Goal: Information Seeking & Learning: Learn about a topic

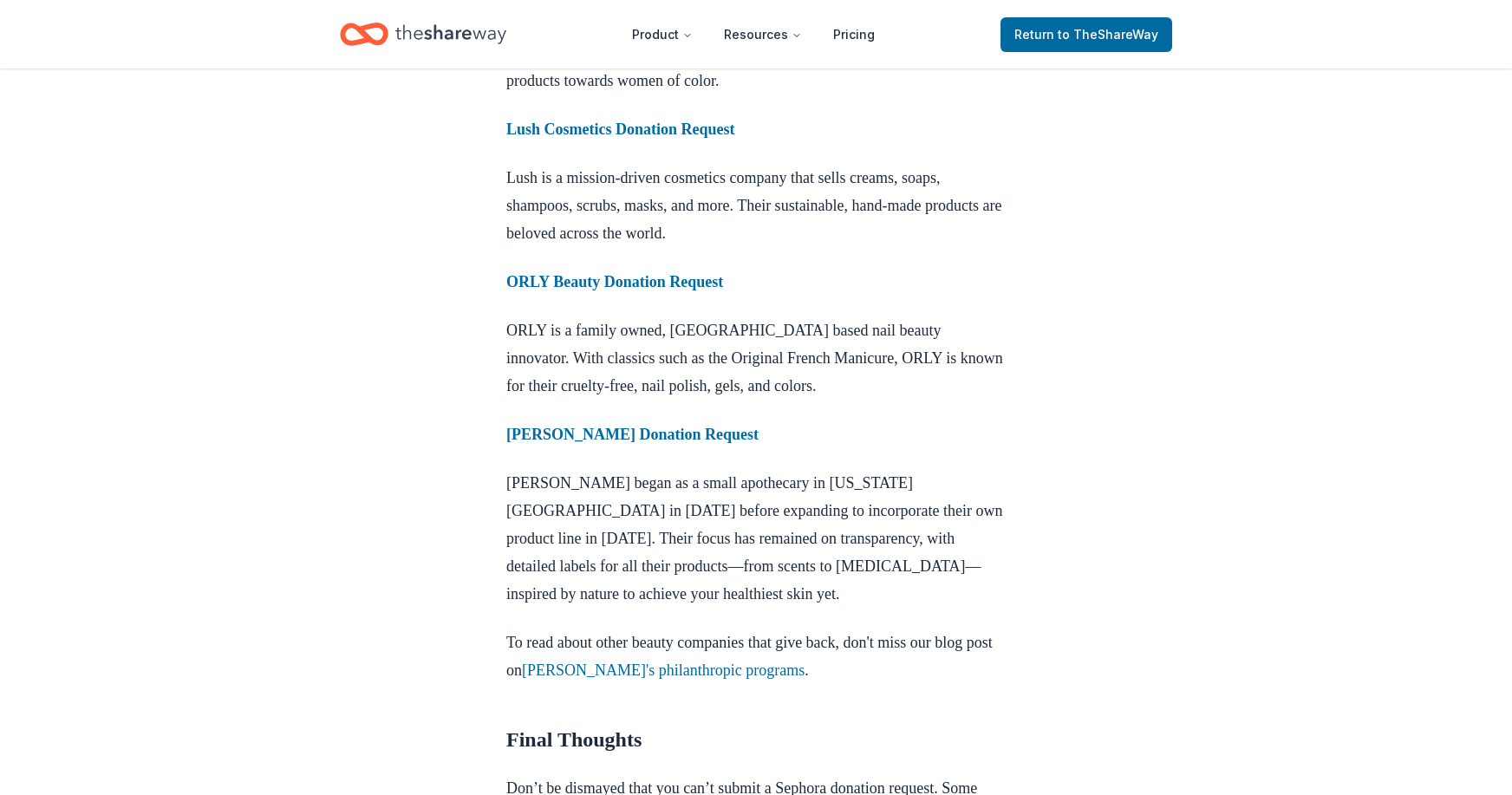
scroll to position [1908, 0]
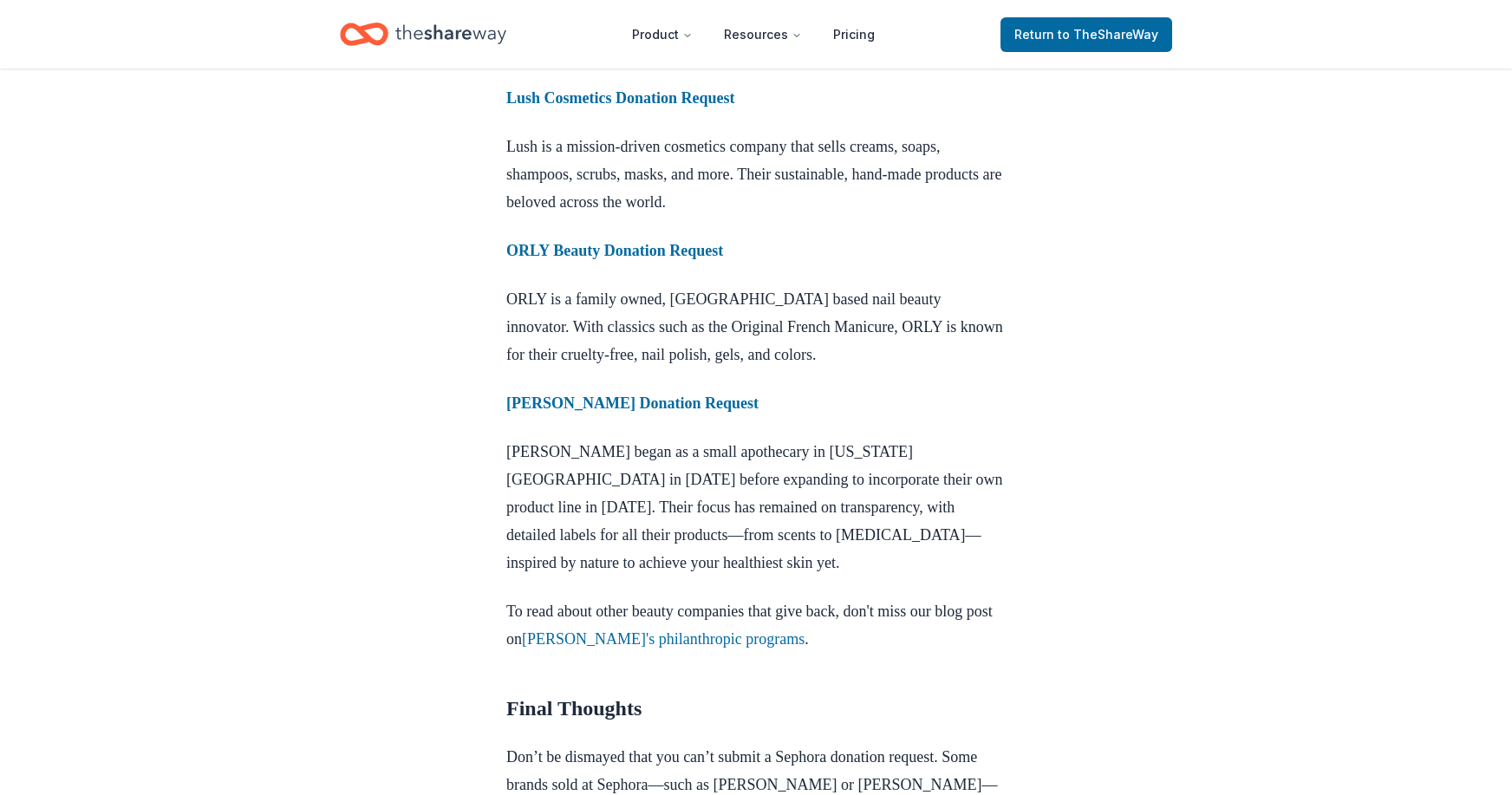
click at [866, 564] on p "Kiehl's began as a small apothecary in New York City in 1851 before expanding t…" at bounding box center [756, 508] width 499 height 138
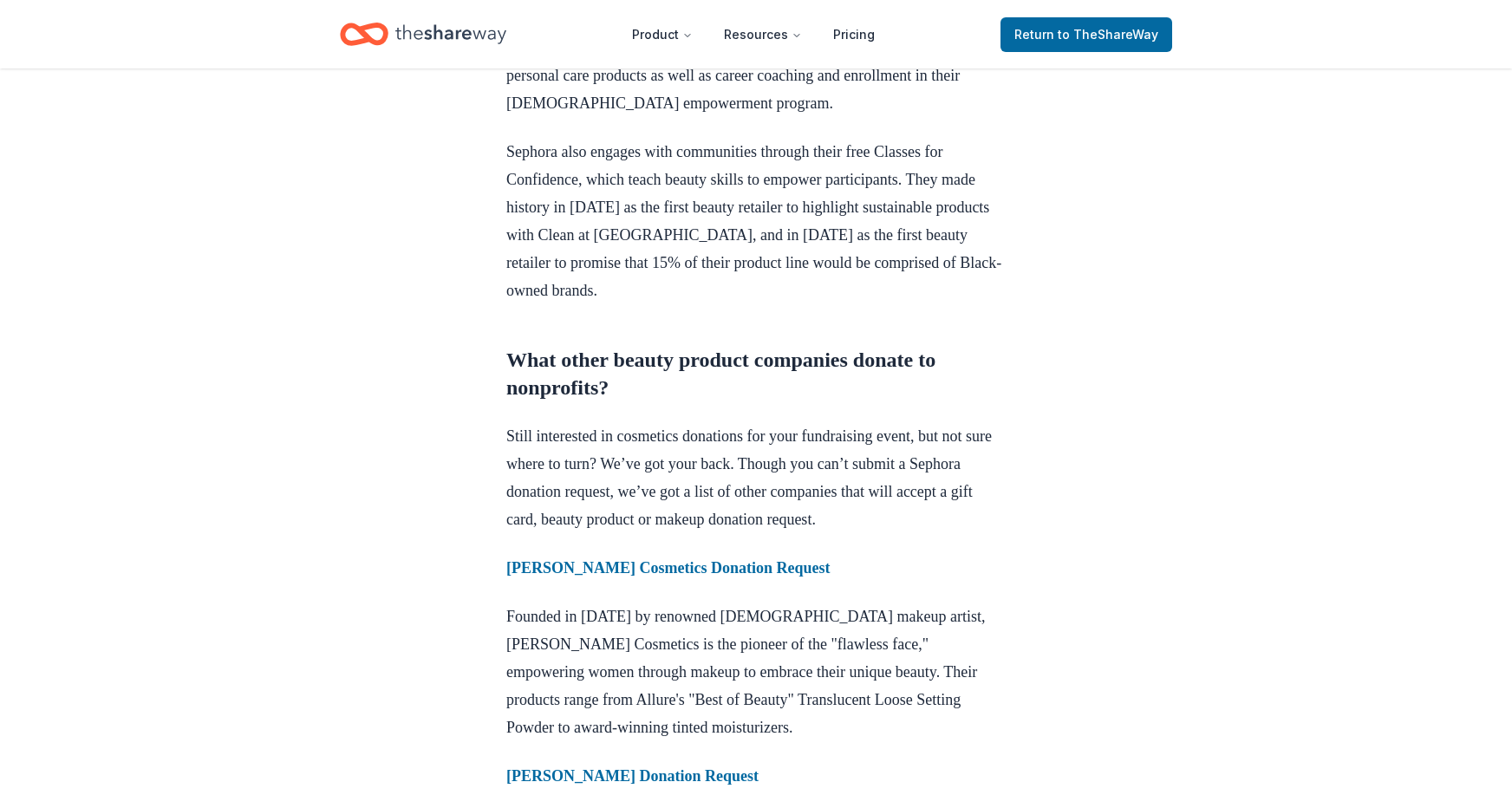
scroll to position [954, 0]
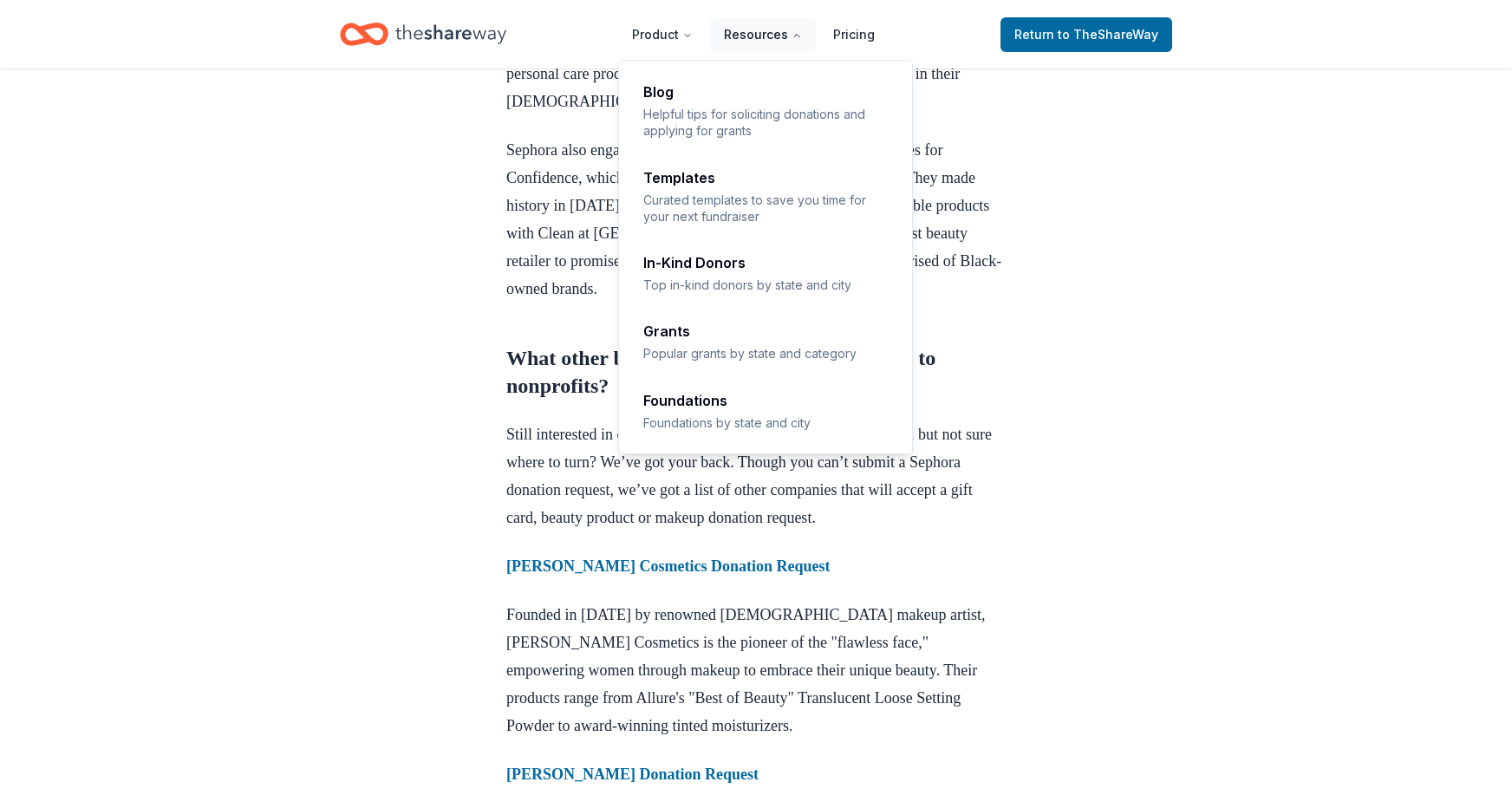
click at [772, 34] on button "Resources" at bounding box center [762, 35] width 106 height 35
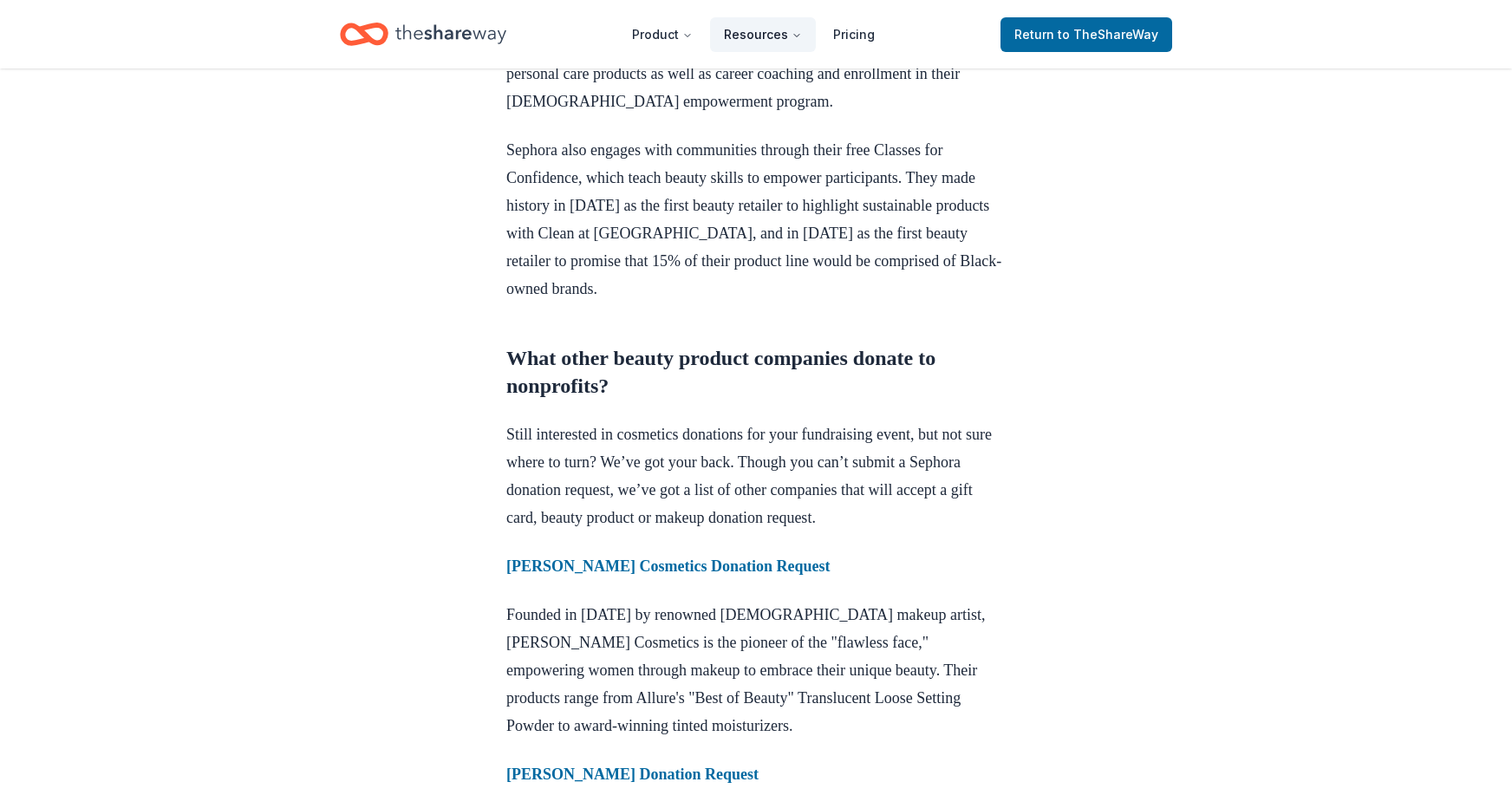
click at [772, 34] on button "Resources" at bounding box center [762, 35] width 106 height 35
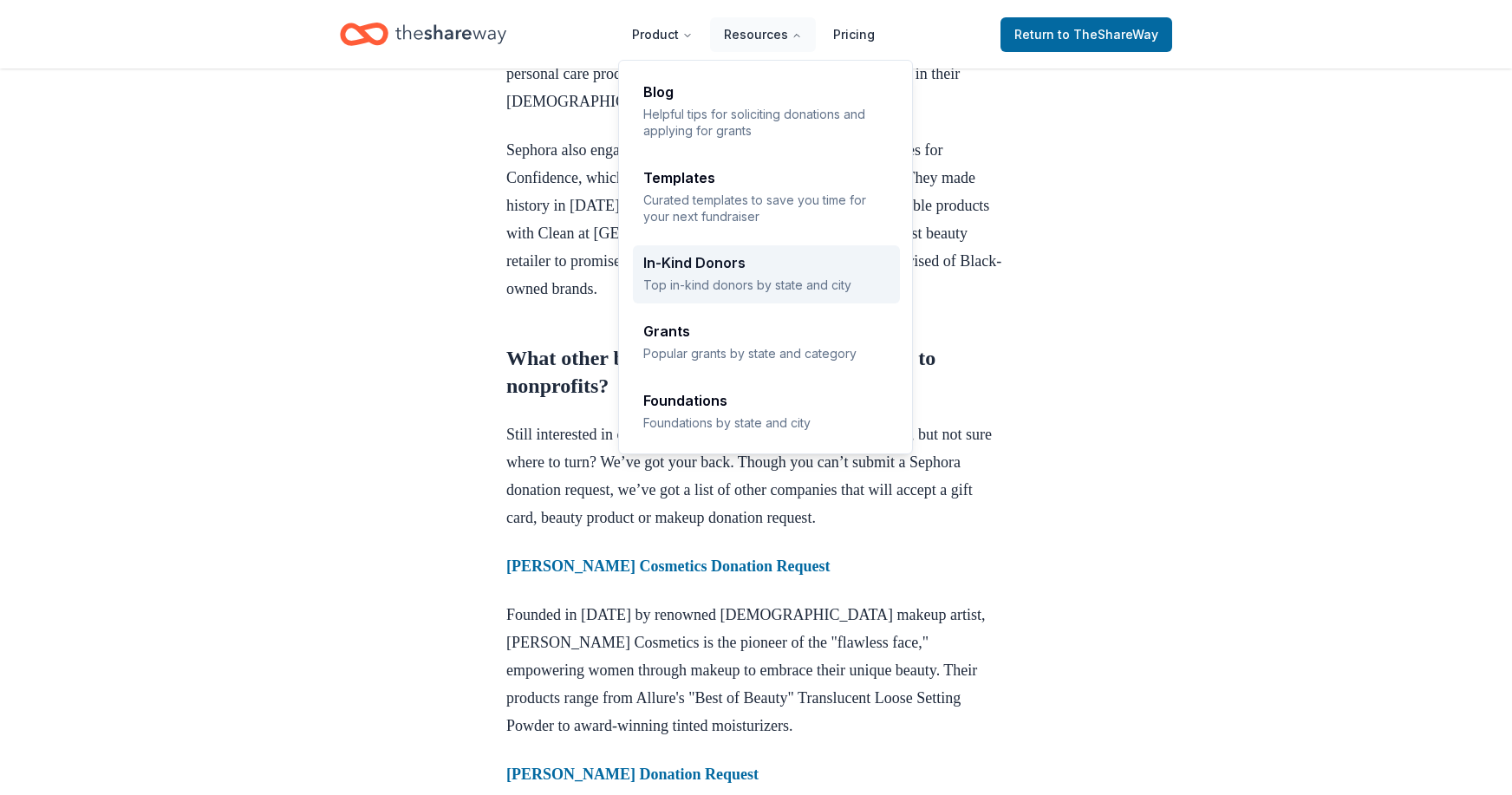
click at [831, 292] on p "Top in-kind donors by state and city" at bounding box center [766, 285] width 246 height 17
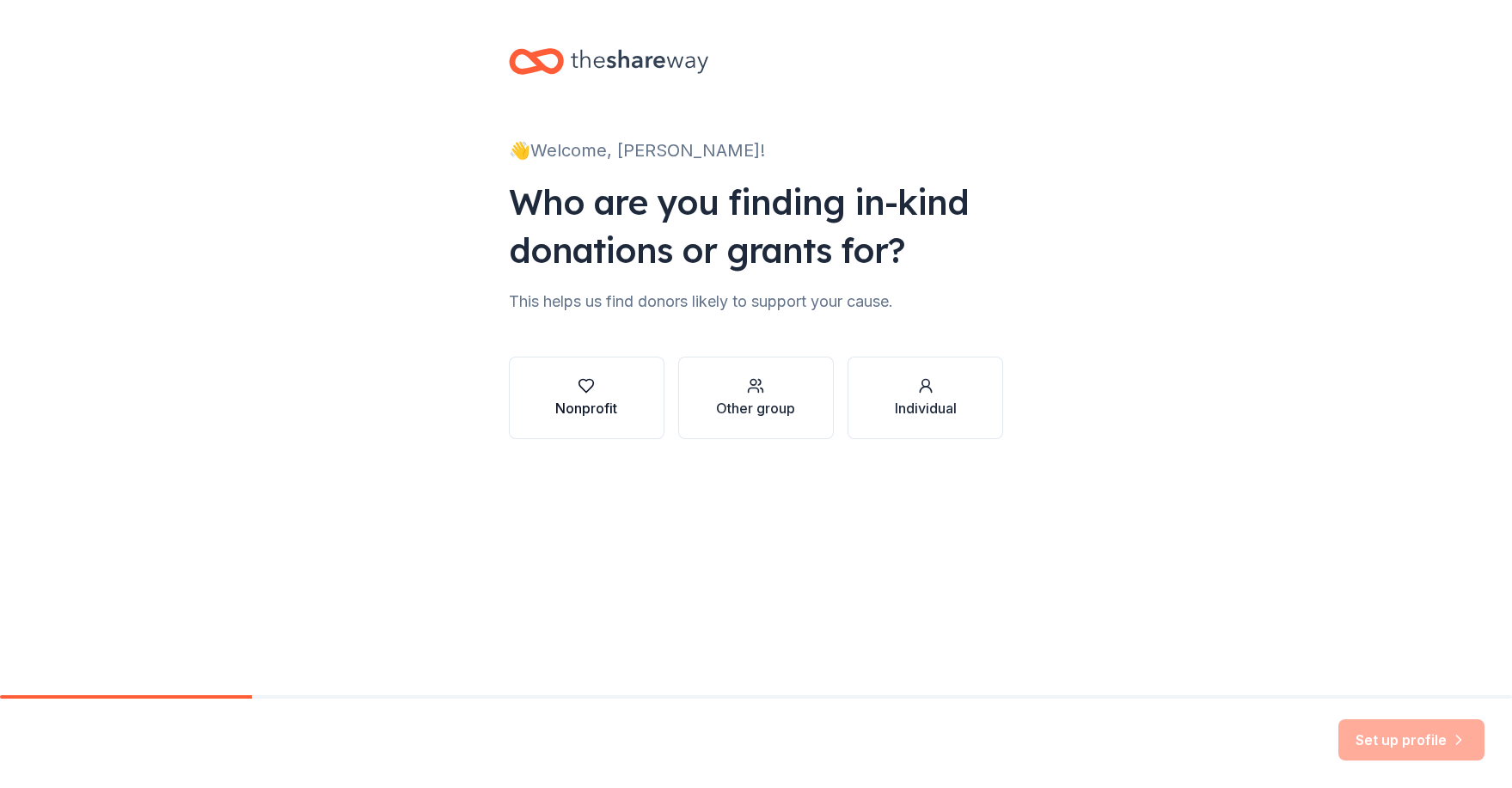
click at [563, 394] on div "Nonprofit" at bounding box center [586, 397] width 62 height 41
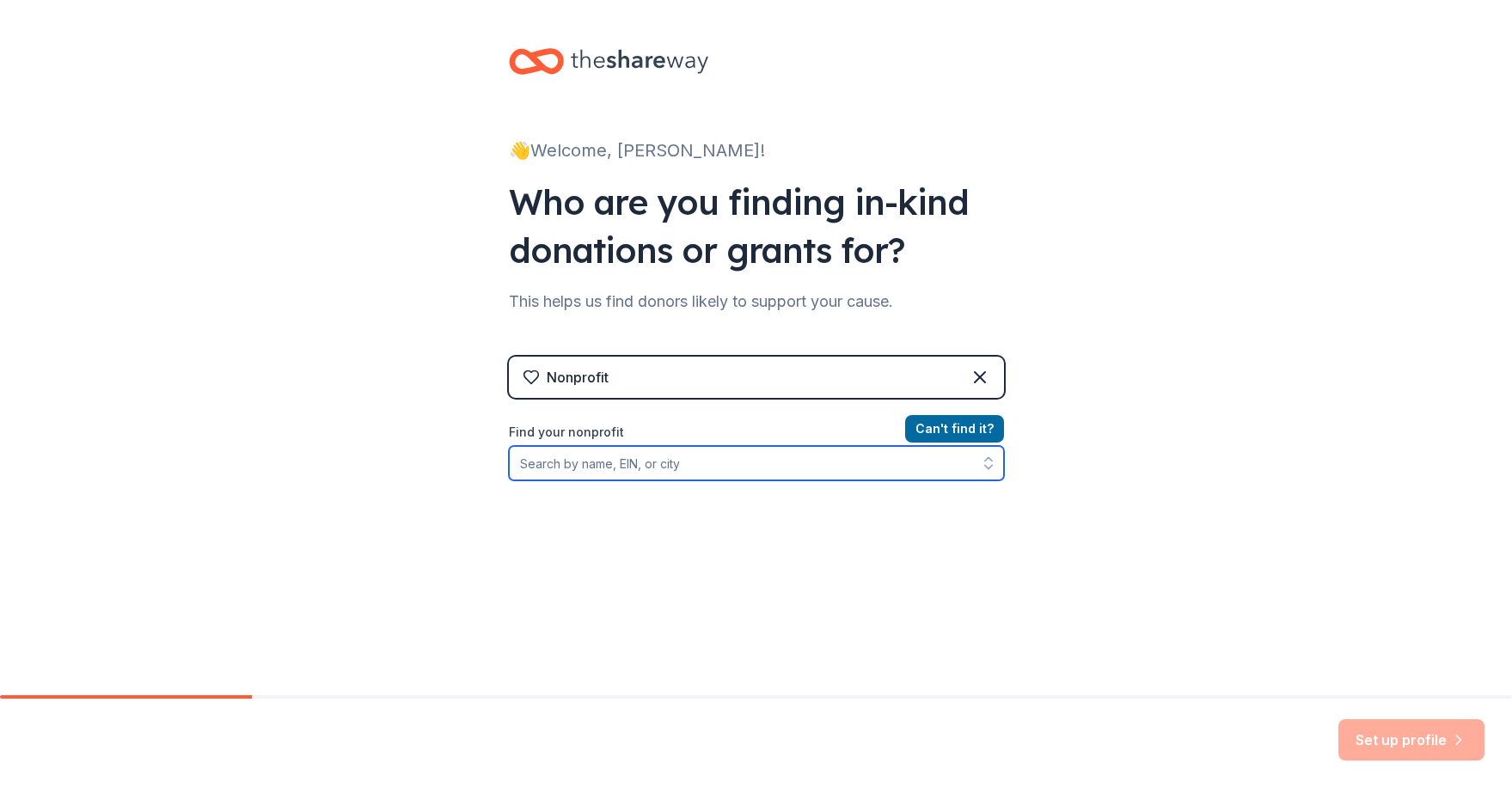
click at [837, 467] on input "Find your nonprofit" at bounding box center [757, 464] width 495 height 35
type input "safe horizon"
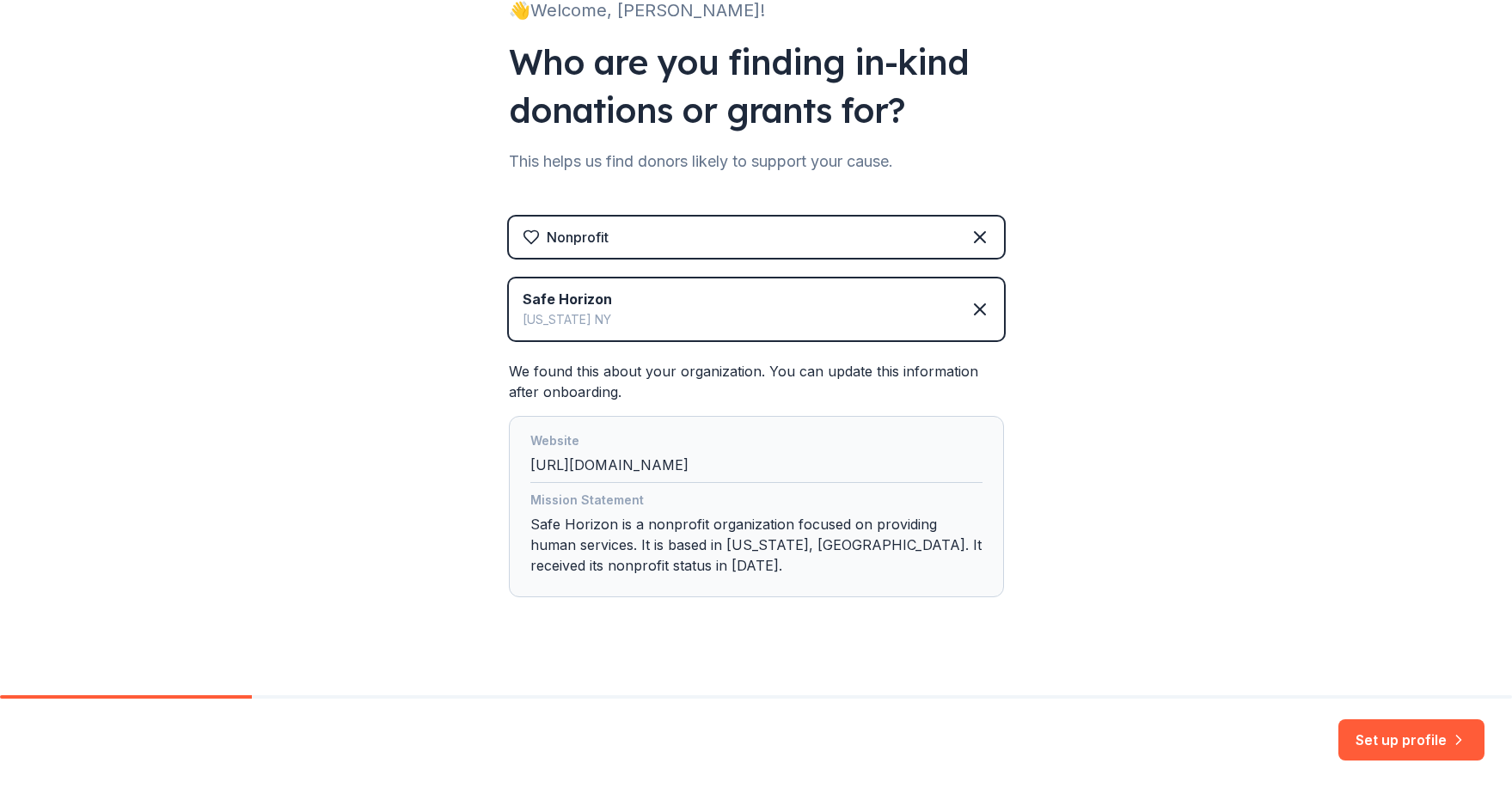
scroll to position [159, 0]
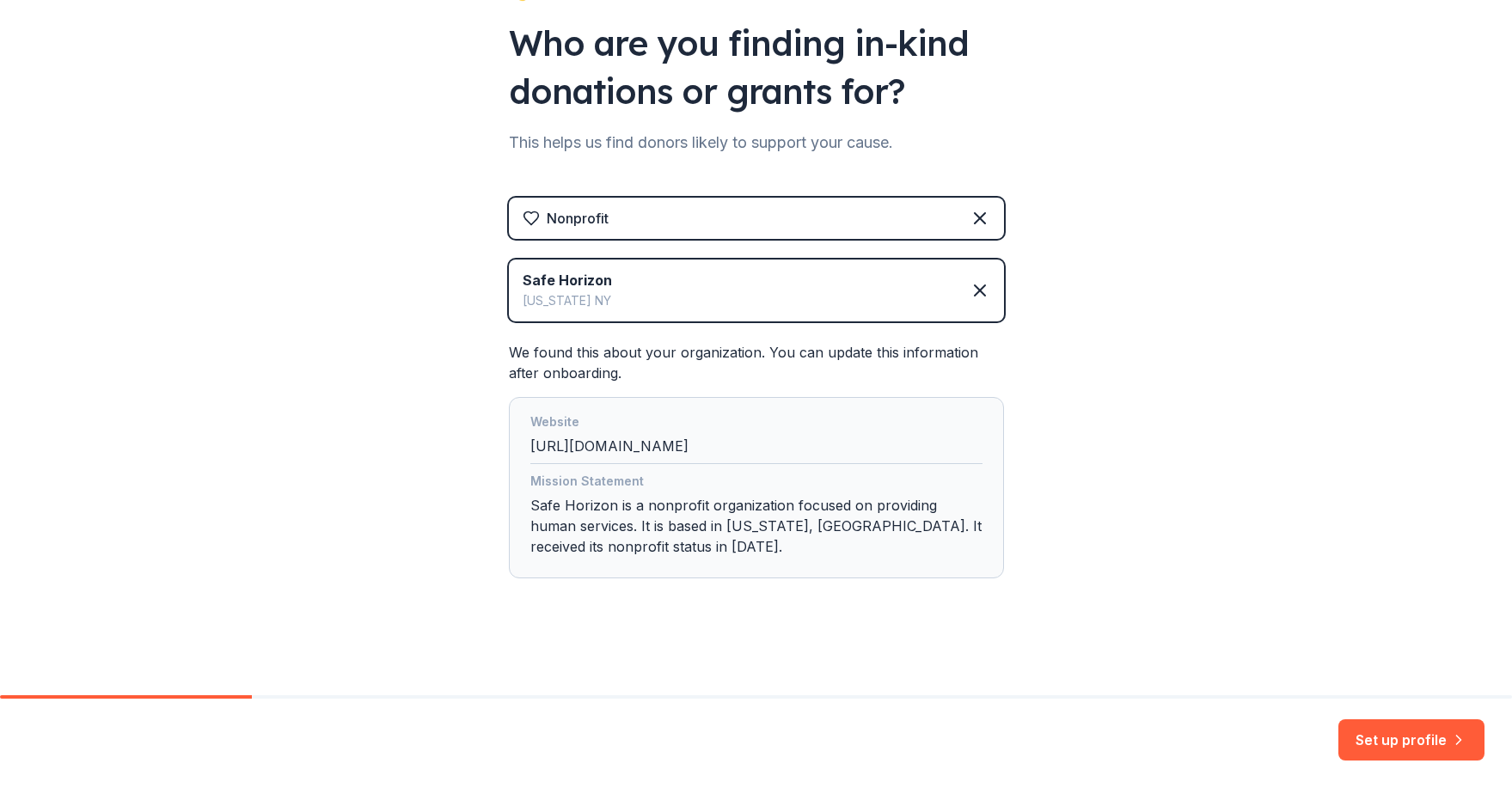
click at [652, 540] on div "Mission Statement Safe Horizon is a nonprofit organization focused on providing…" at bounding box center [757, 517] width 452 height 93
click at [1432, 738] on button "Set up profile" at bounding box center [1412, 739] width 146 height 41
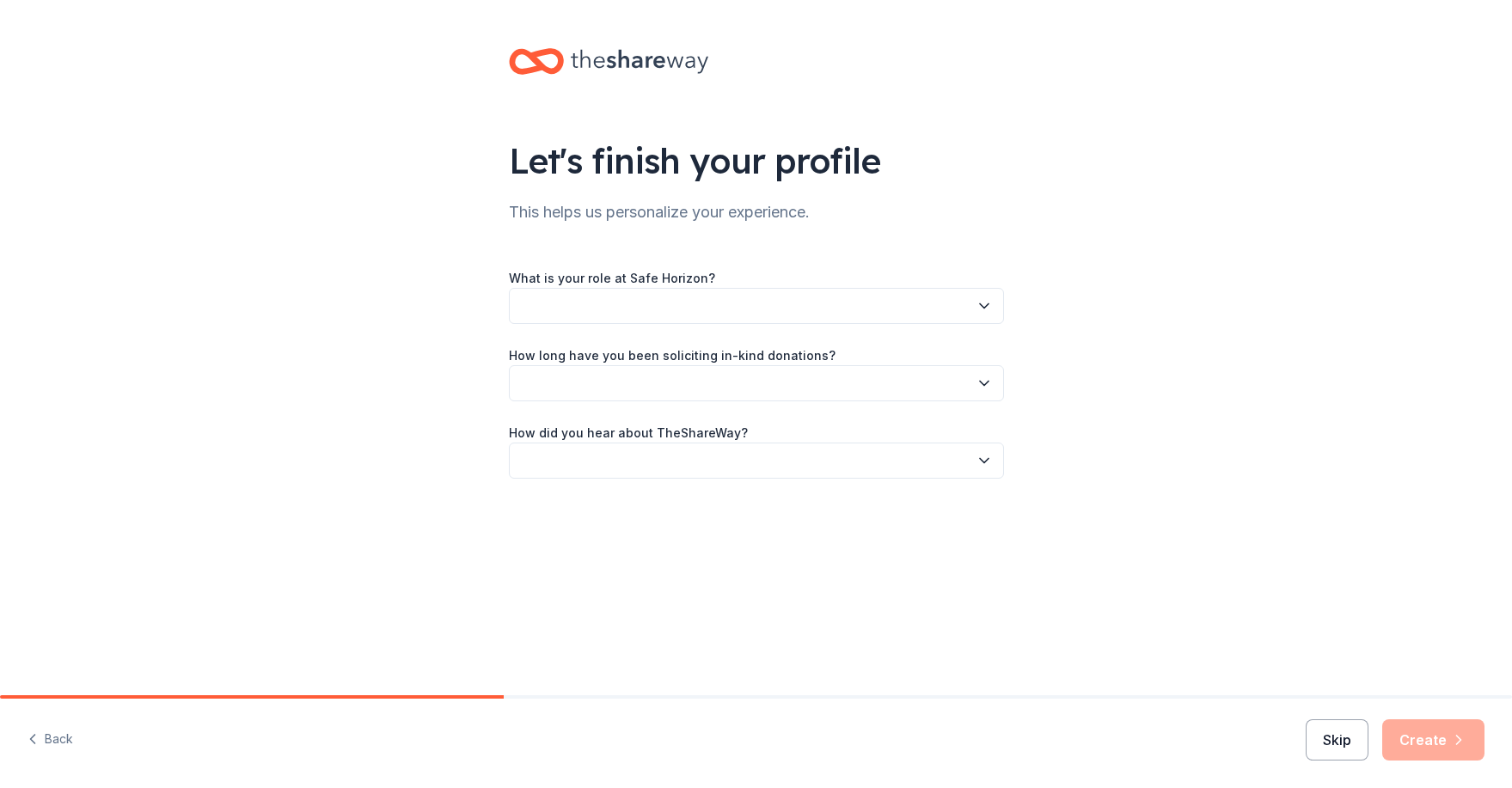
click at [1334, 737] on button "Skip" at bounding box center [1337, 739] width 63 height 41
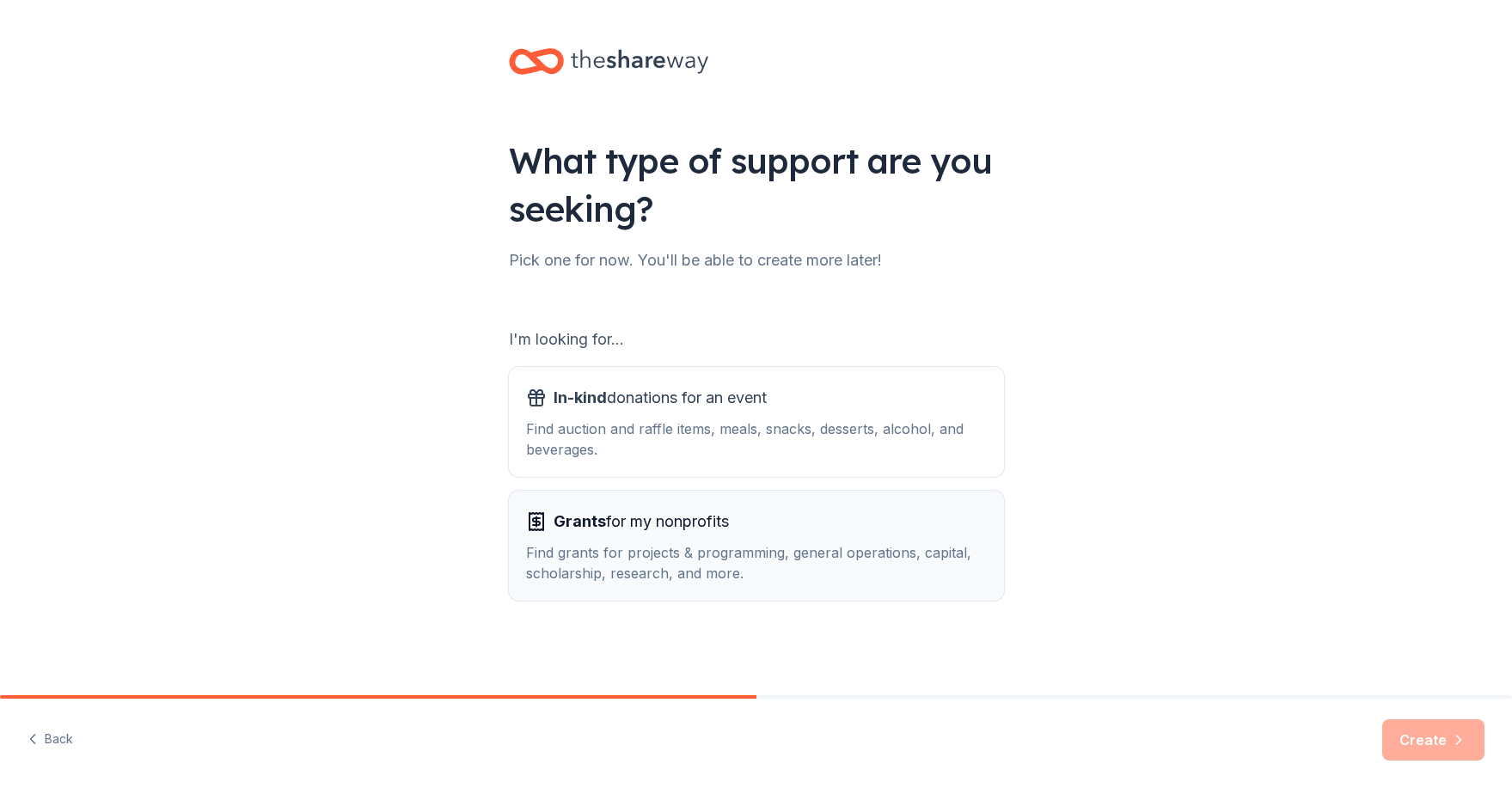
click at [898, 531] on div "Grants for my nonprofits" at bounding box center [757, 522] width 461 height 28
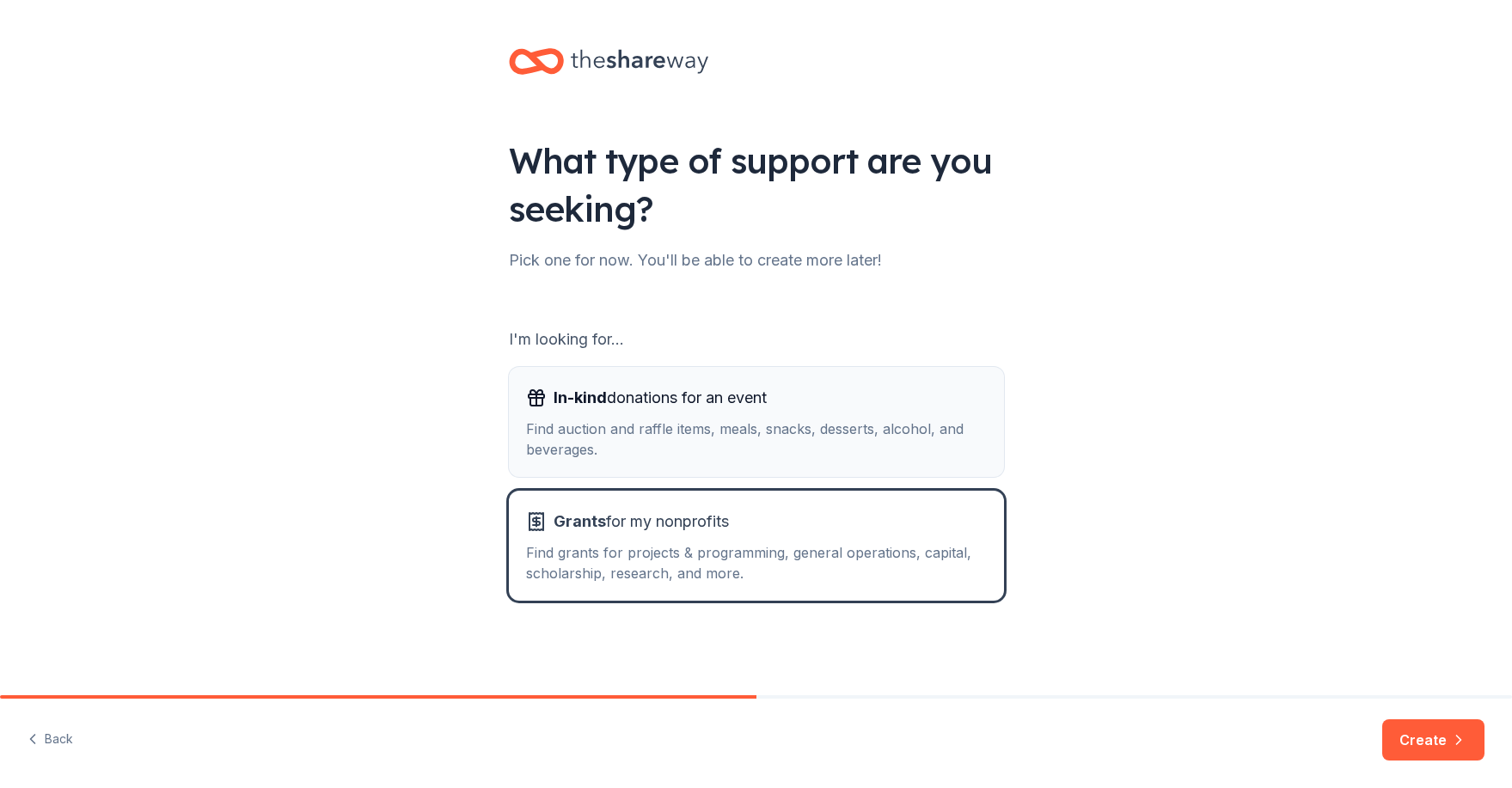
click at [905, 449] on div "Find auction and raffle items, meals, snacks, desserts, alcohol, and beverages." at bounding box center [757, 439] width 461 height 41
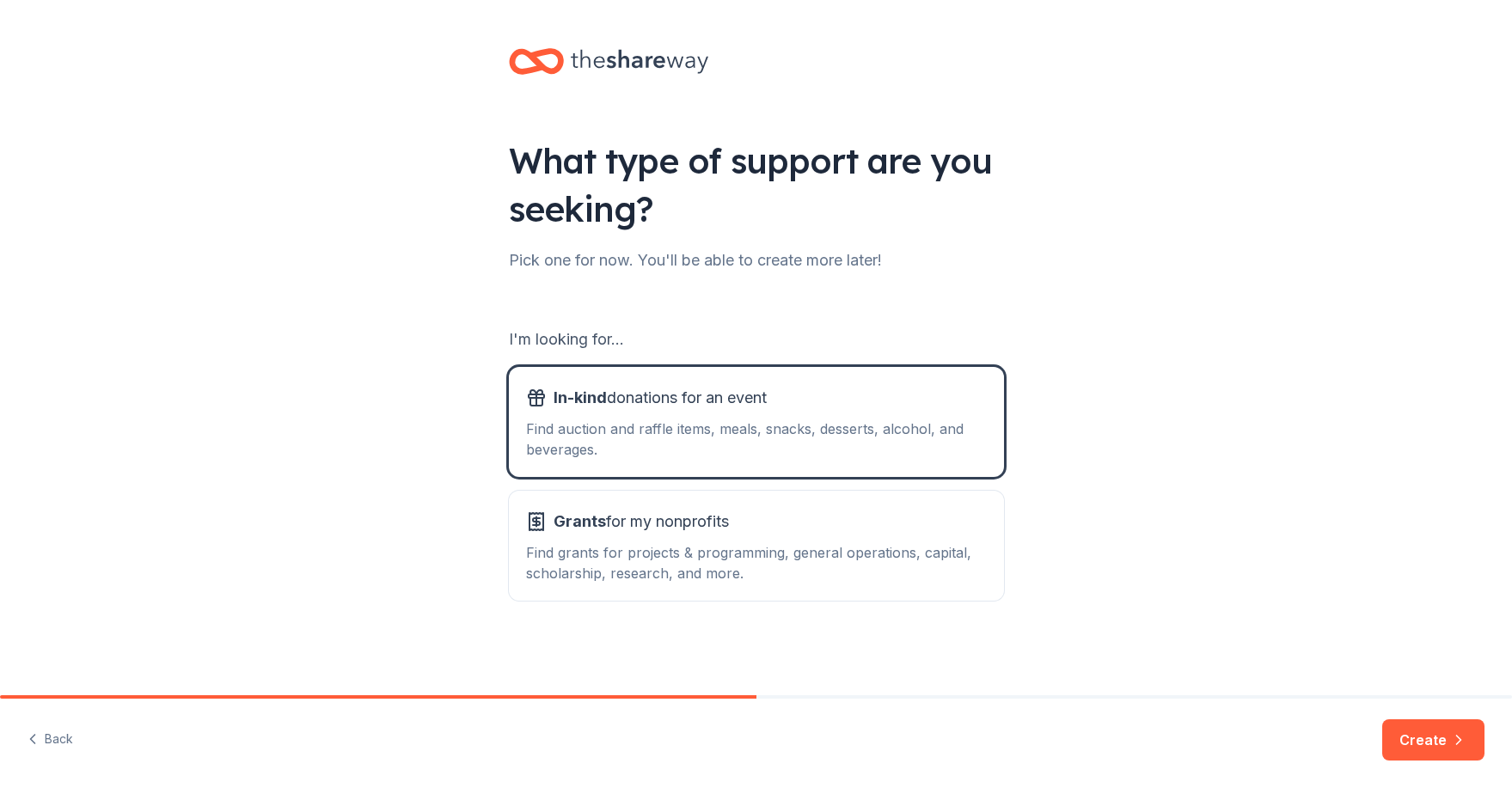
click at [1467, 748] on button "Create" at bounding box center [1434, 739] width 103 height 41
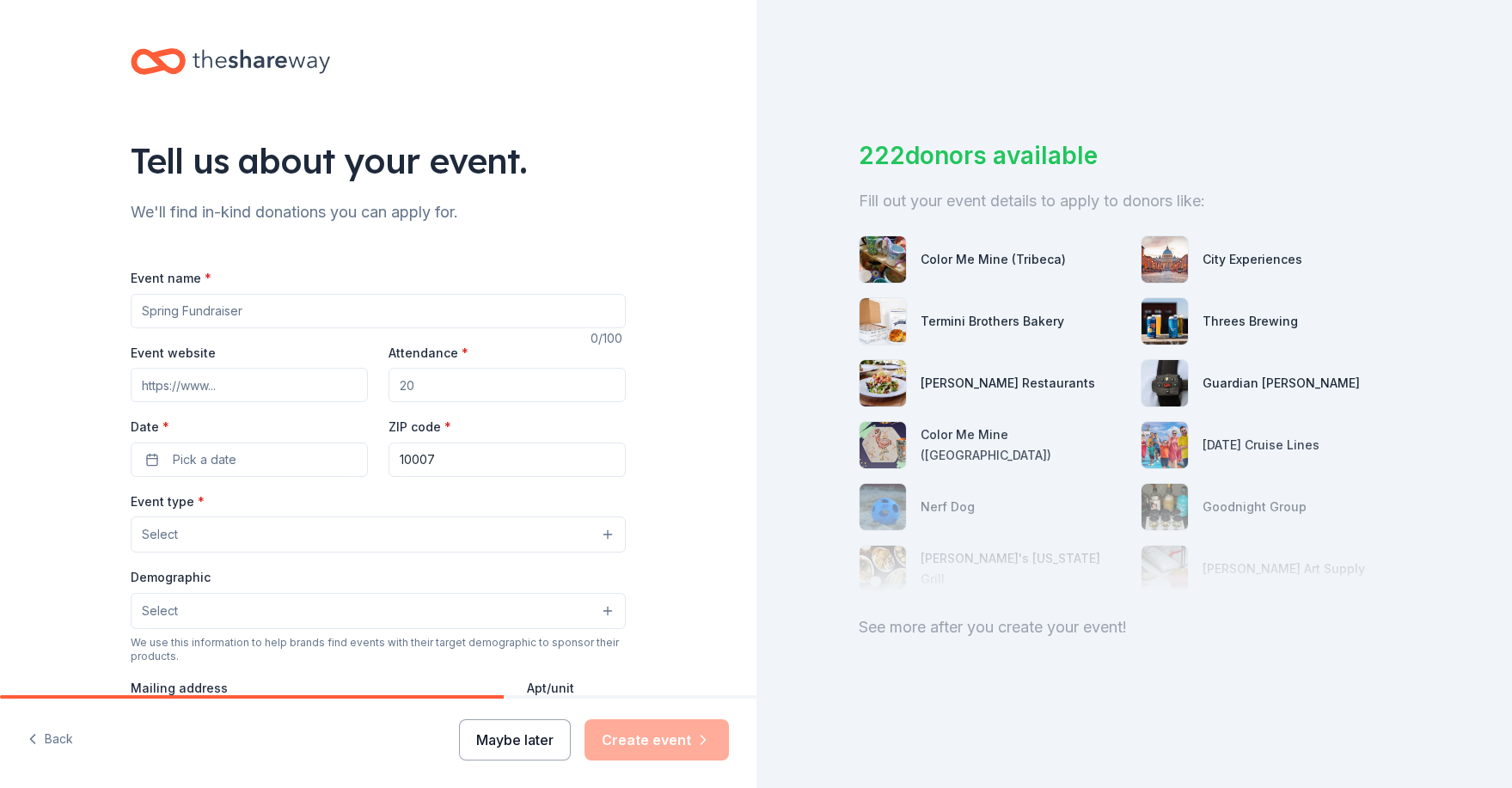
click at [510, 742] on button "Maybe later" at bounding box center [514, 739] width 112 height 41
click at [494, 745] on button "Maybe later" at bounding box center [514, 739] width 112 height 41
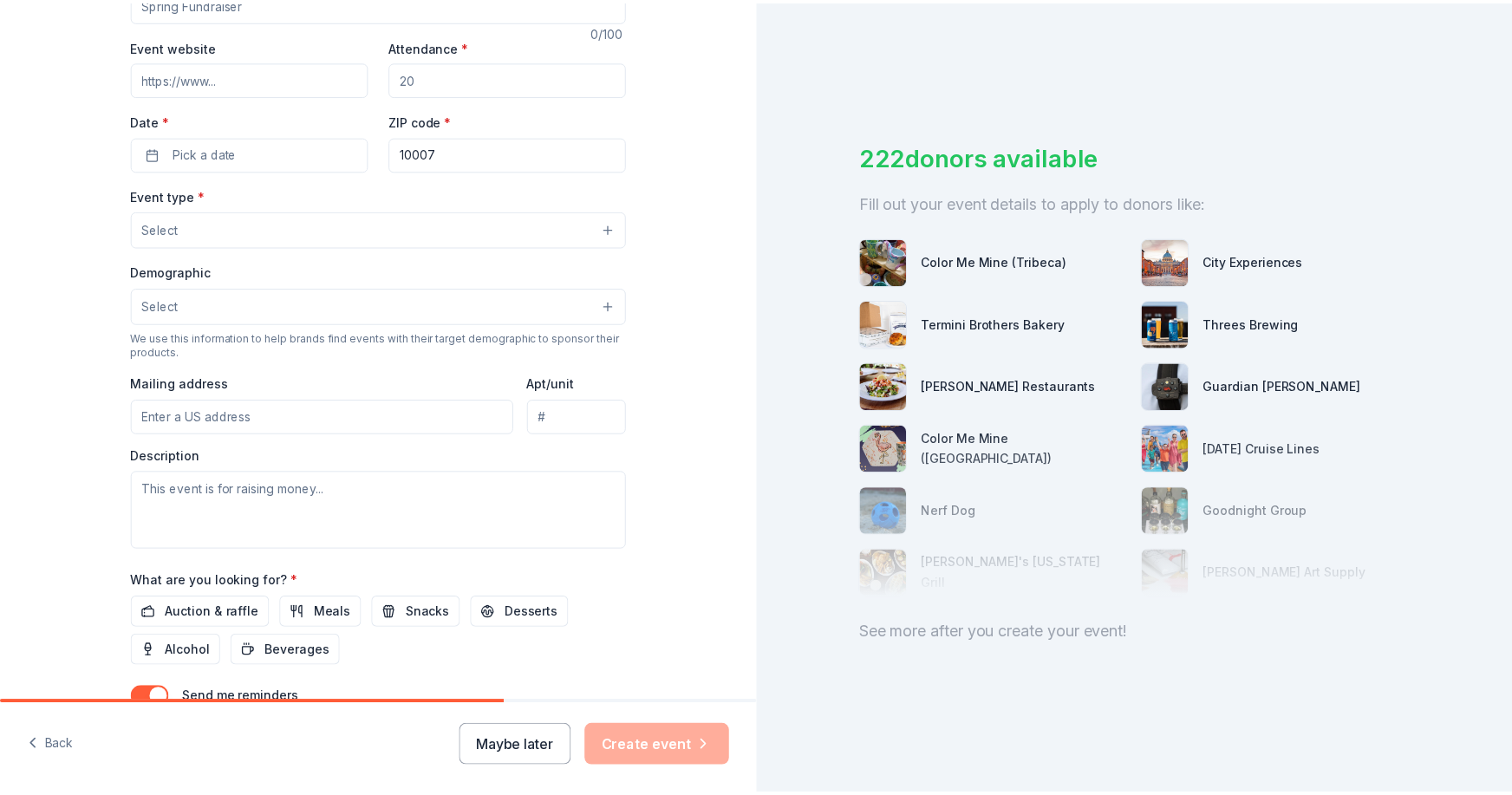
scroll to position [280, 0]
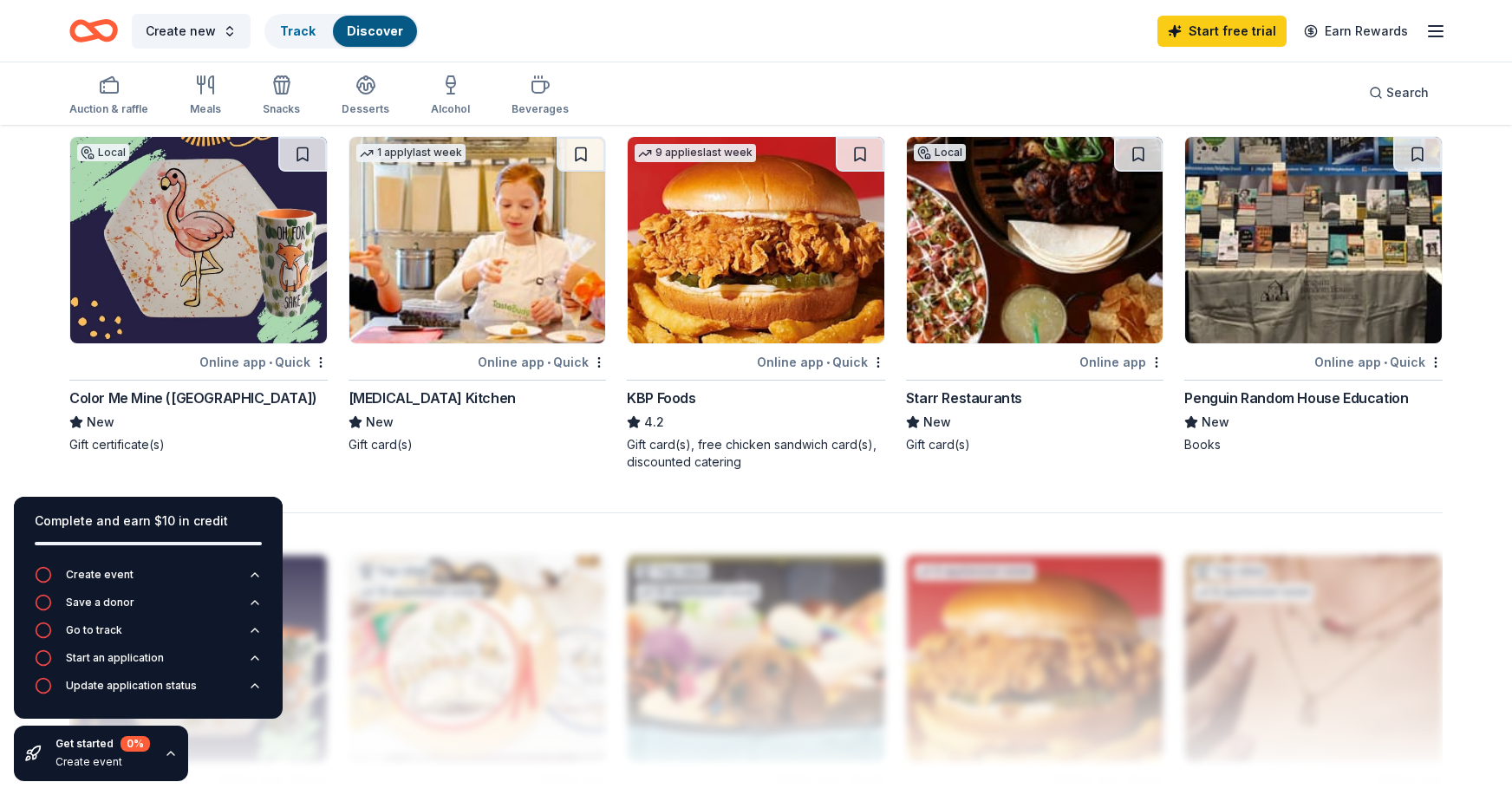
scroll to position [1214, 0]
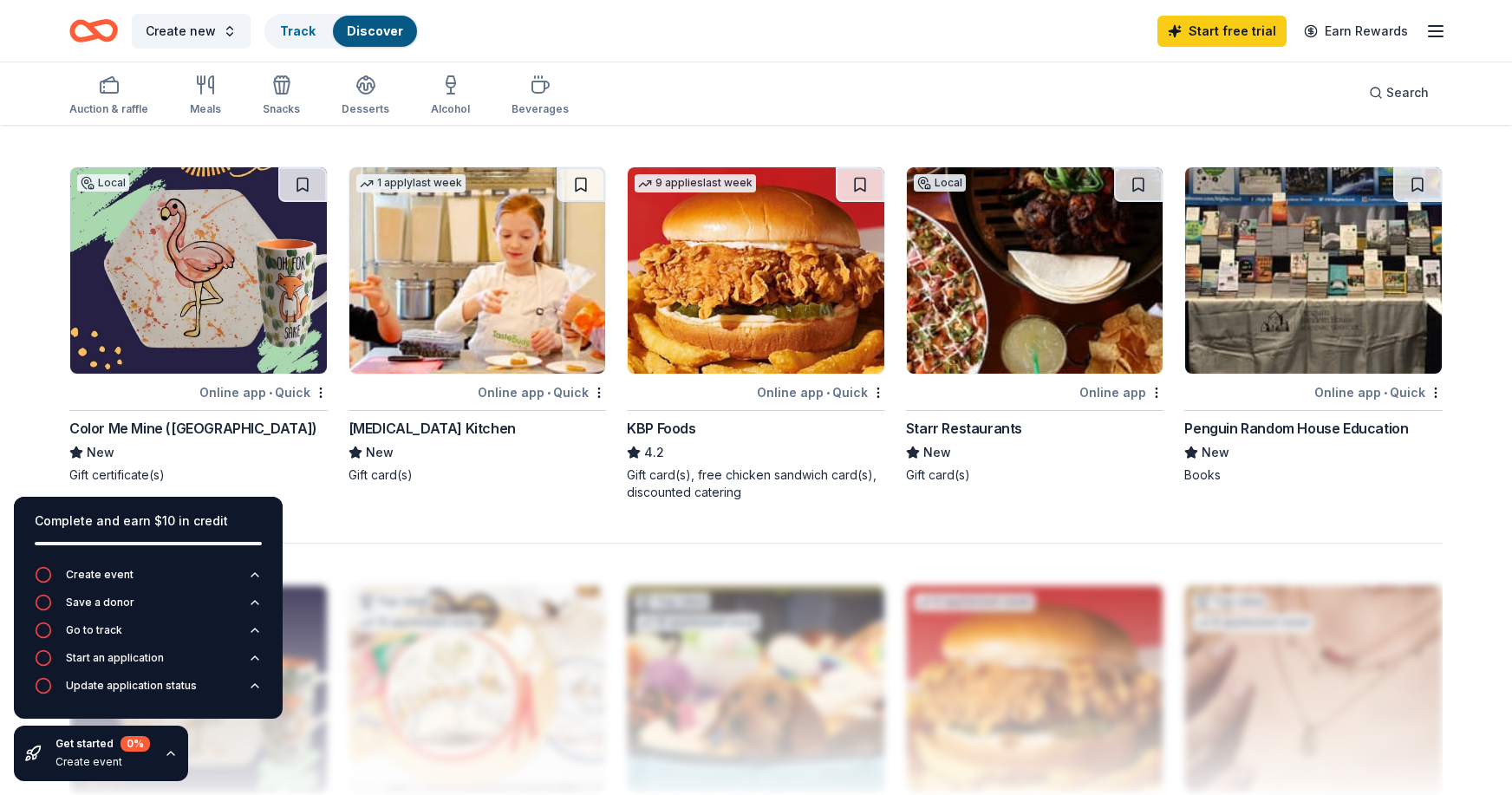
click at [1275, 427] on div "Penguin Random House Education" at bounding box center [1296, 429] width 223 height 21
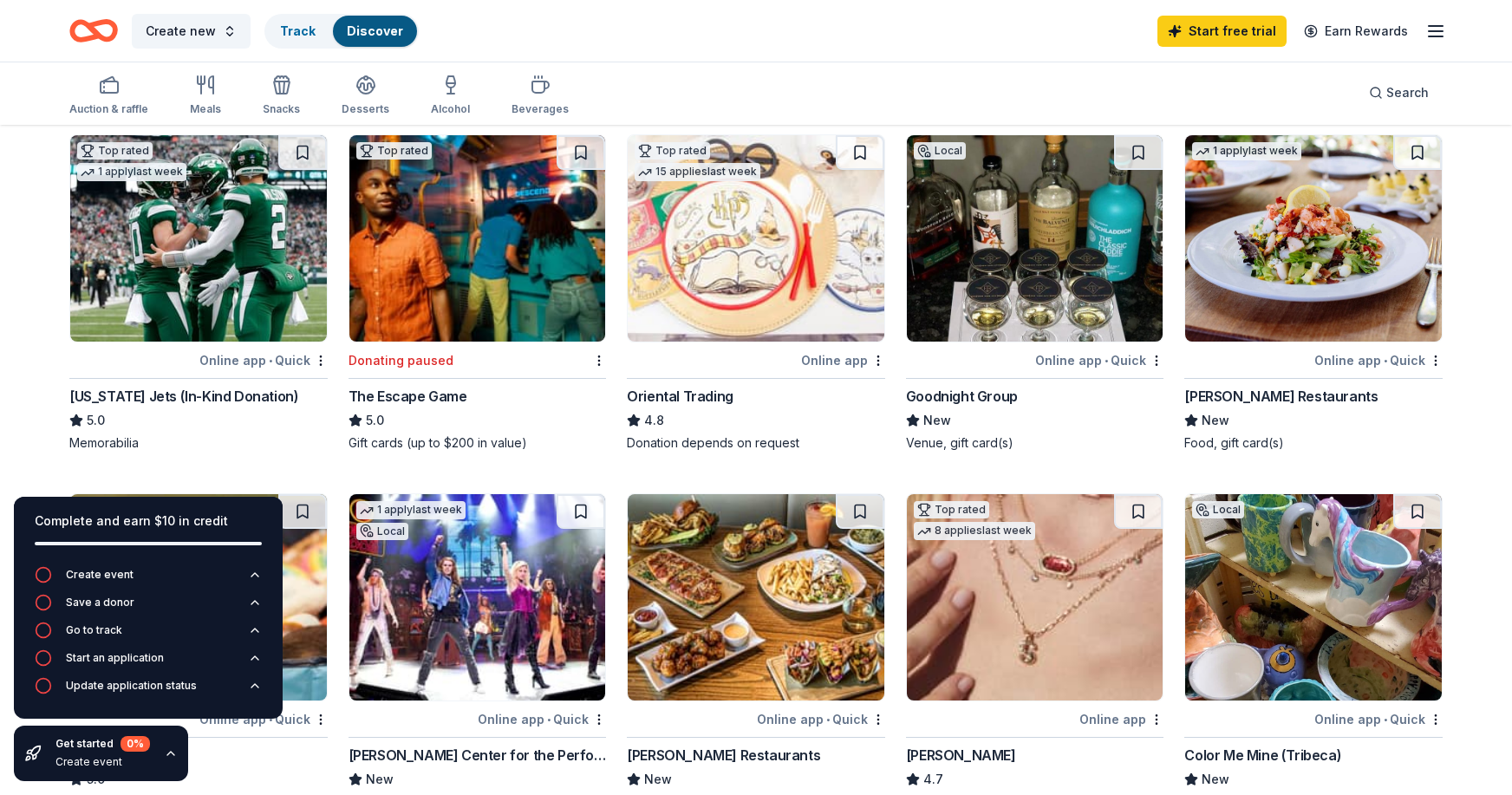
scroll to position [0, 0]
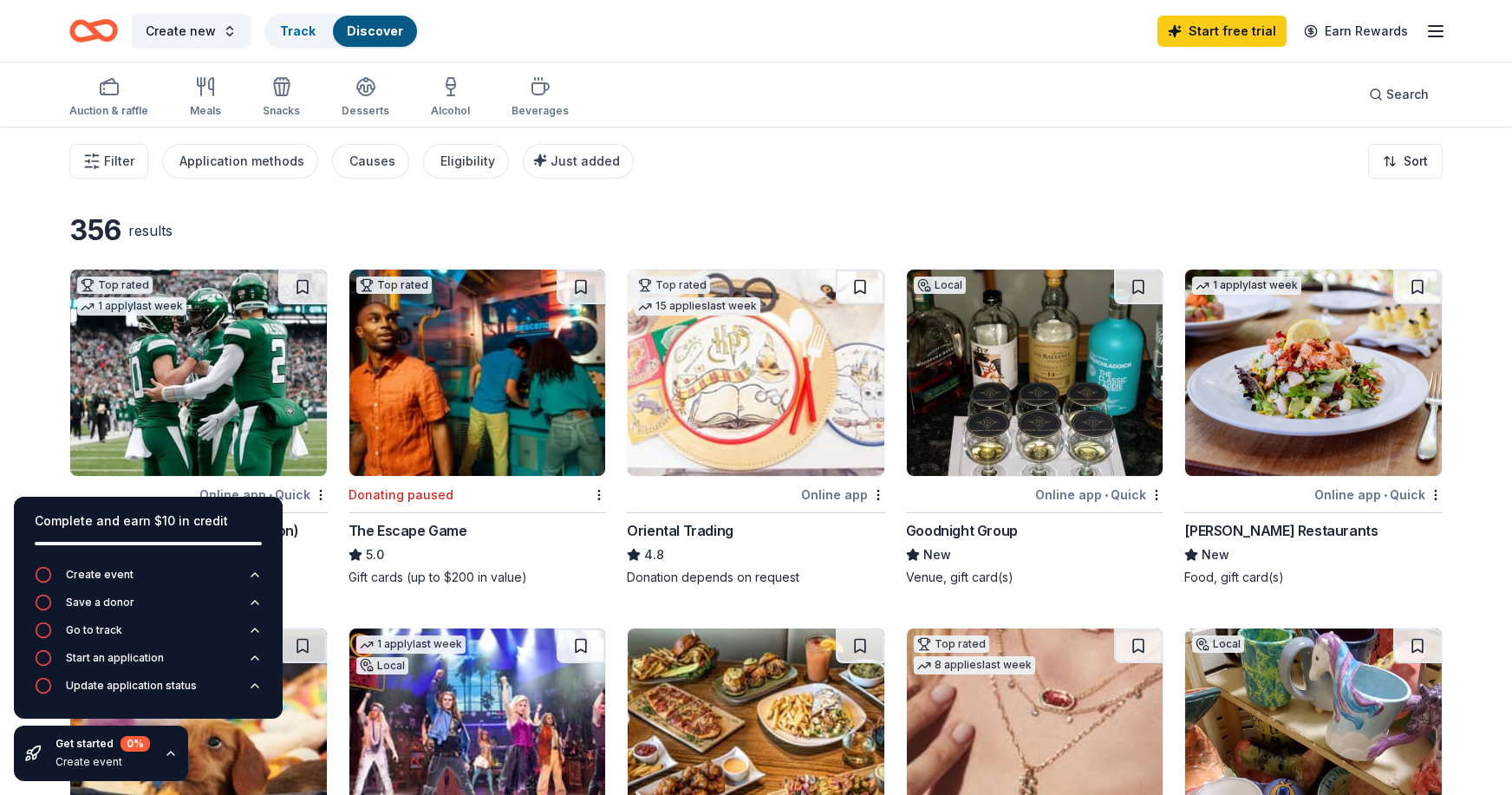
click at [97, 25] on icon "Home" at bounding box center [102, 31] width 27 height 18
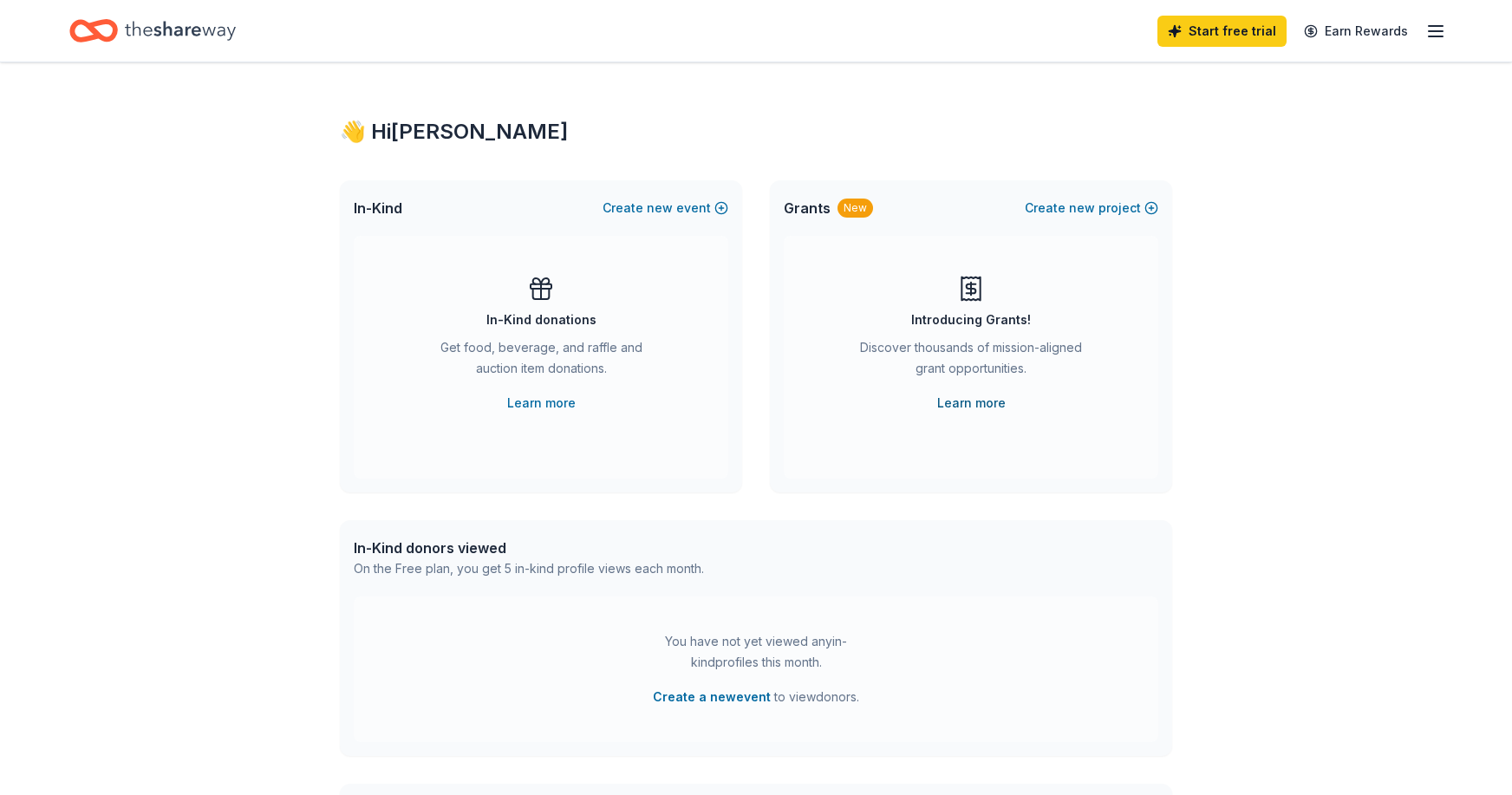
click at [996, 401] on link "Learn more" at bounding box center [971, 403] width 68 height 21
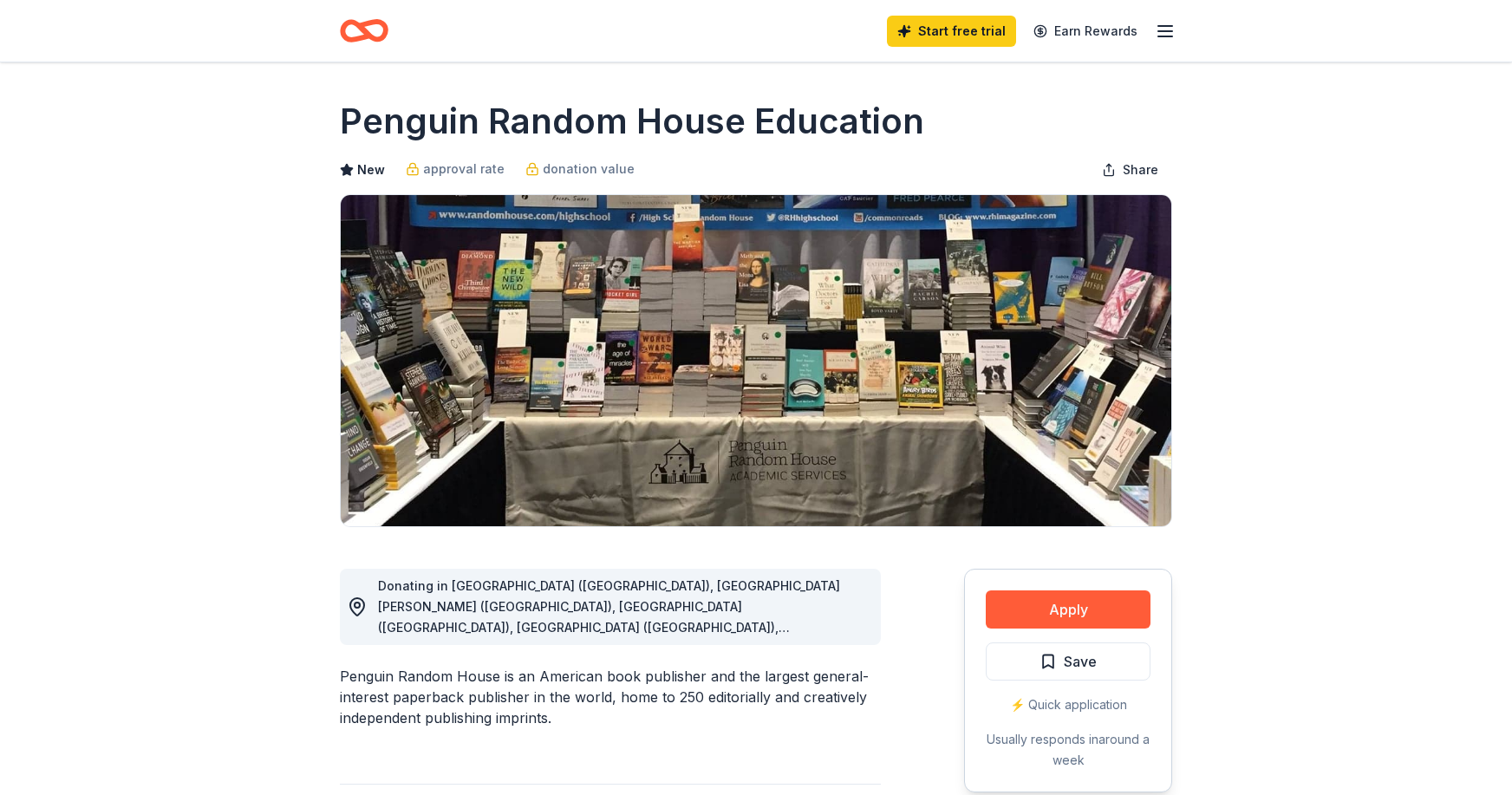
drag, startPoint x: 738, startPoint y: 115, endPoint x: 576, endPoint y: 117, distance: 162.0
click at [576, 117] on h1 "Penguin Random House Education" at bounding box center [632, 121] width 584 height 48
click at [498, 666] on div "Penguin Random House is an American book publisher and the largest general-inte…" at bounding box center [610, 697] width 541 height 62
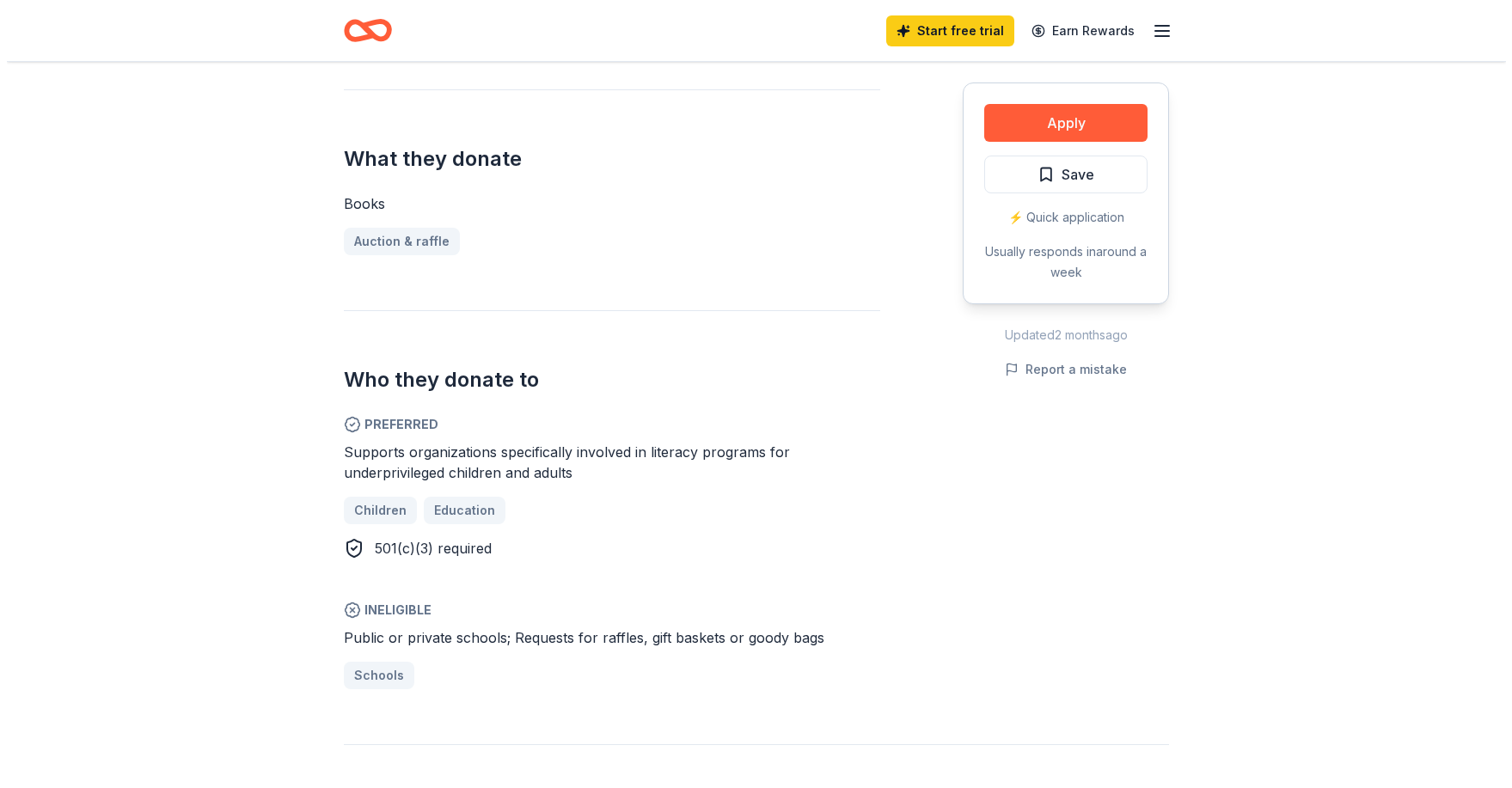
scroll to position [430, 0]
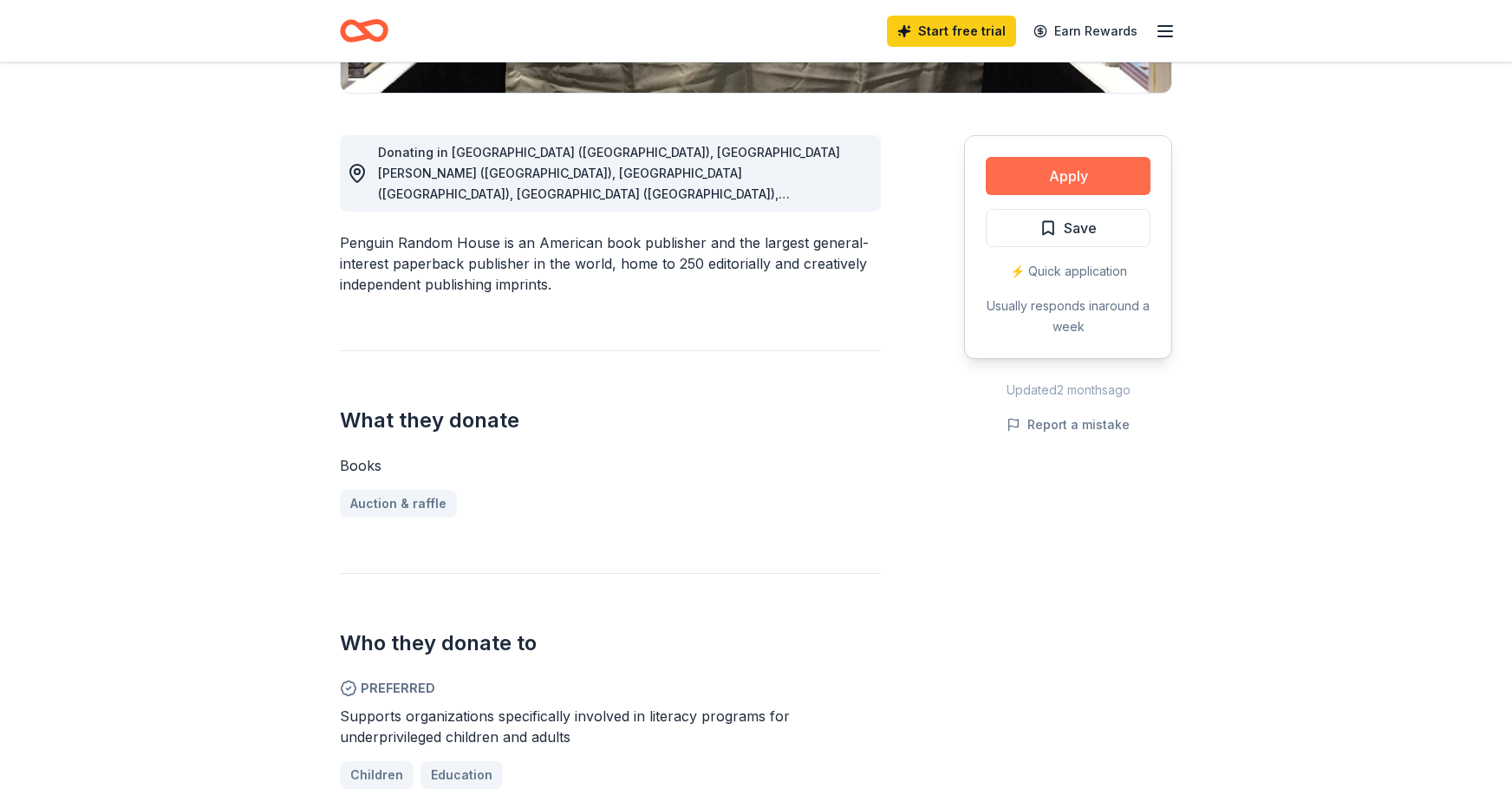
click at [1080, 171] on button "Apply" at bounding box center [1068, 176] width 165 height 39
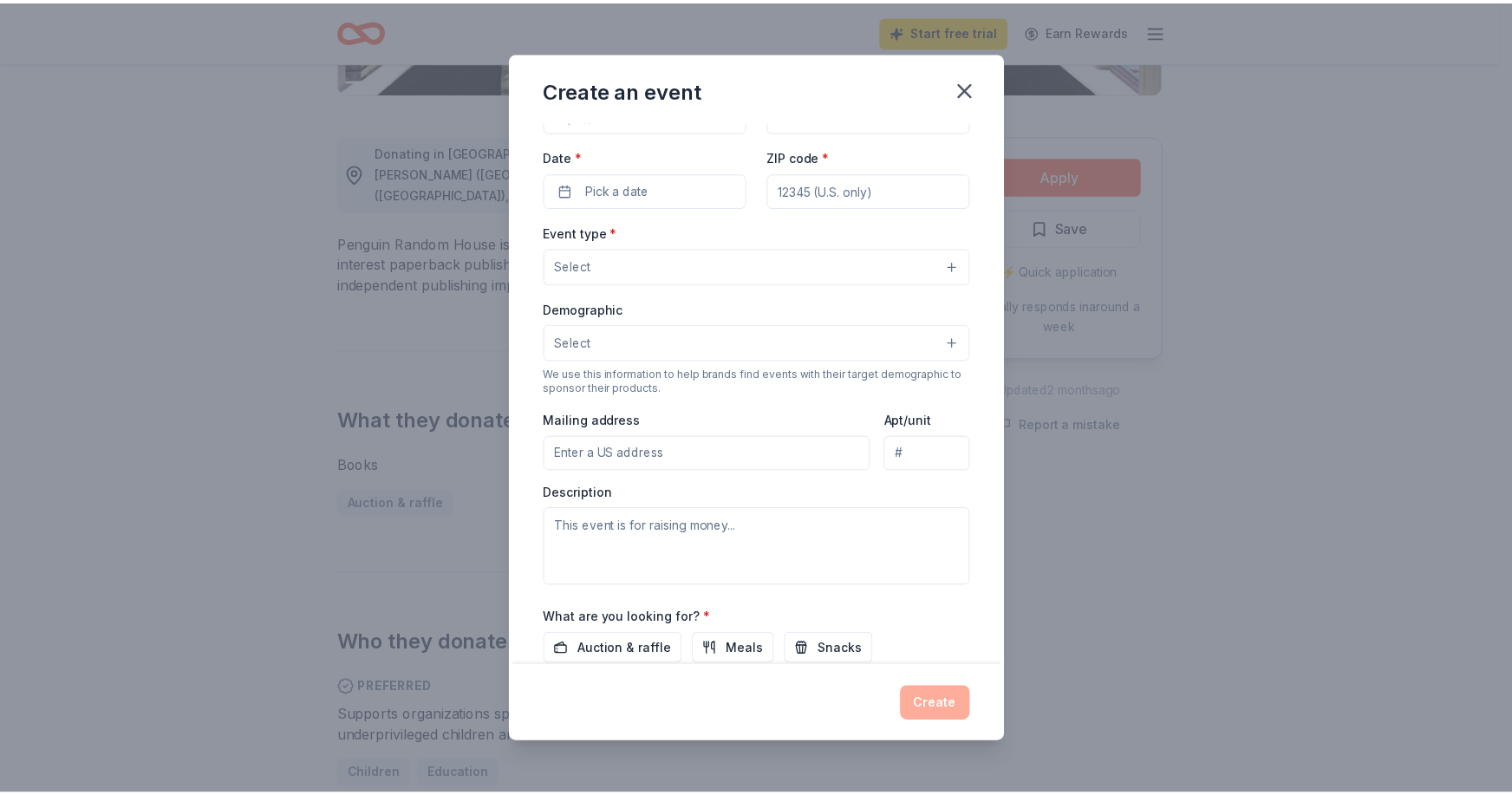
scroll to position [284, 0]
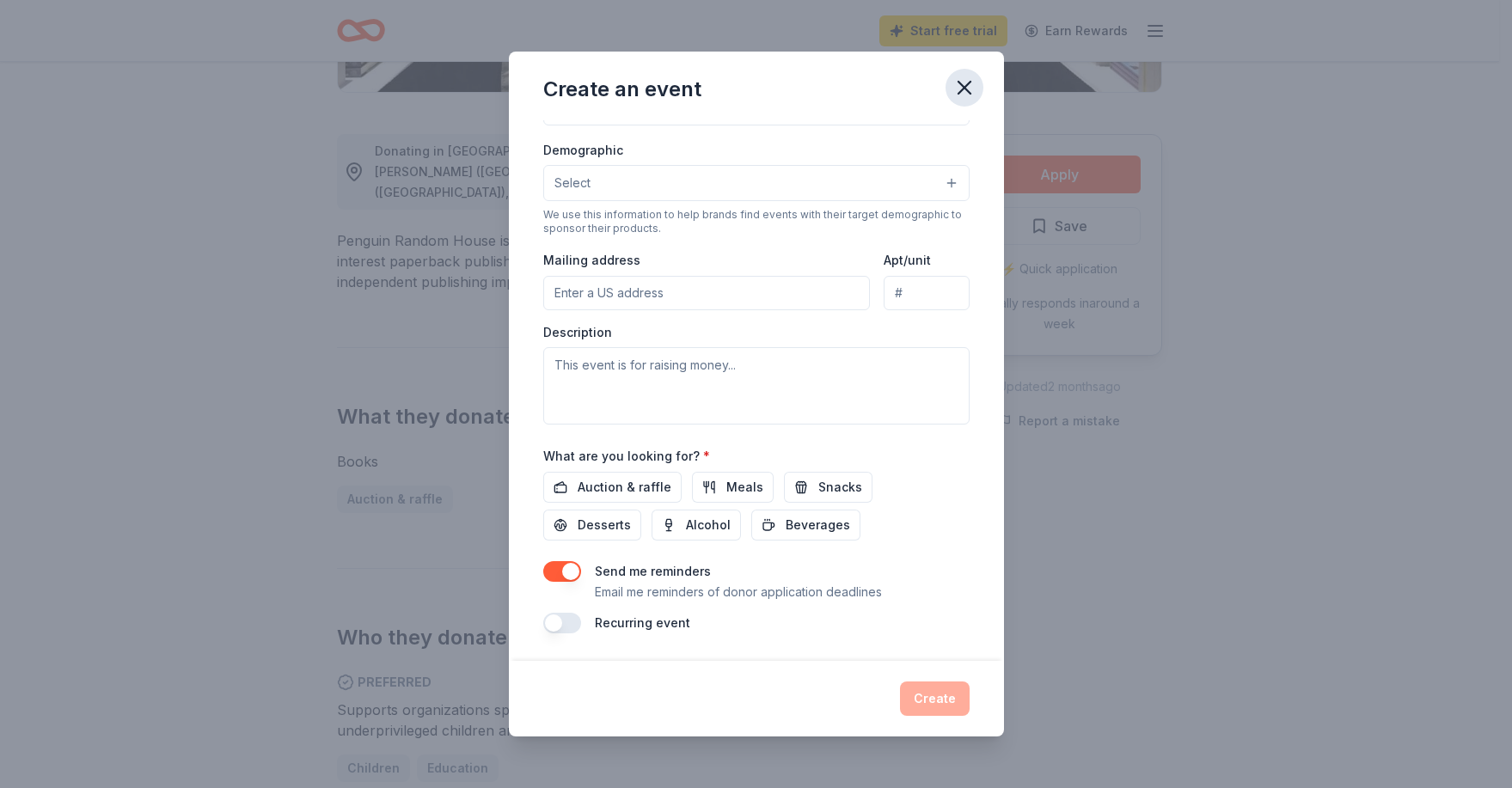
click at [964, 84] on icon "button" at bounding box center [965, 88] width 24 height 24
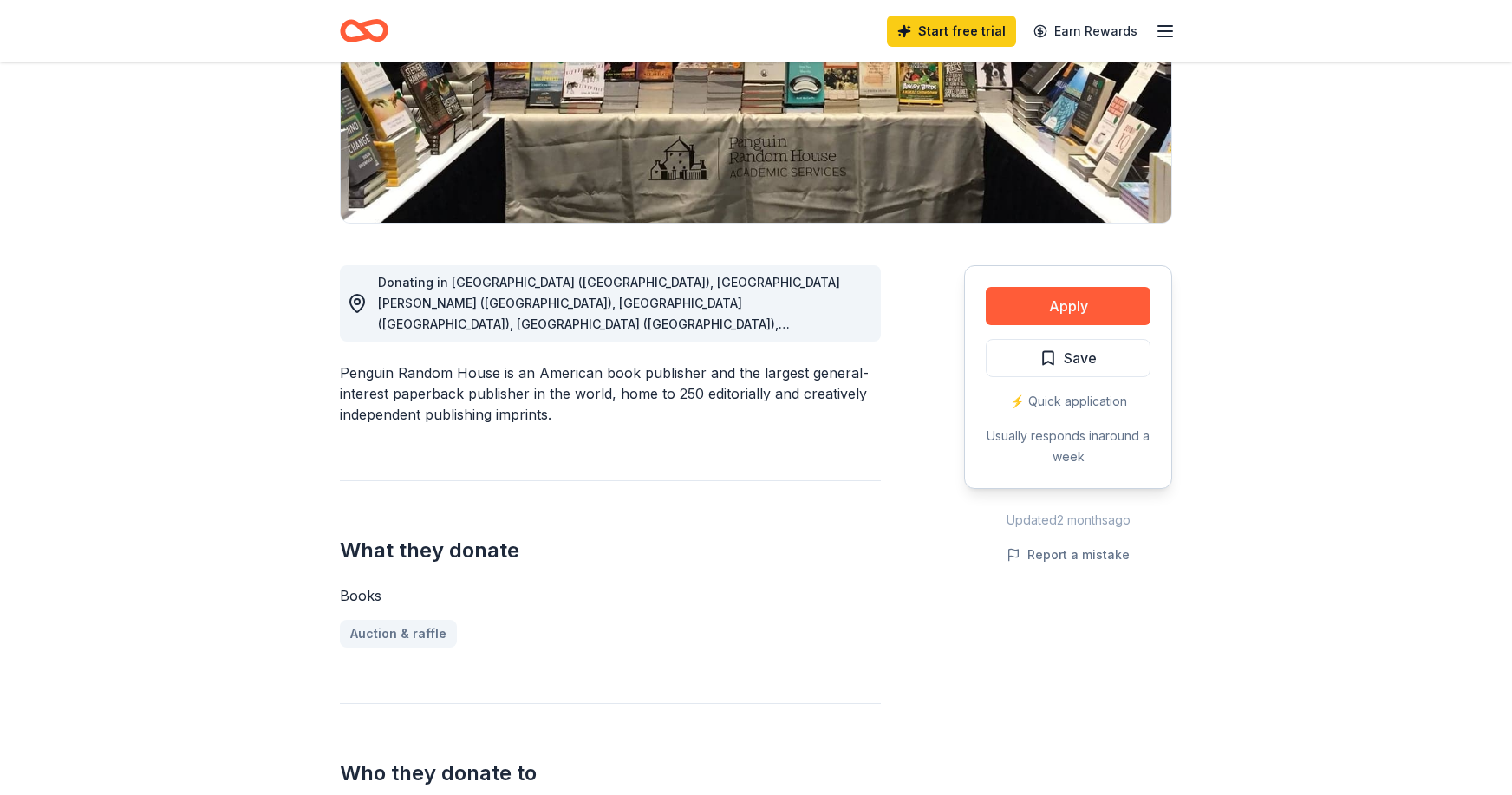
scroll to position [260, 0]
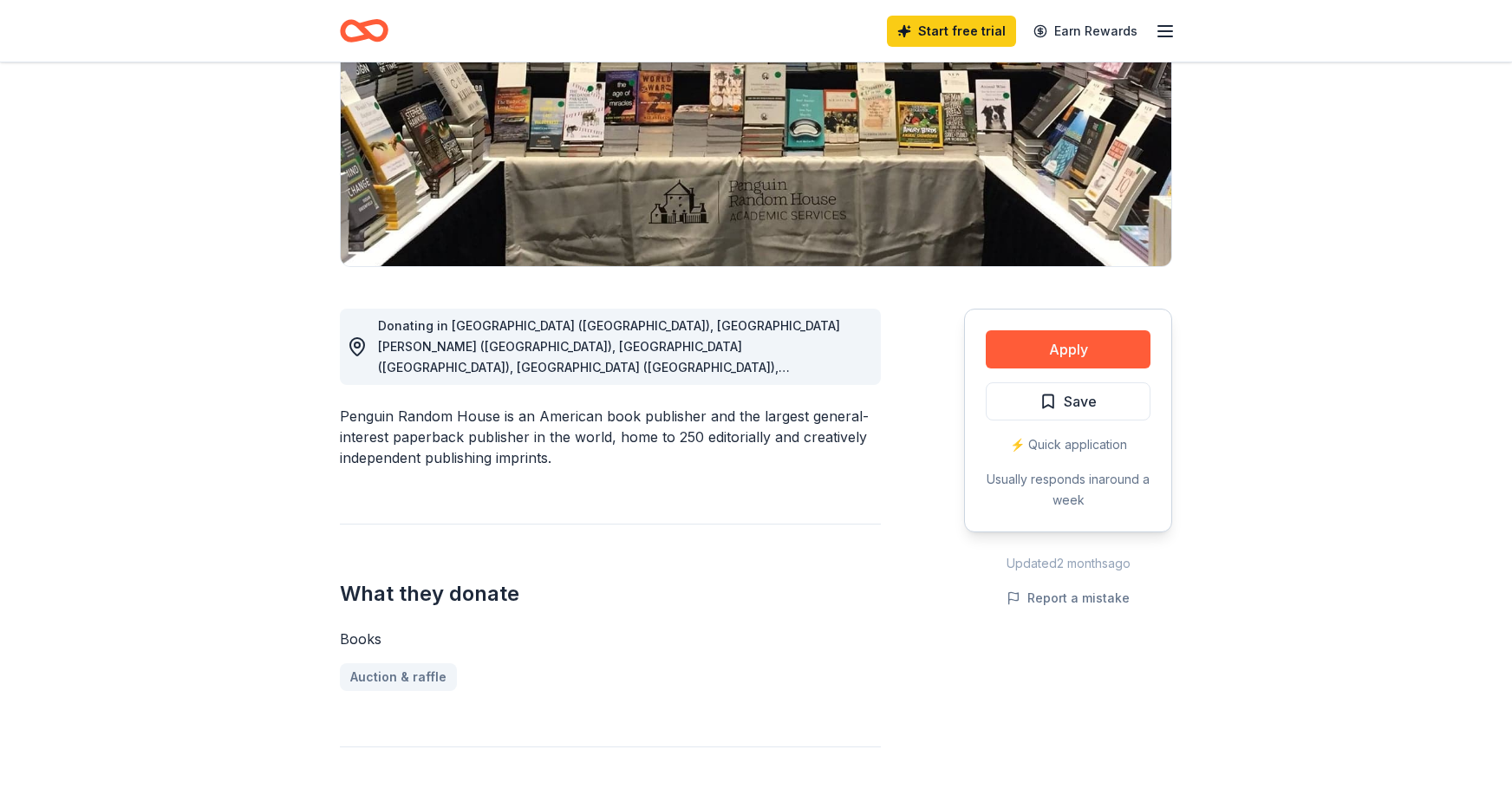
click at [568, 452] on div "Donating in Roseville (CA), Santa Ana (CA), Waterbrook (CO), Shelton (CT), Craw…" at bounding box center [610, 699] width 541 height 862
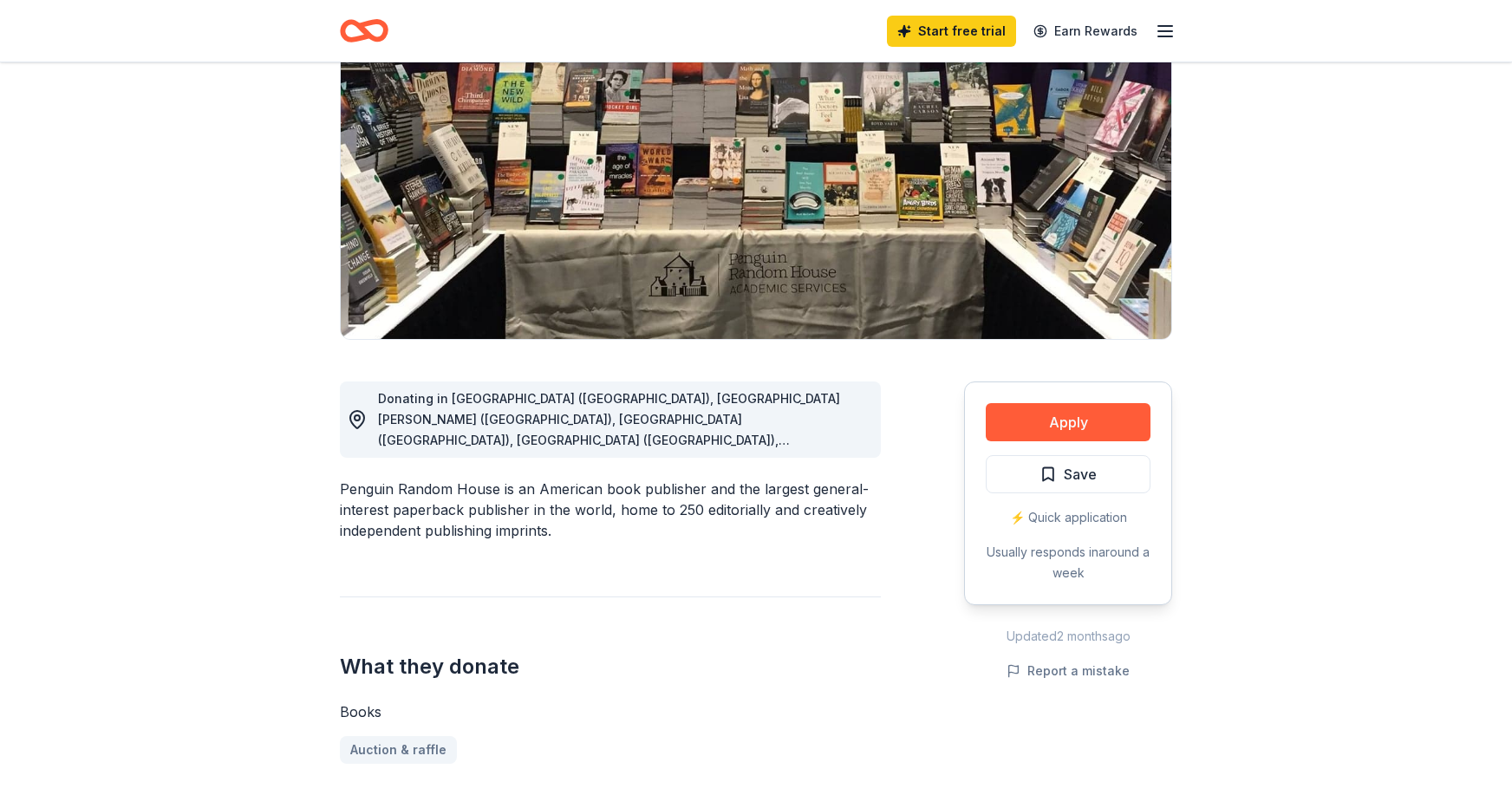
scroll to position [0, 0]
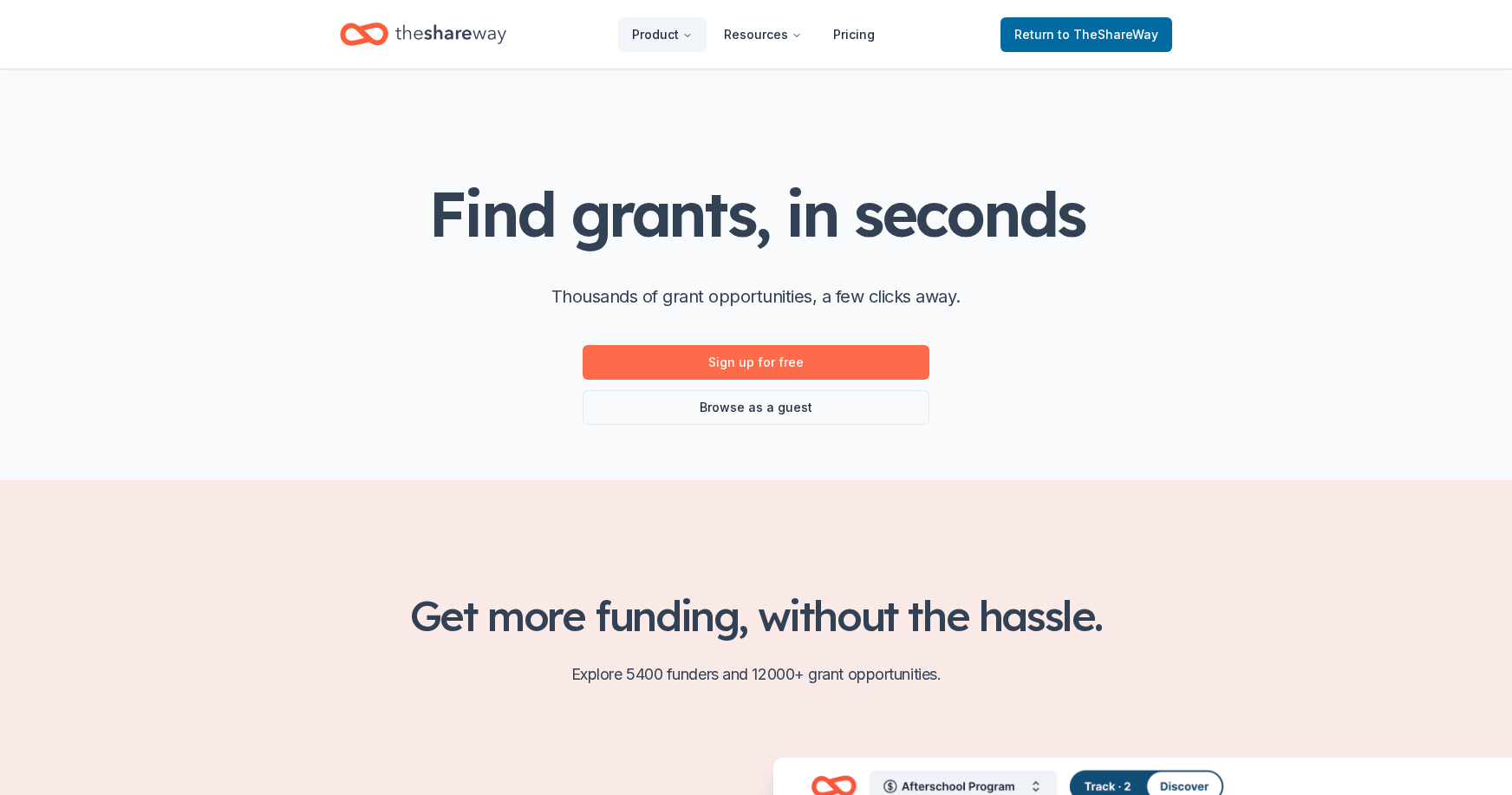
click at [844, 369] on link "Sign up for free" at bounding box center [756, 363] width 347 height 35
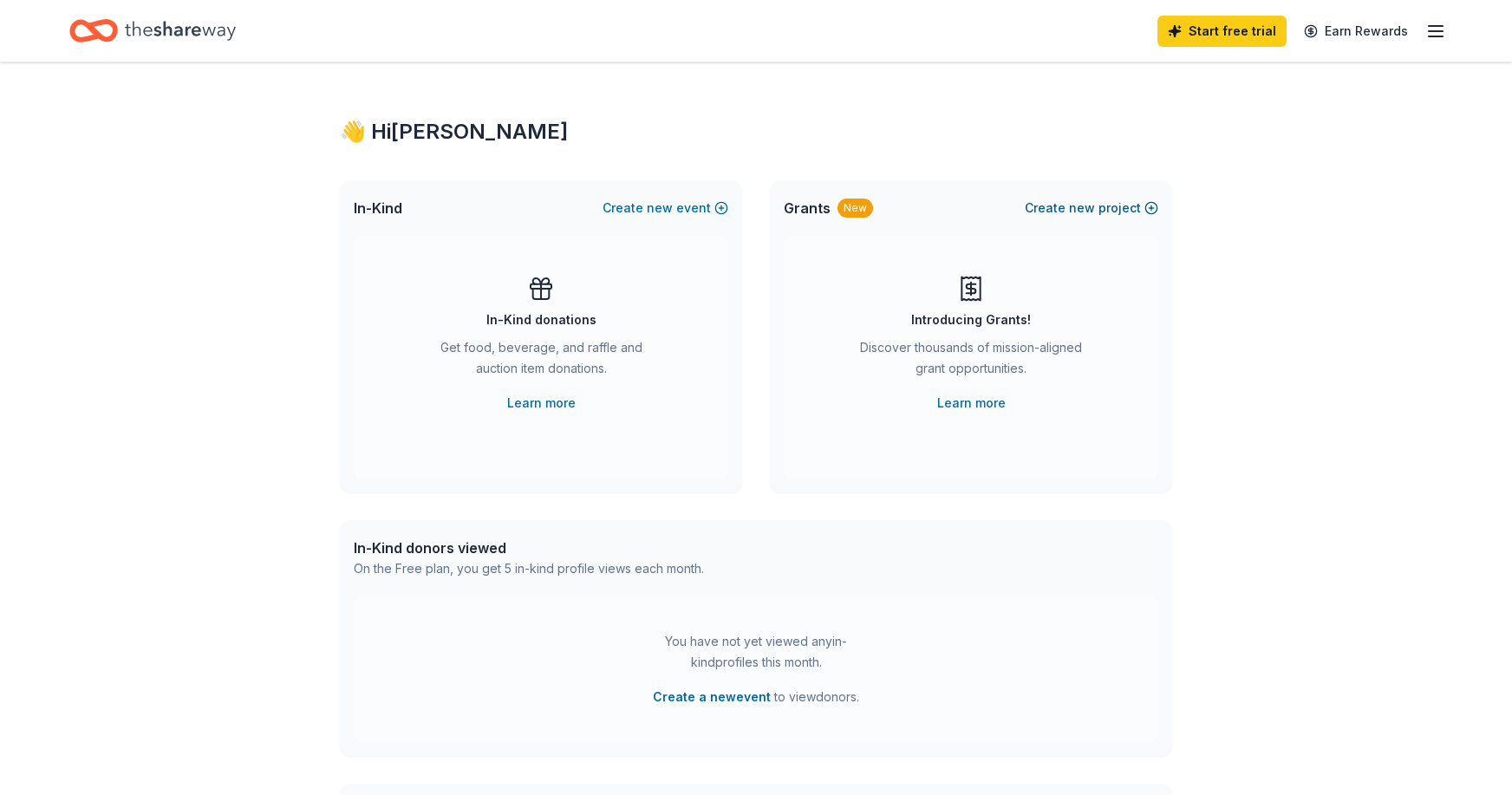
click at [1120, 211] on button "Create new project" at bounding box center [1092, 209] width 133 height 21
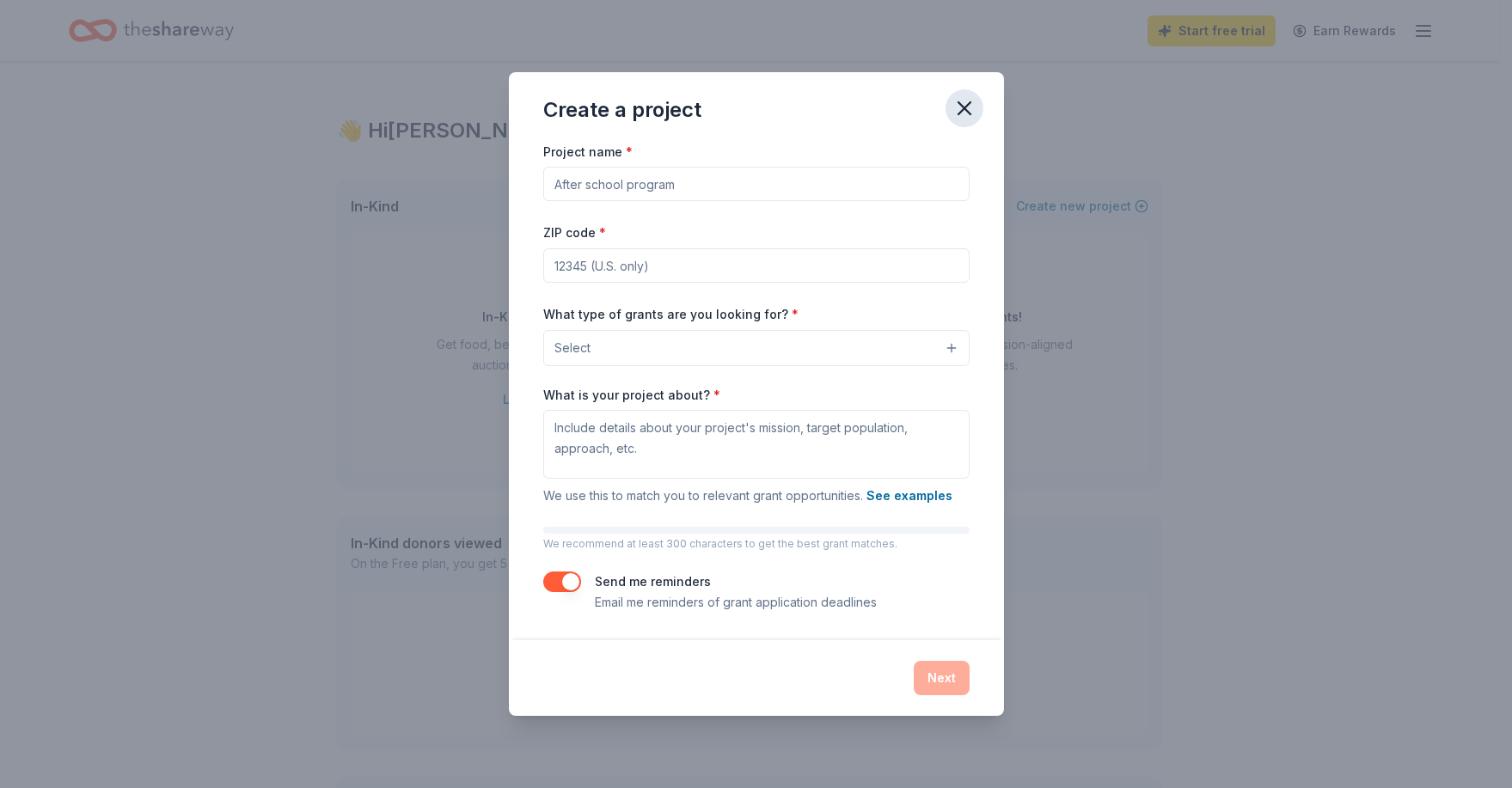
click at [965, 114] on icon "button" at bounding box center [965, 109] width 24 height 24
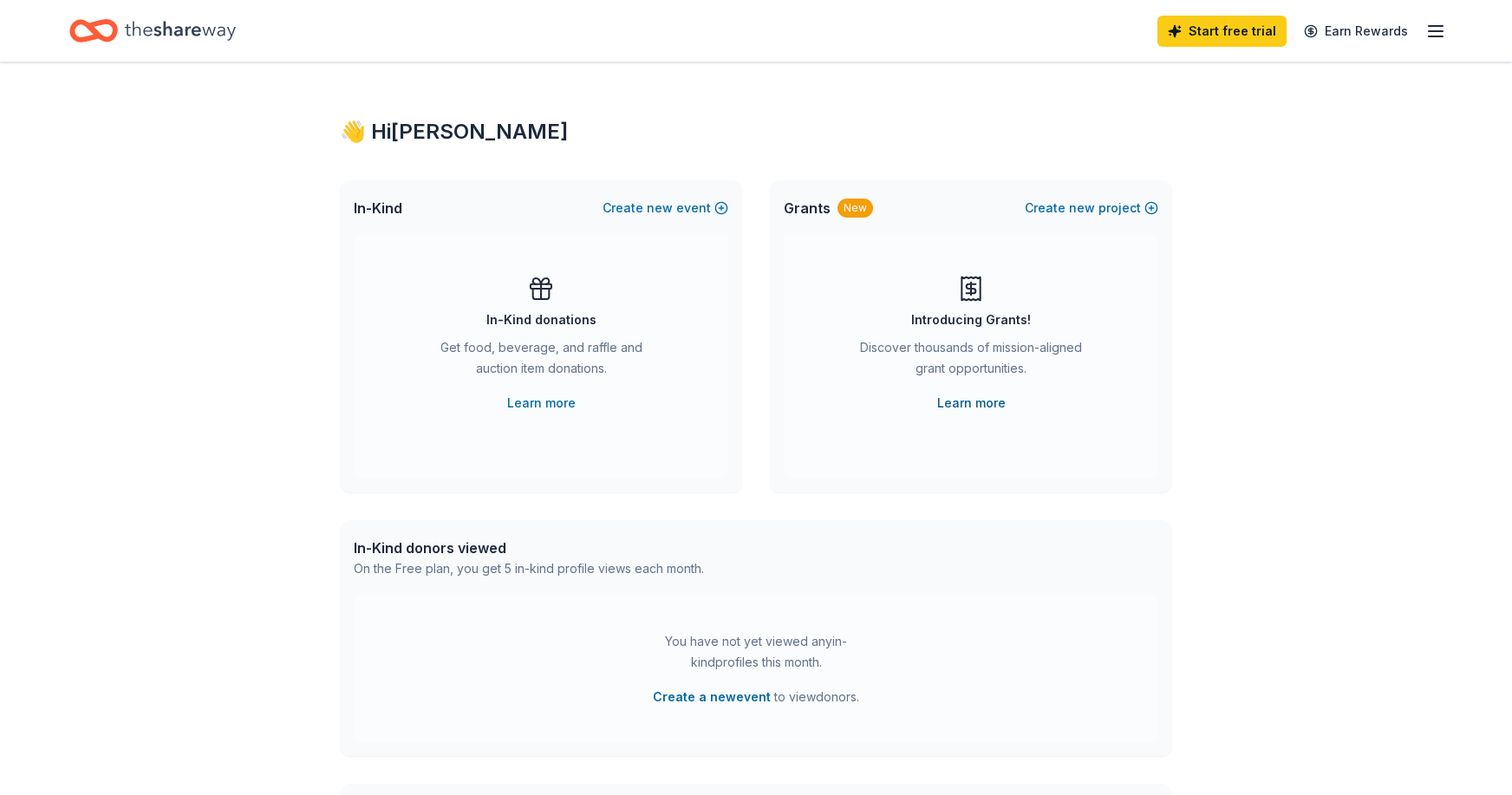
click at [980, 405] on link "Learn more" at bounding box center [971, 403] width 68 height 21
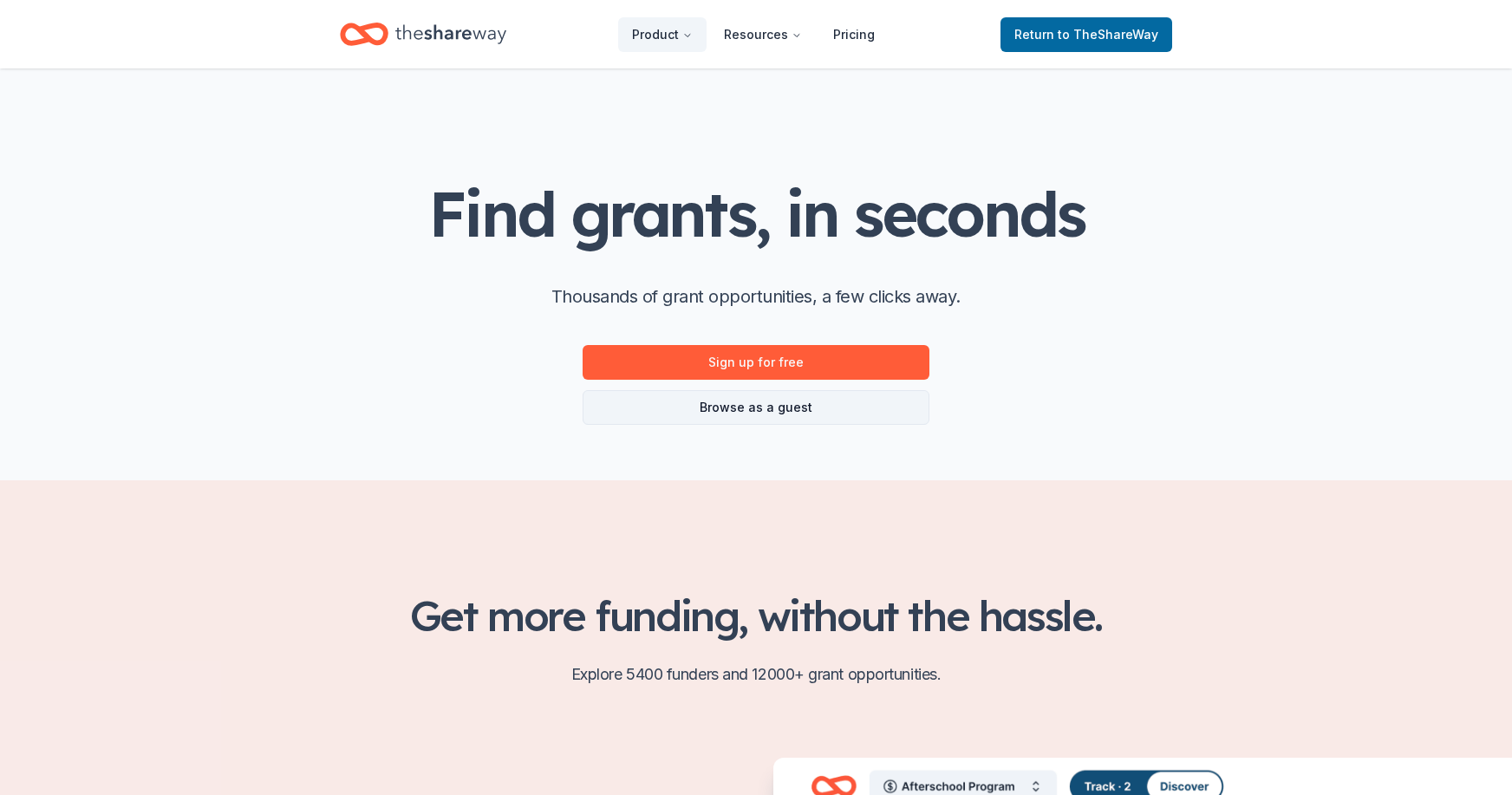
click at [792, 419] on link "Browse as a guest" at bounding box center [756, 408] width 347 height 35
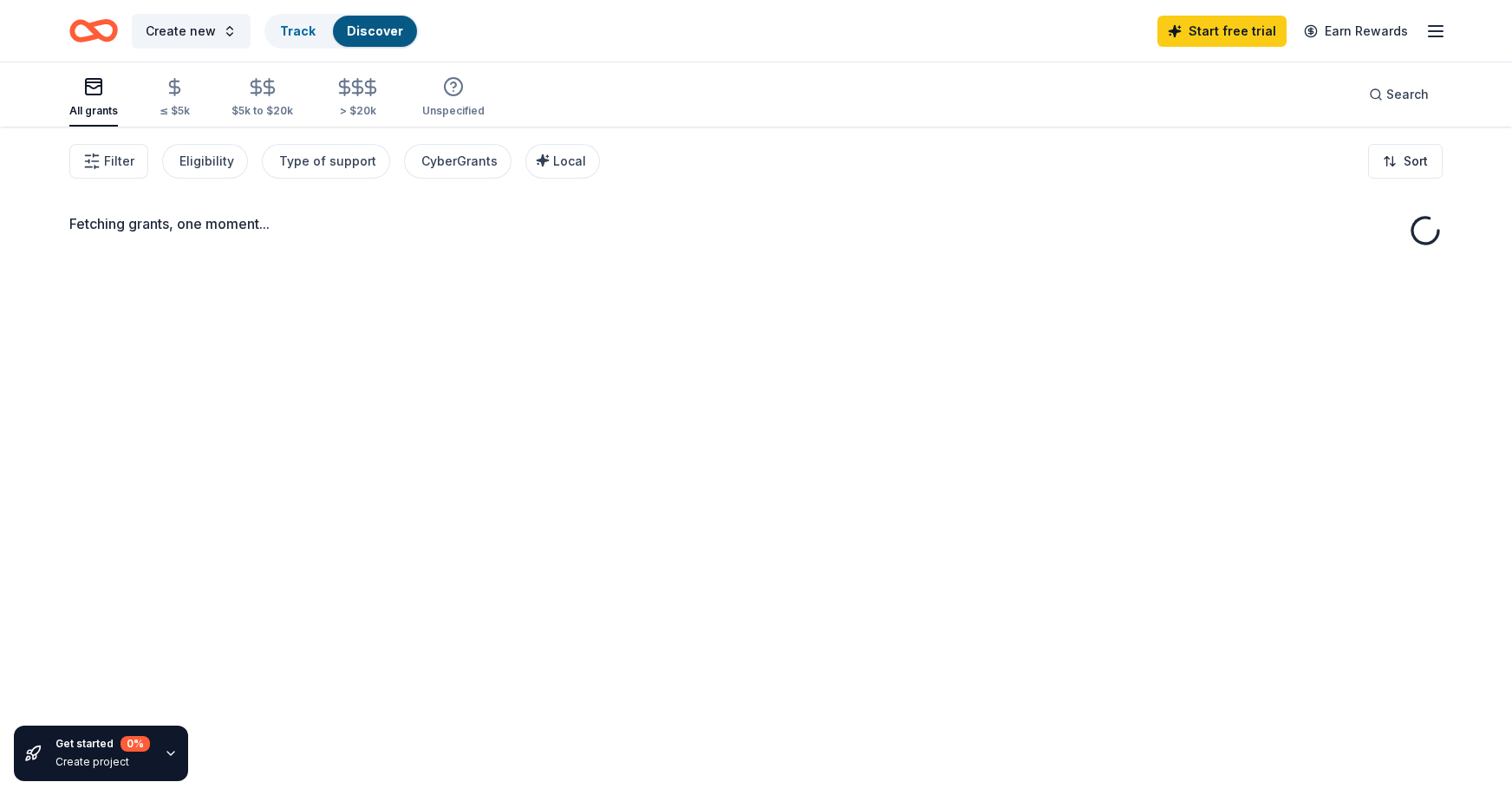
click at [755, 407] on div "Fetching grants, one moment..." at bounding box center [756, 523] width 1512 height 795
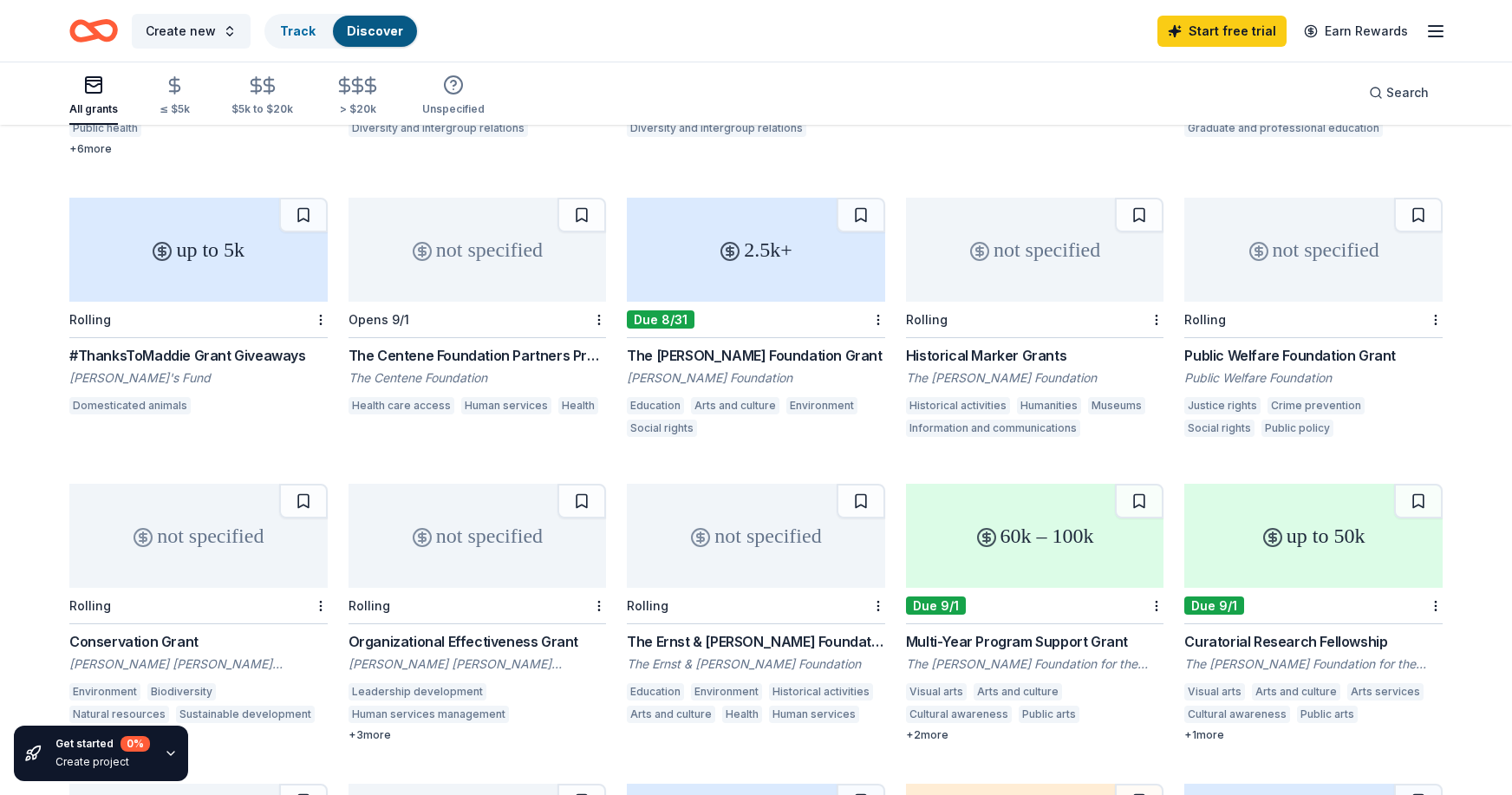
scroll to position [607, 0]
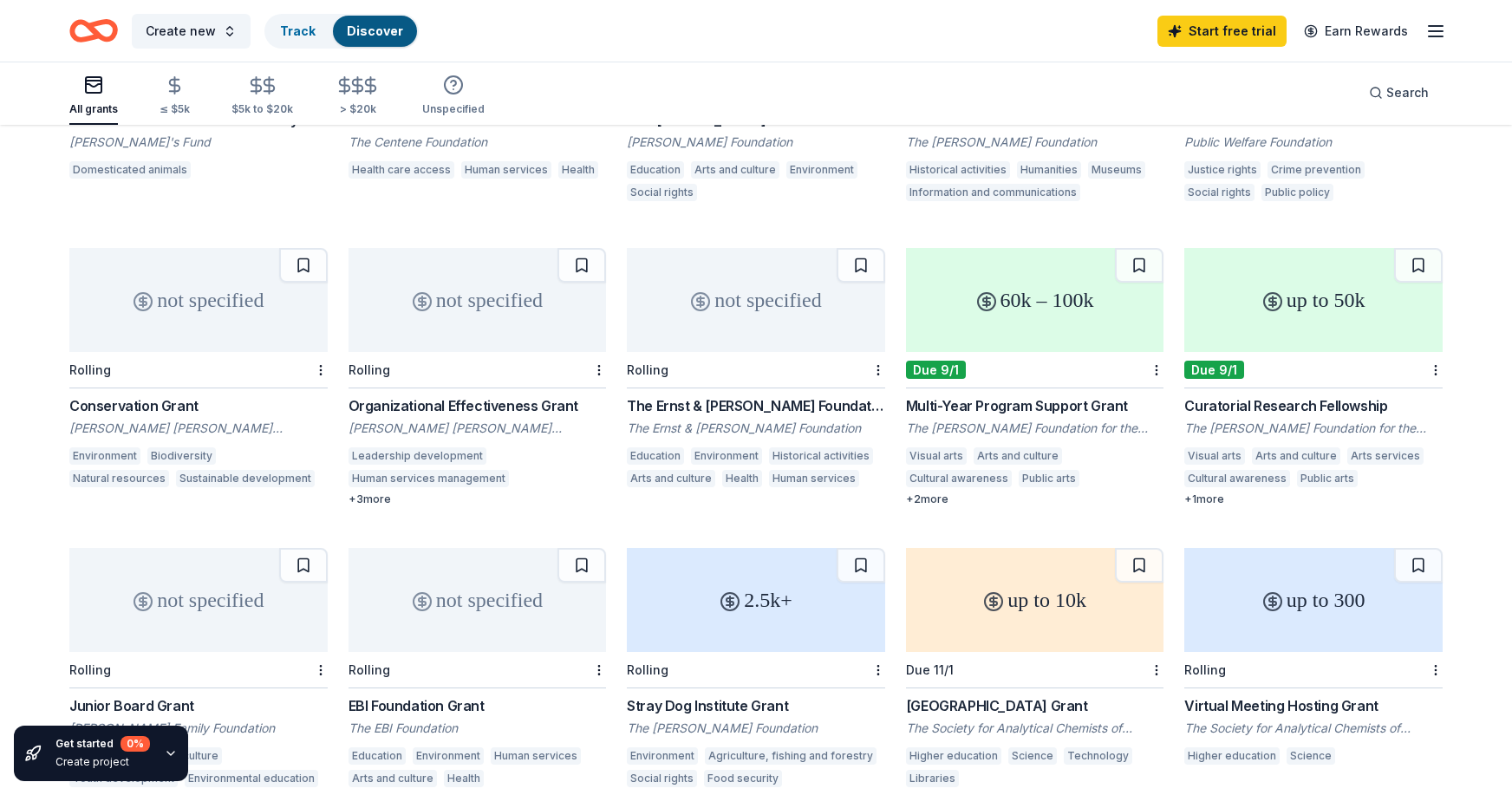
click at [380, 500] on div "+ 3 more" at bounding box center [477, 500] width 258 height 14
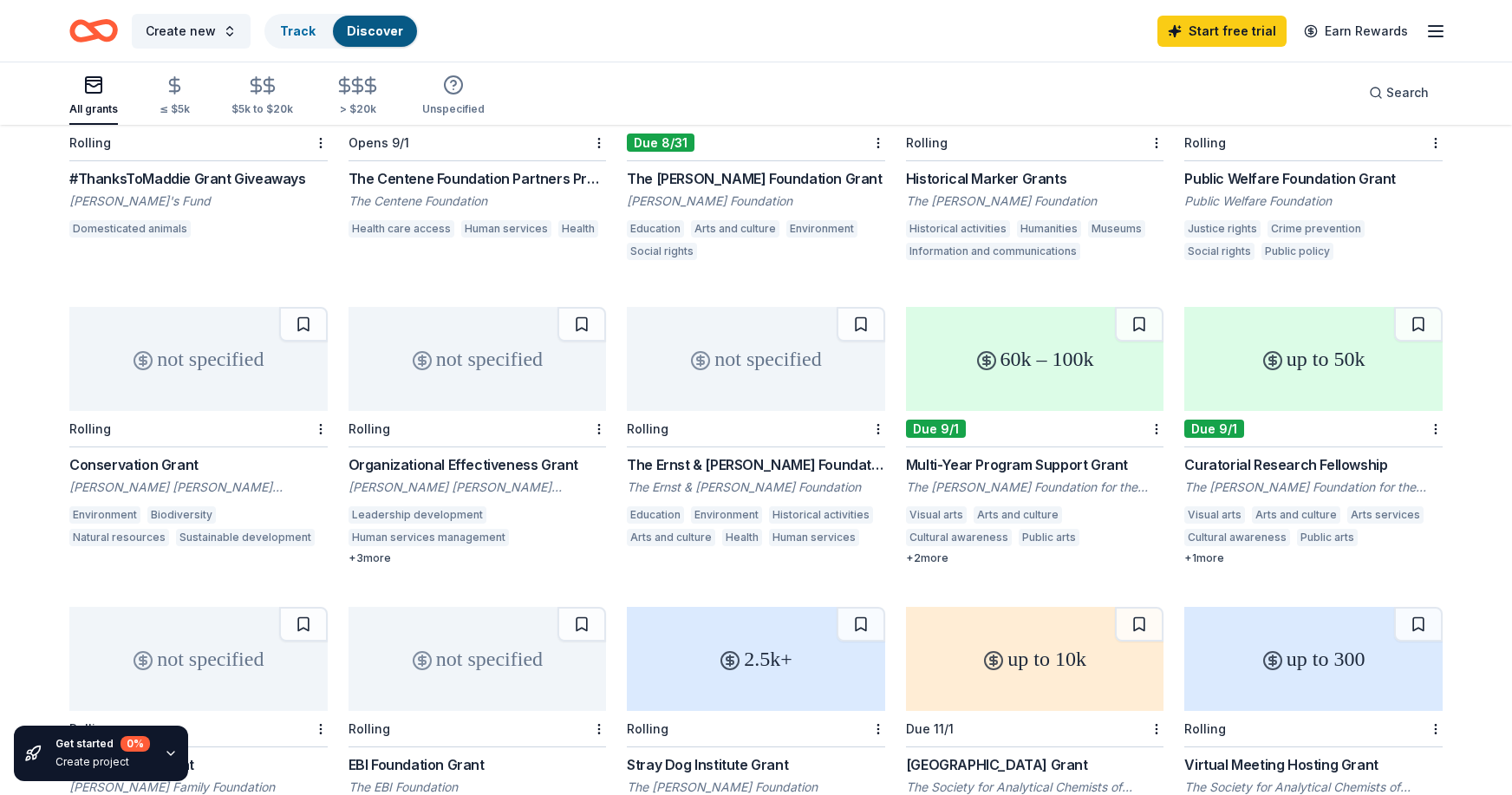
scroll to position [521, 0]
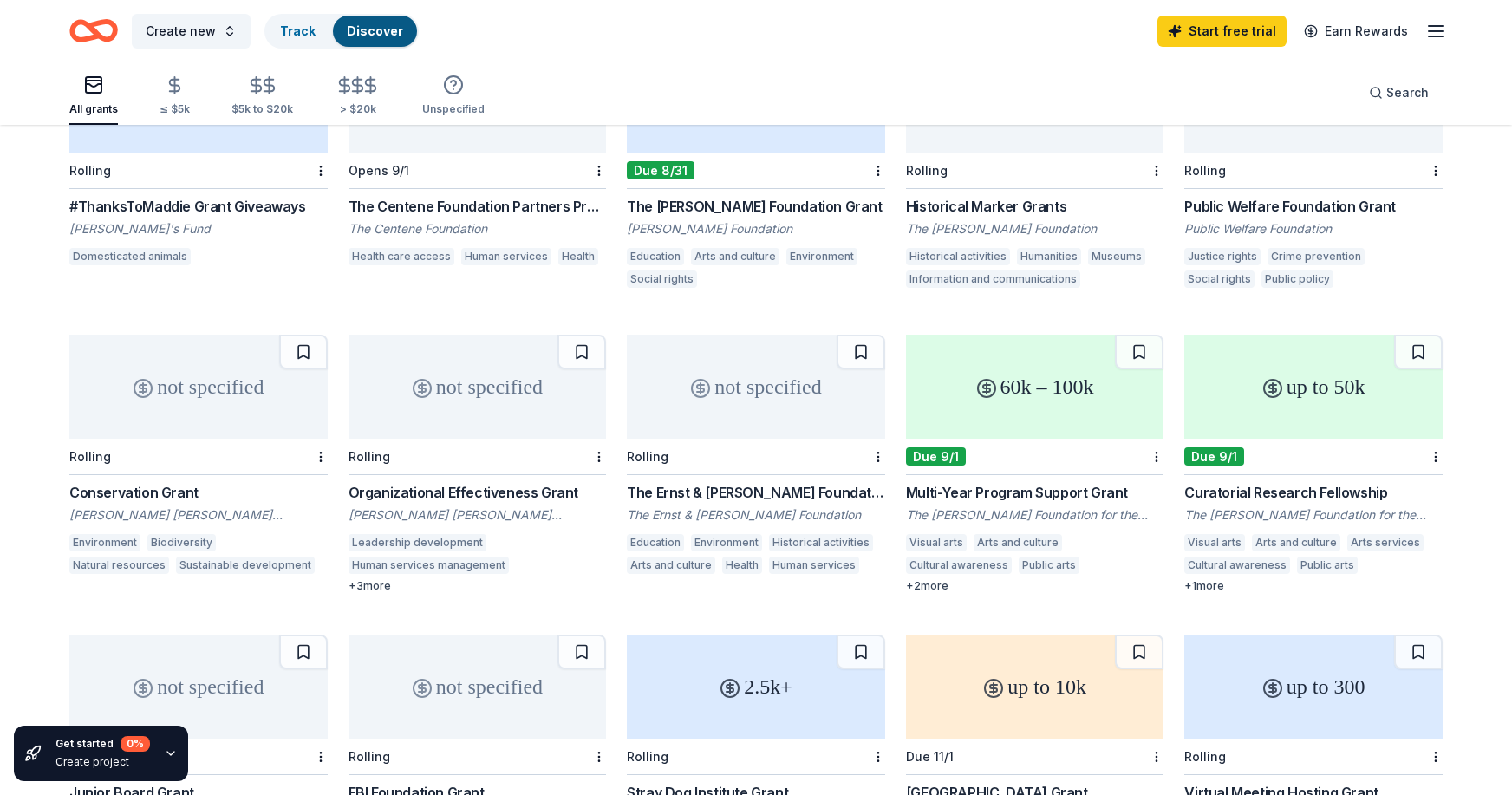
click at [787, 491] on div "The Ernst & Elfriede Frank Foundation Grant" at bounding box center [755, 493] width 258 height 21
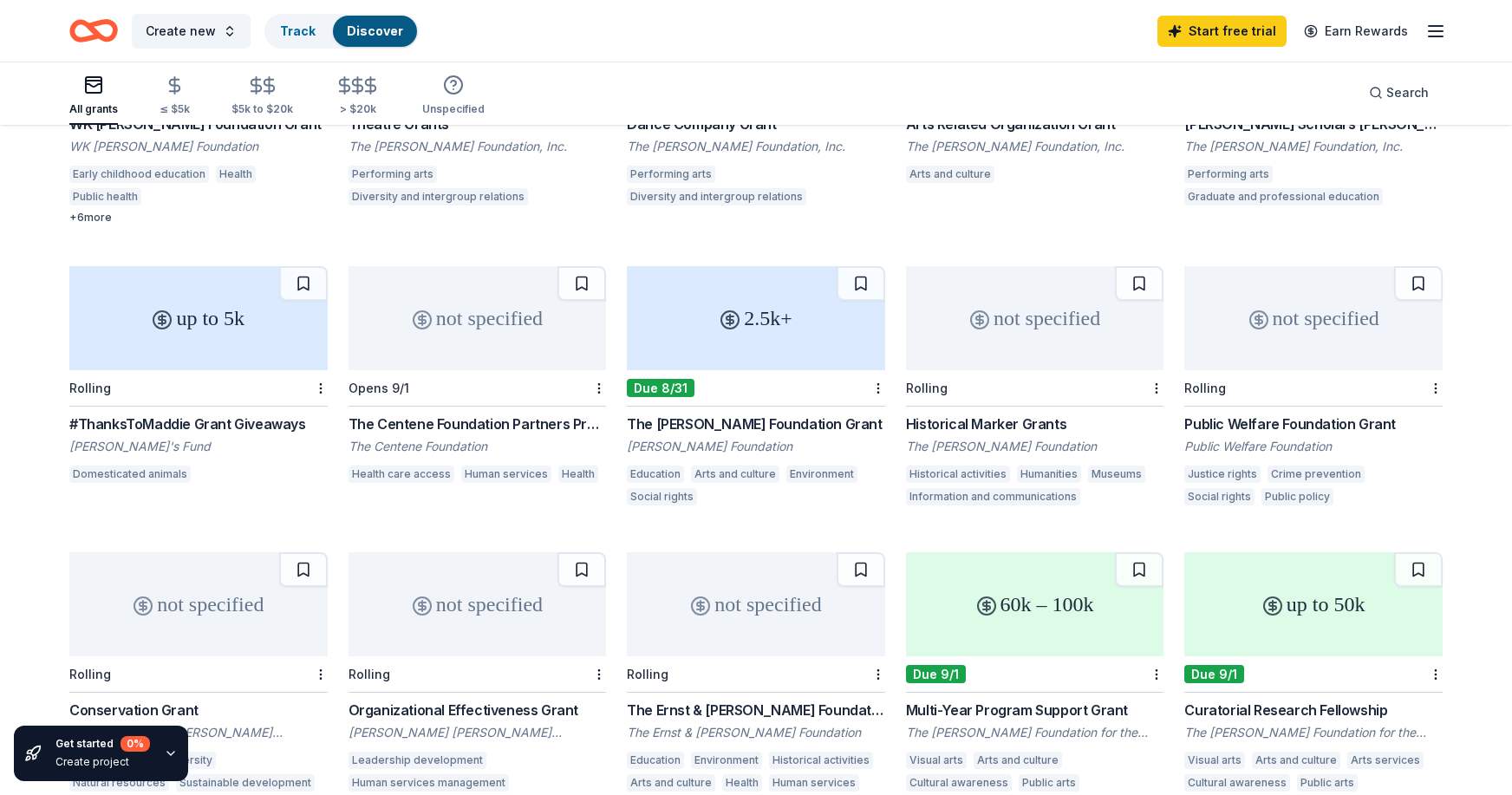
scroll to position [260, 0]
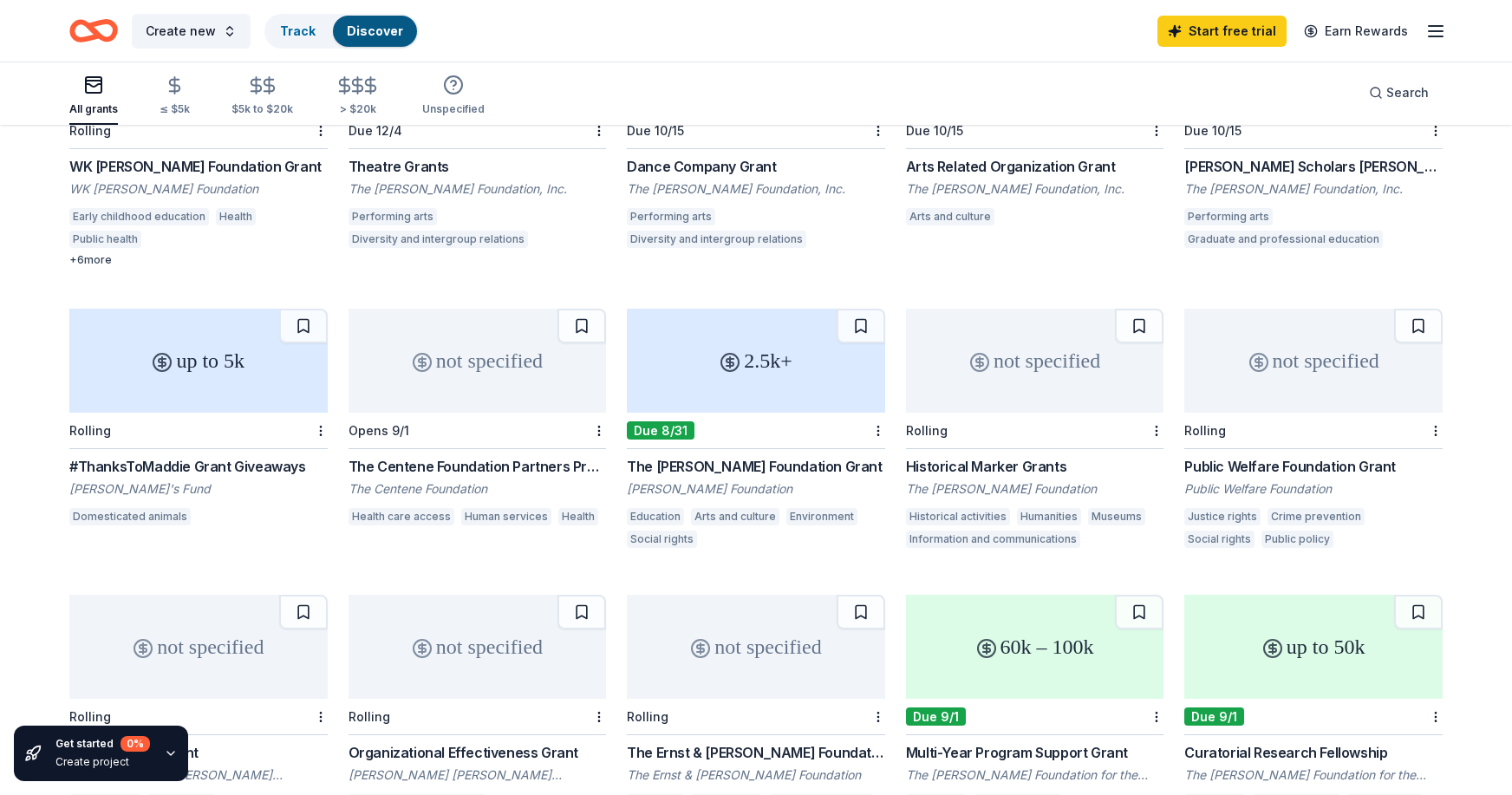
click at [1330, 461] on div "Public Welfare Foundation Grant" at bounding box center [1313, 466] width 258 height 21
click at [535, 465] on div "The Centene Foundation Partners Program" at bounding box center [477, 466] width 258 height 21
click at [809, 461] on div "The Nora Roberts Foundation Grant" at bounding box center [755, 466] width 258 height 21
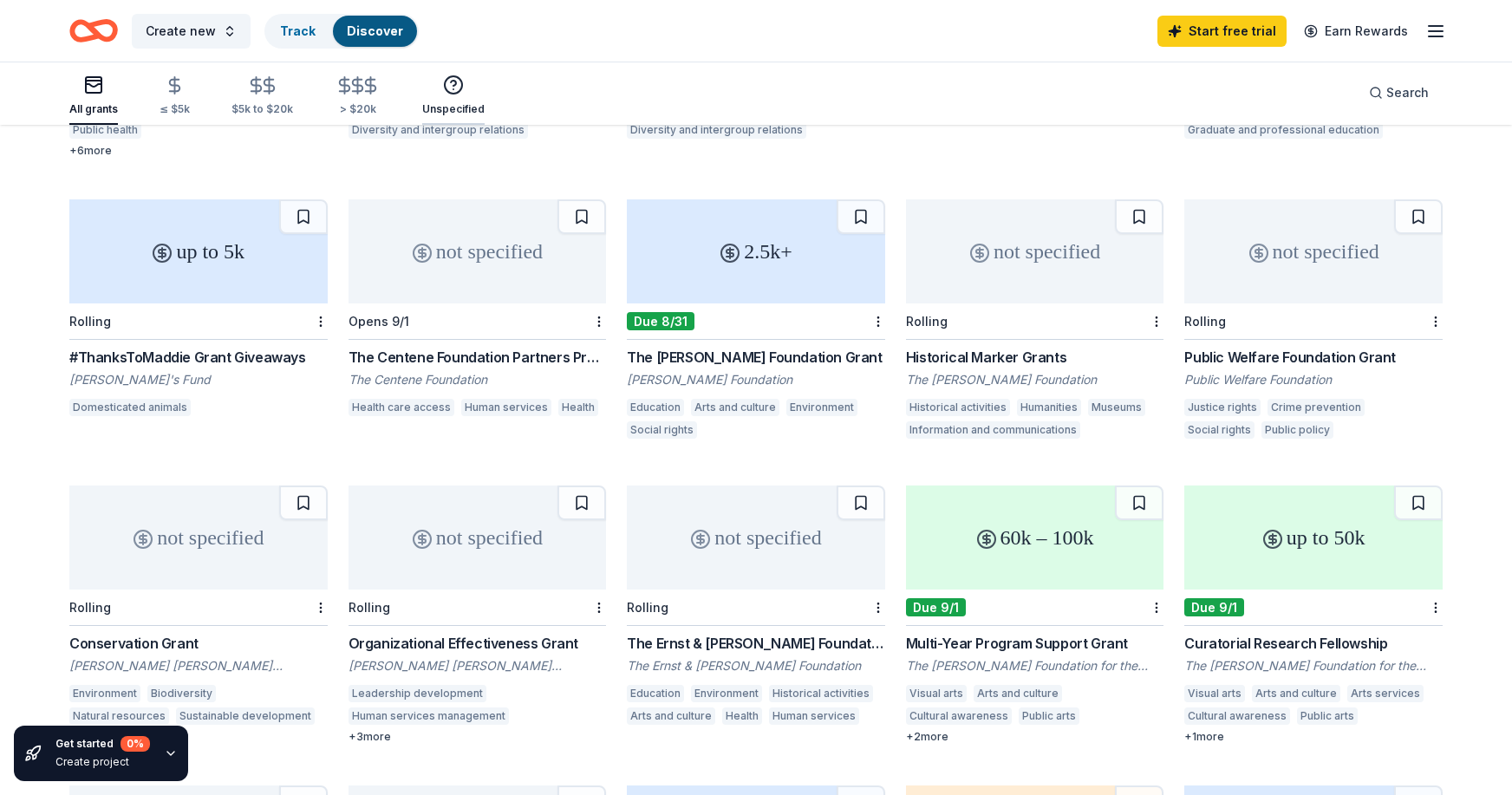
scroll to position [607, 0]
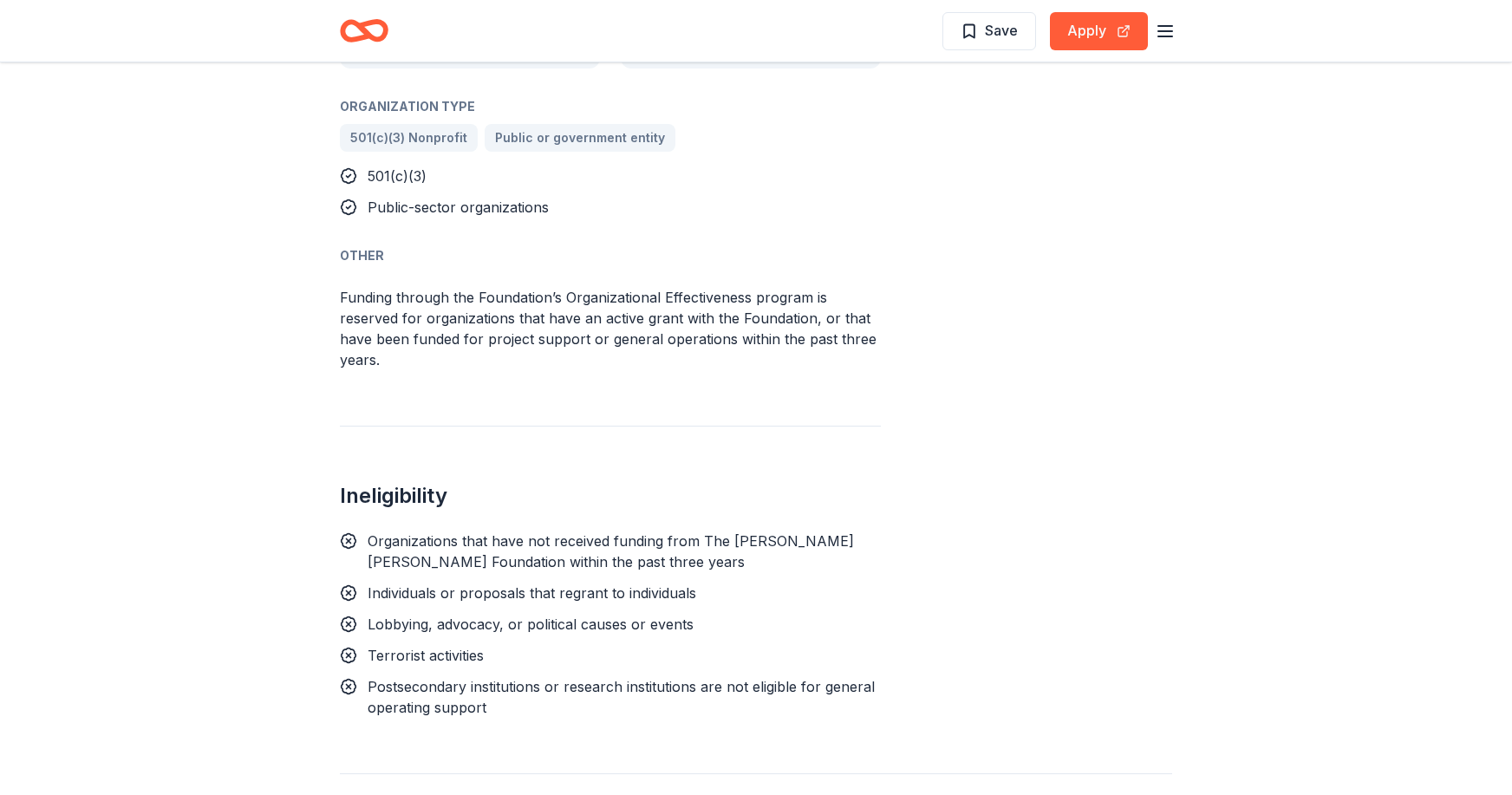
scroll to position [1474, 0]
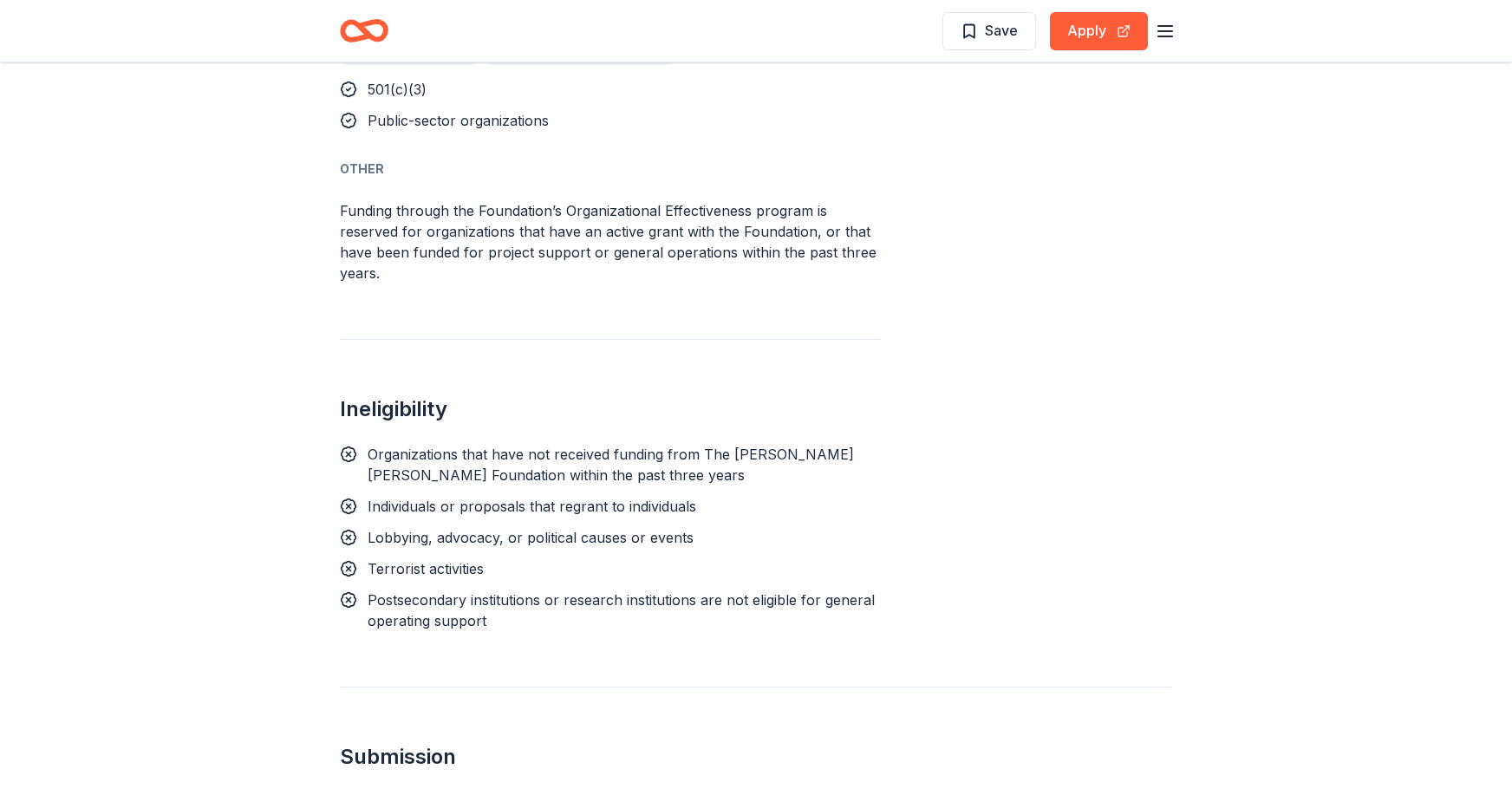
drag, startPoint x: 643, startPoint y: 436, endPoint x: 759, endPoint y: 552, distance: 164.0
click at [759, 552] on div "Ineligibility Organizations that have not received funding from The Richard Kin…" at bounding box center [610, 485] width 541 height 292
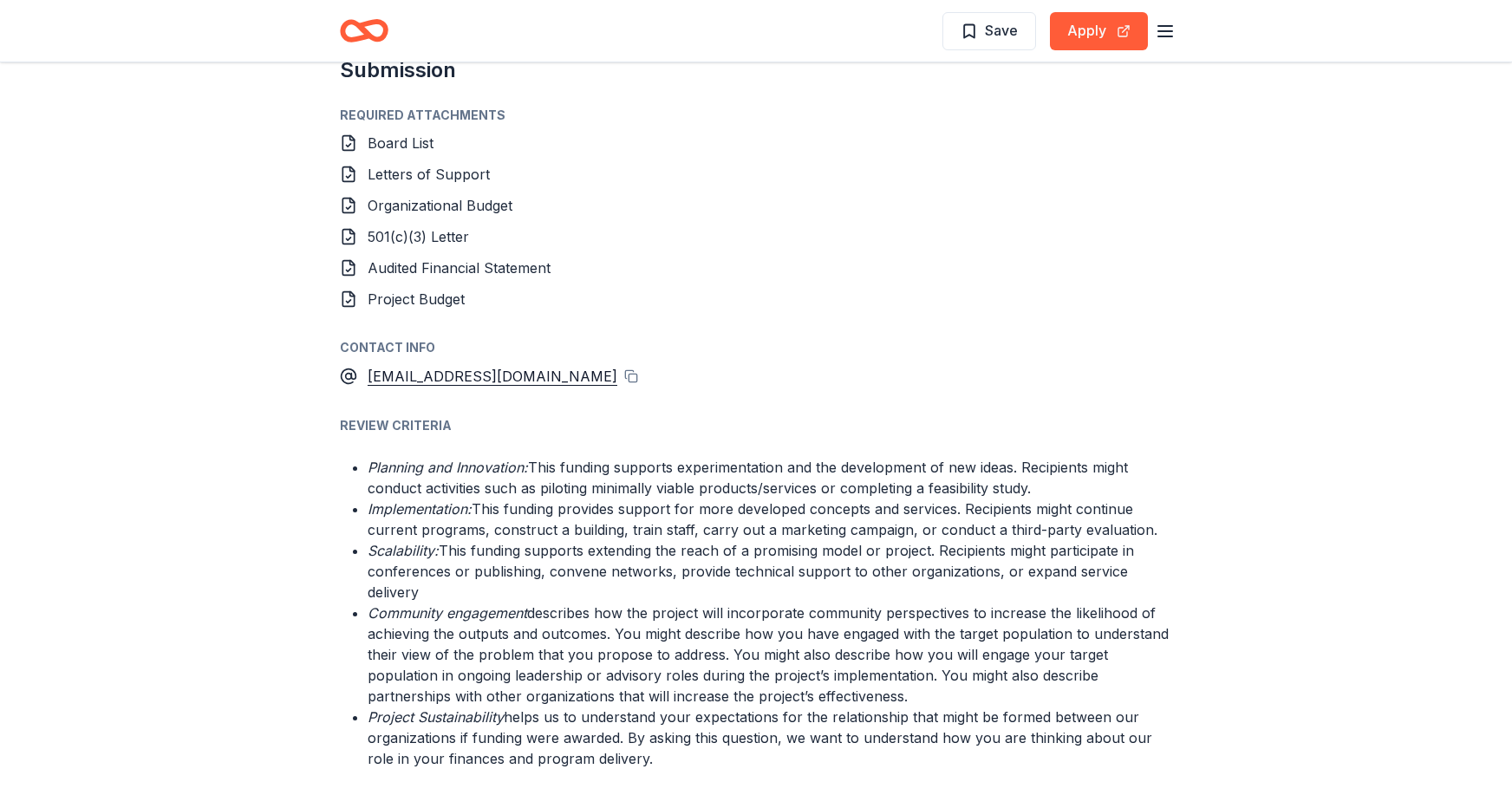
scroll to position [2255, 0]
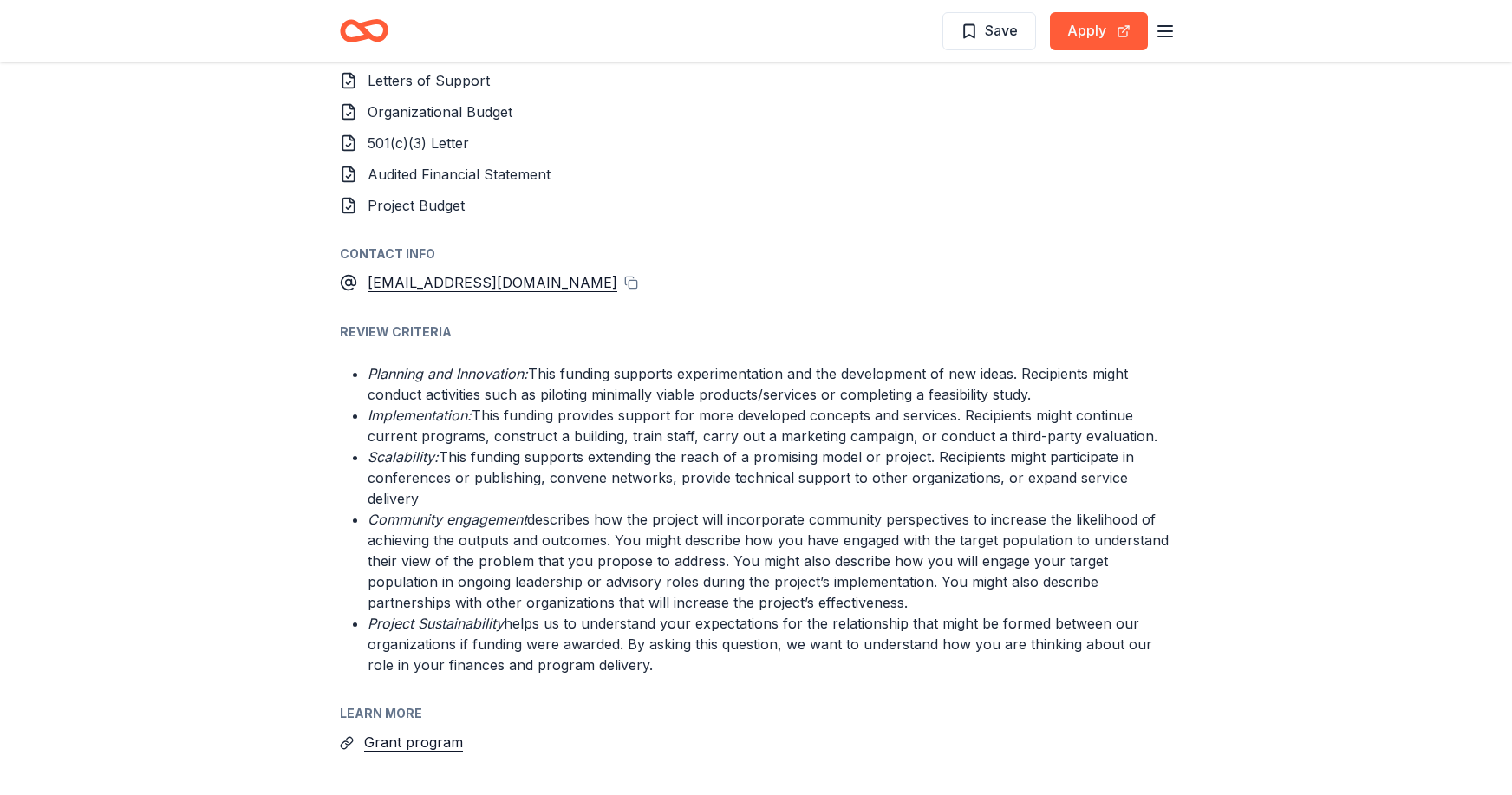
drag, startPoint x: 717, startPoint y: 344, endPoint x: 828, endPoint y: 499, distance: 190.6
click at [828, 499] on div "Review Criteria Planning and Innovation: This funding supports experimentation …" at bounding box center [756, 499] width 832 height 354
drag, startPoint x: 572, startPoint y: 377, endPoint x: 801, endPoint y: 482, distance: 251.9
click at [777, 465] on ul "Planning and Innovation: This funding supports experimentation and the developm…" at bounding box center [756, 520] width 832 height 312
drag, startPoint x: 880, startPoint y: 505, endPoint x: 519, endPoint y: 416, distance: 371.8
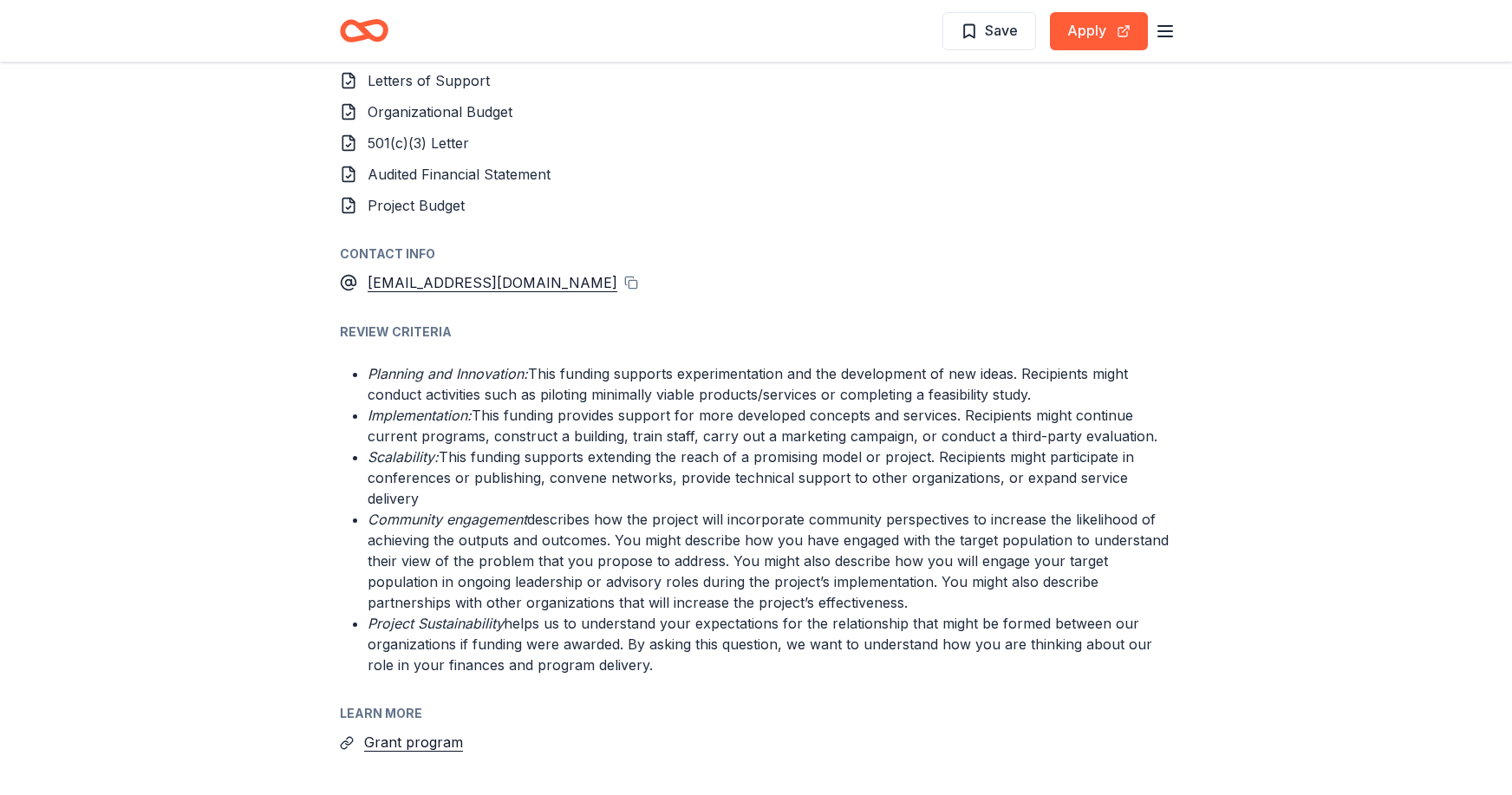
click at [519, 416] on ul "Planning and Innovation: This funding supports experimentation and the developm…" at bounding box center [756, 520] width 832 height 312
drag, startPoint x: 521, startPoint y: 415, endPoint x: 917, endPoint y: 557, distance: 420.7
click at [917, 557] on ul "Planning and Innovation: This funding supports experimentation and the developm…" at bounding box center [756, 520] width 832 height 312
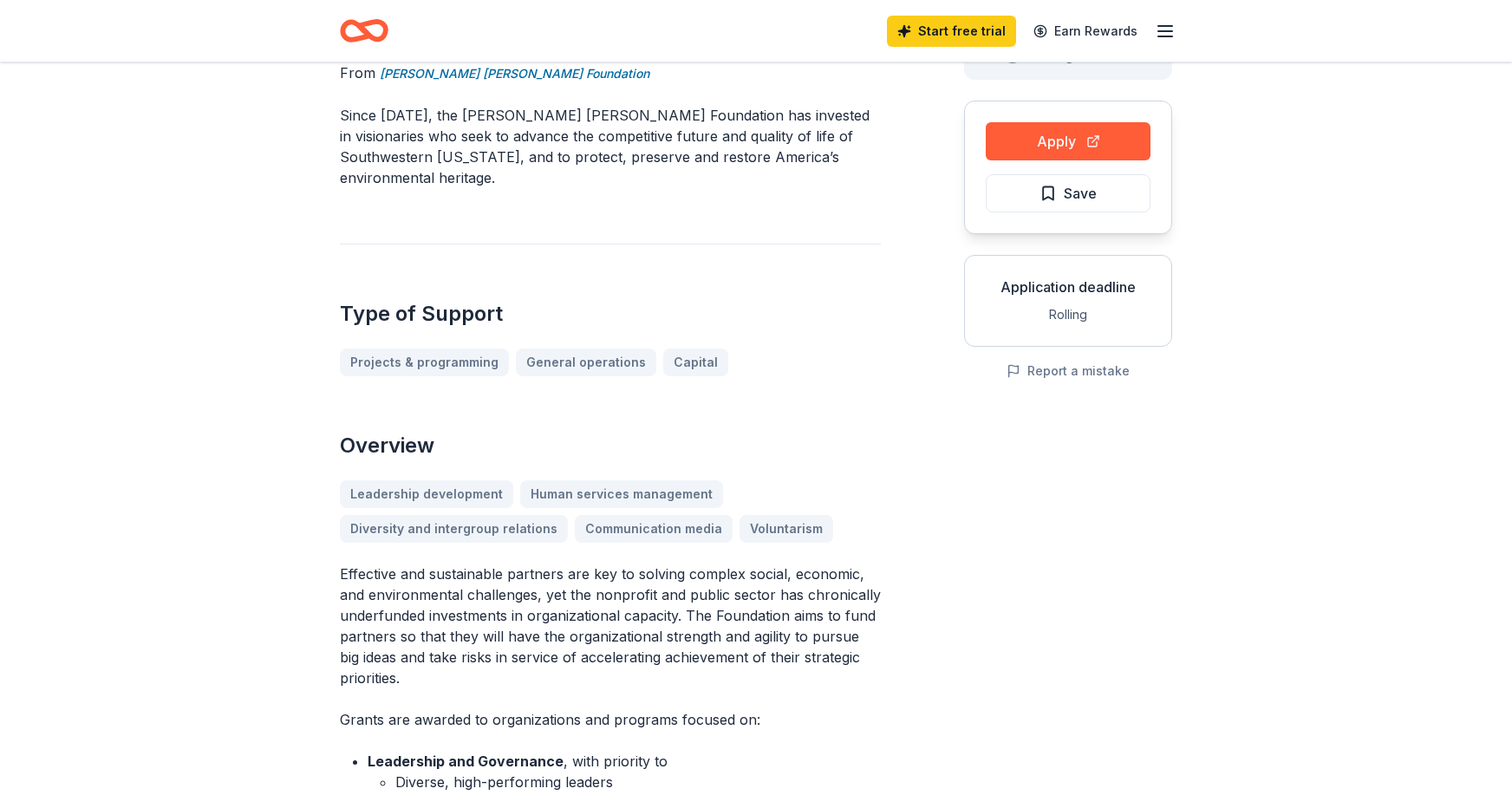
scroll to position [0, 0]
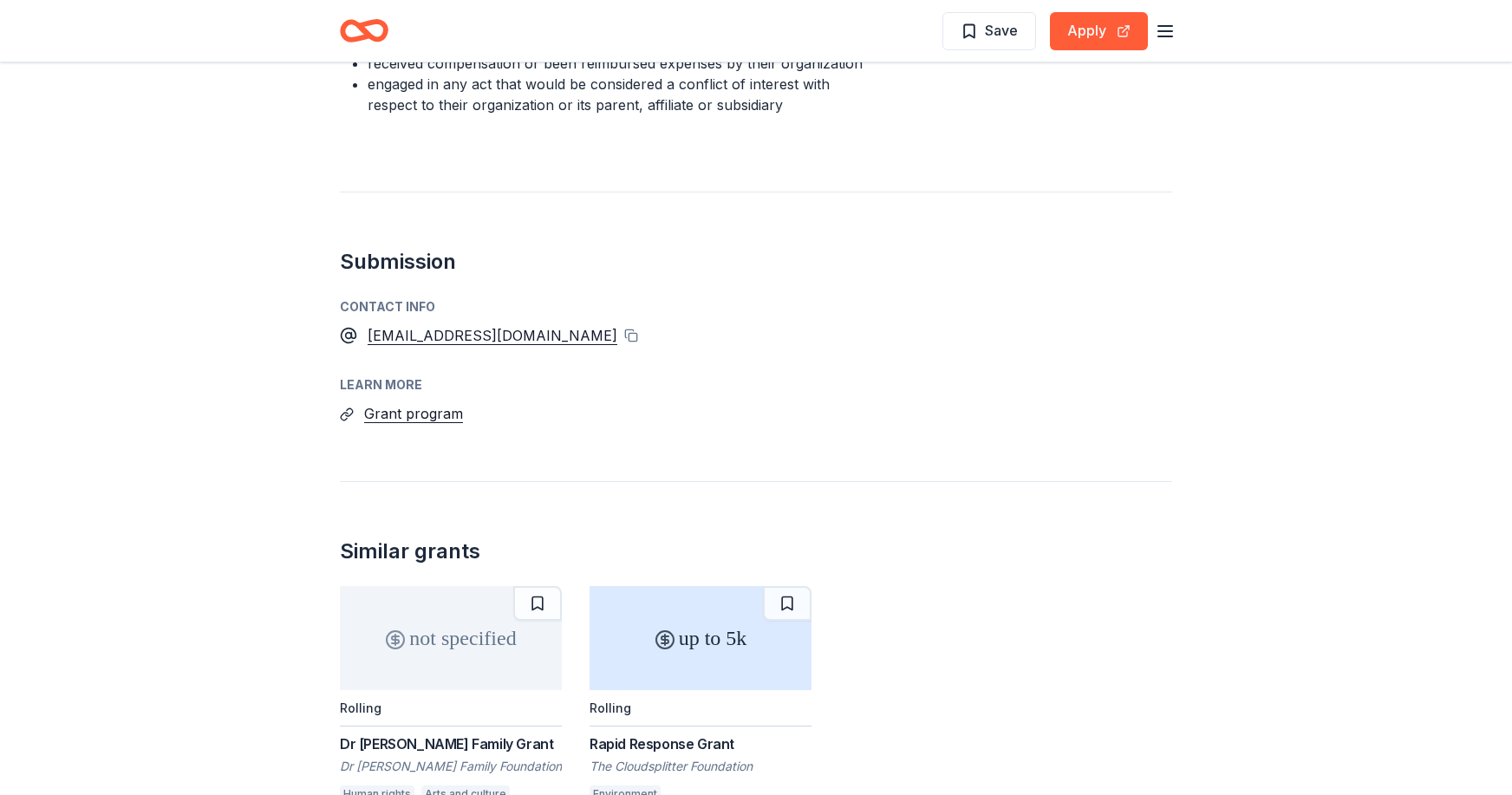
scroll to position [1301, 0]
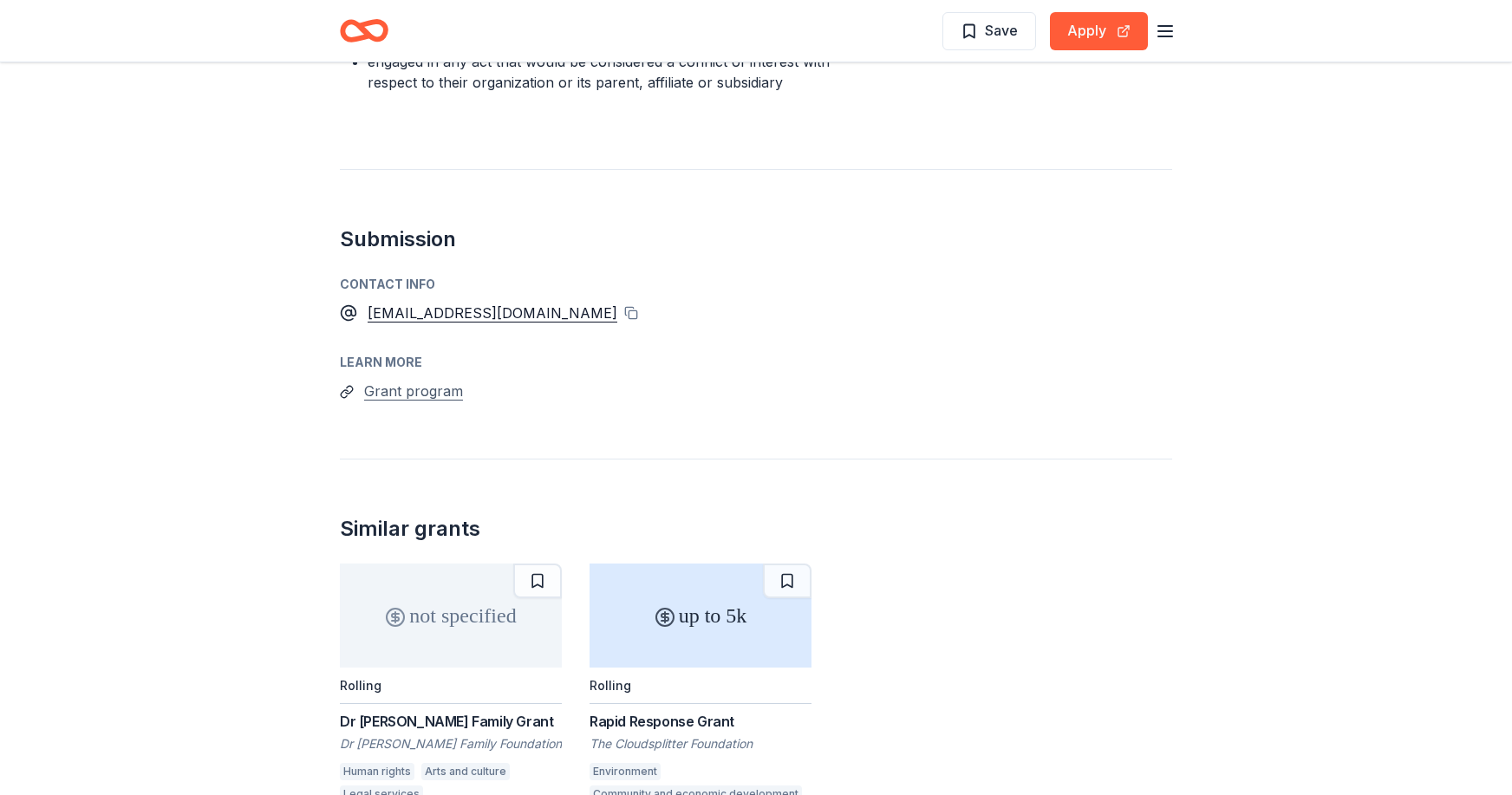
drag, startPoint x: 438, startPoint y: 394, endPoint x: 382, endPoint y: 389, distance: 56.2
click at [382, 389] on button "Grant program" at bounding box center [413, 391] width 99 height 23
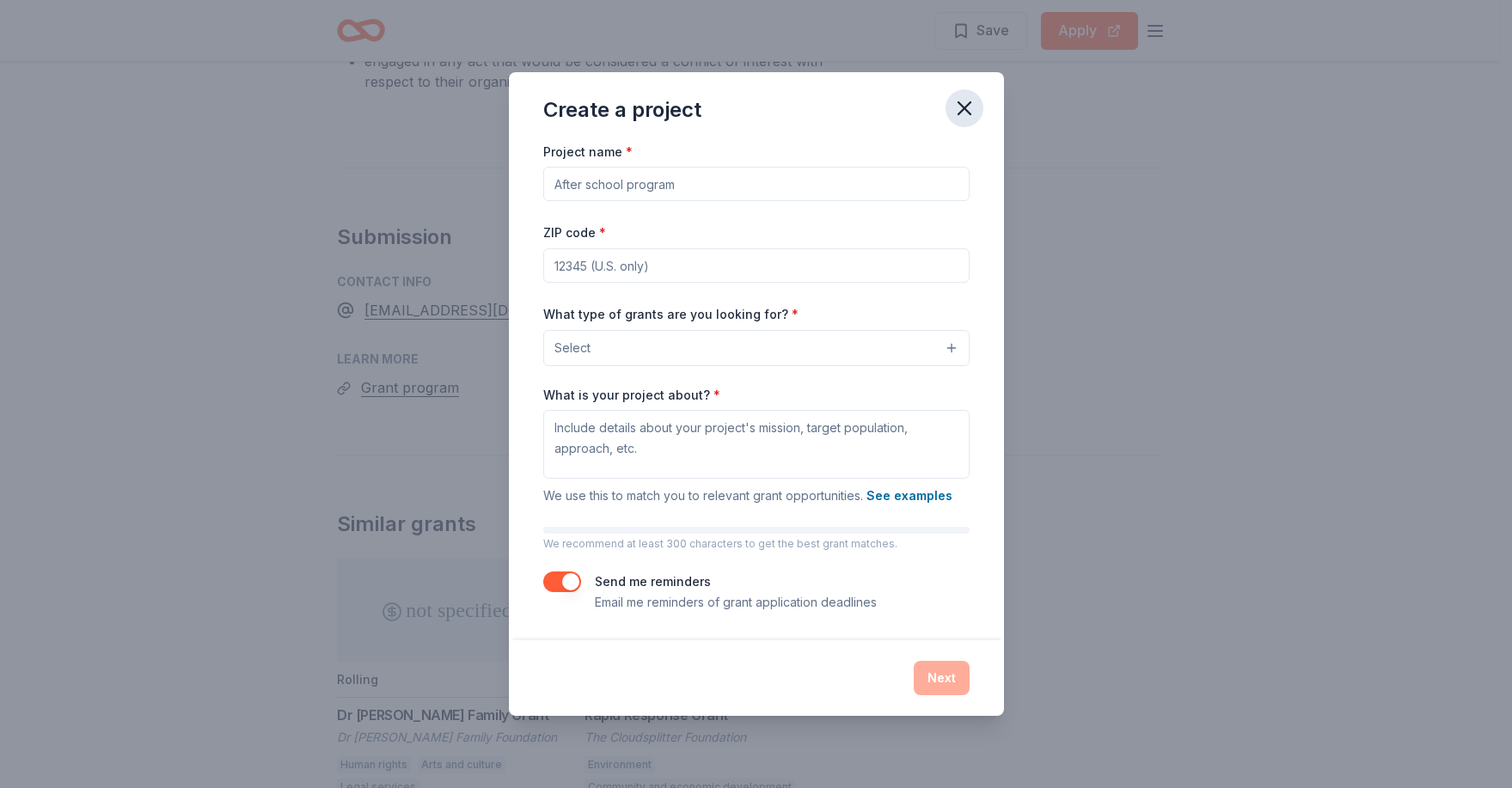
click at [955, 109] on icon "button" at bounding box center [965, 109] width 24 height 24
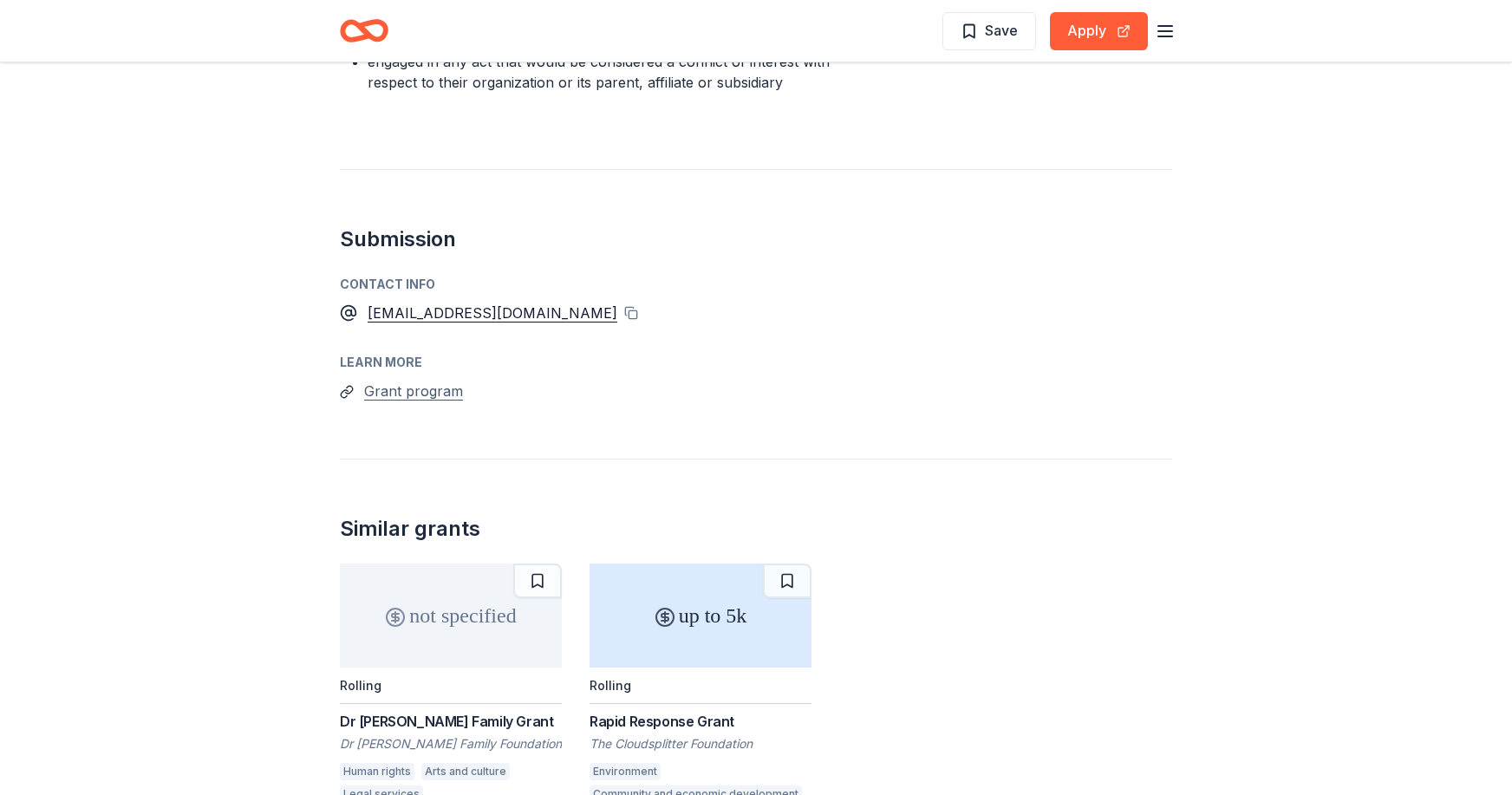
click at [415, 392] on button "Grant program" at bounding box center [413, 391] width 99 height 23
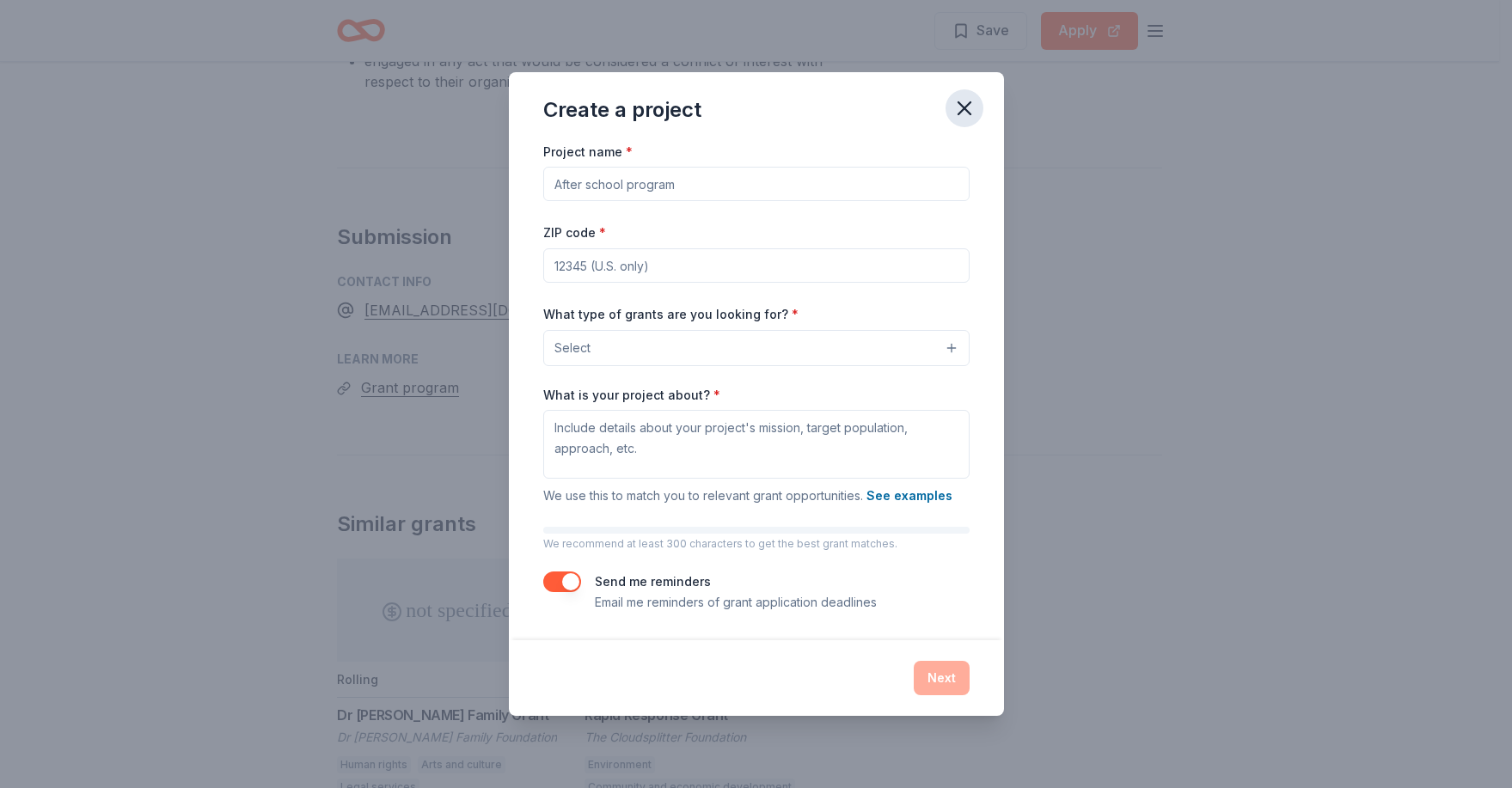
click at [968, 112] on icon "button" at bounding box center [965, 109] width 12 height 12
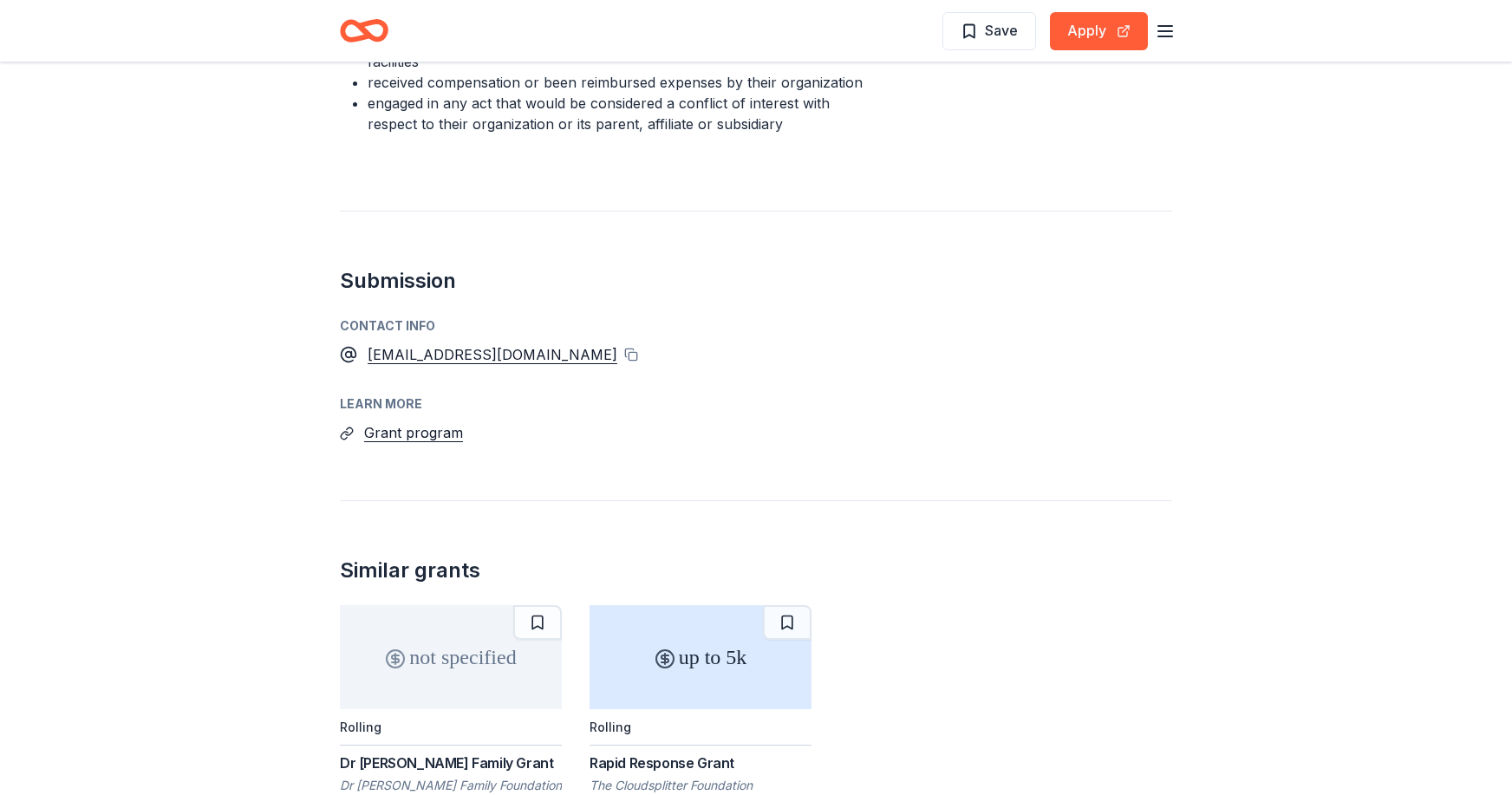
scroll to position [1217, 0]
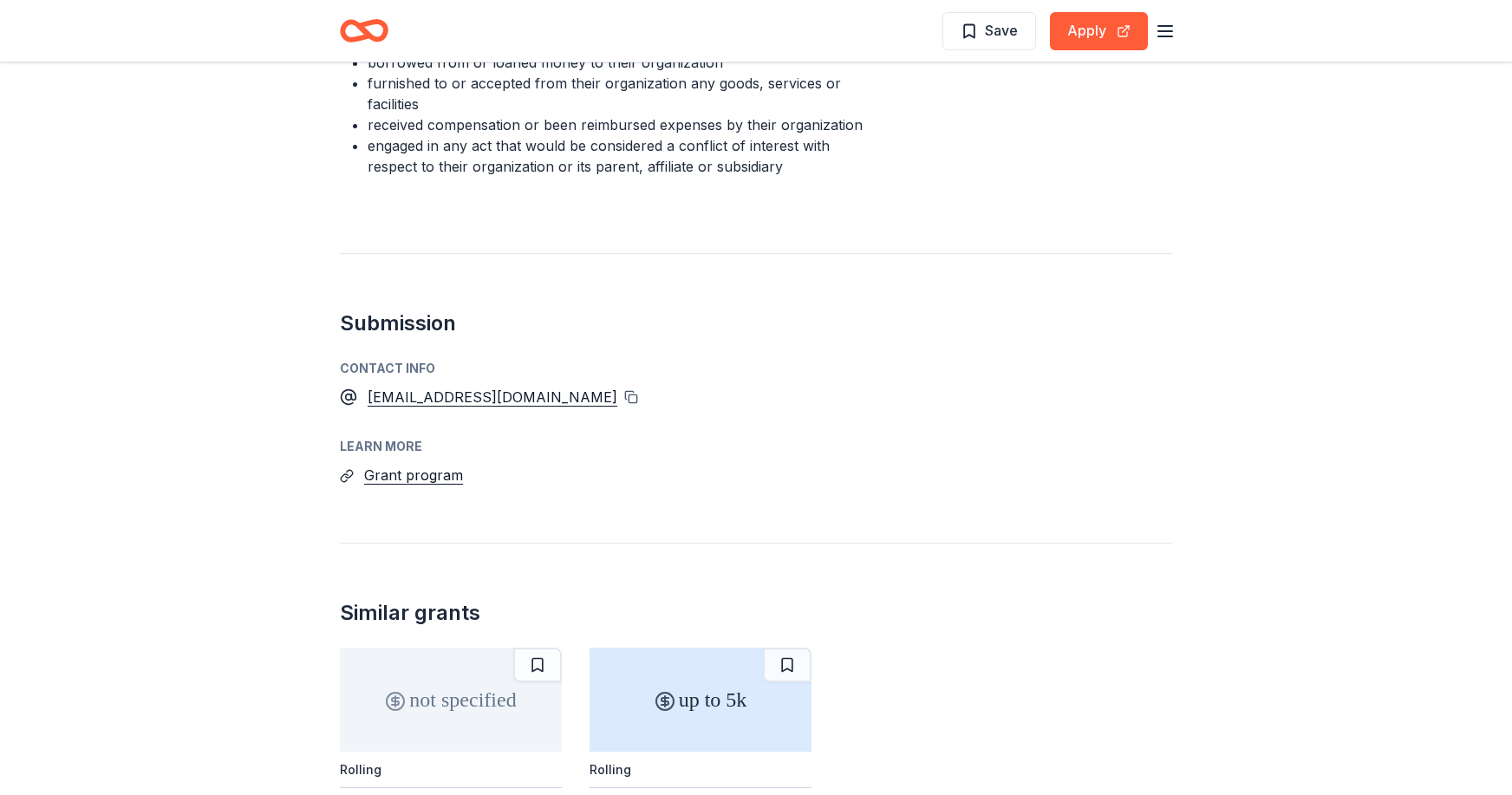
click at [624, 395] on button at bounding box center [631, 397] width 14 height 14
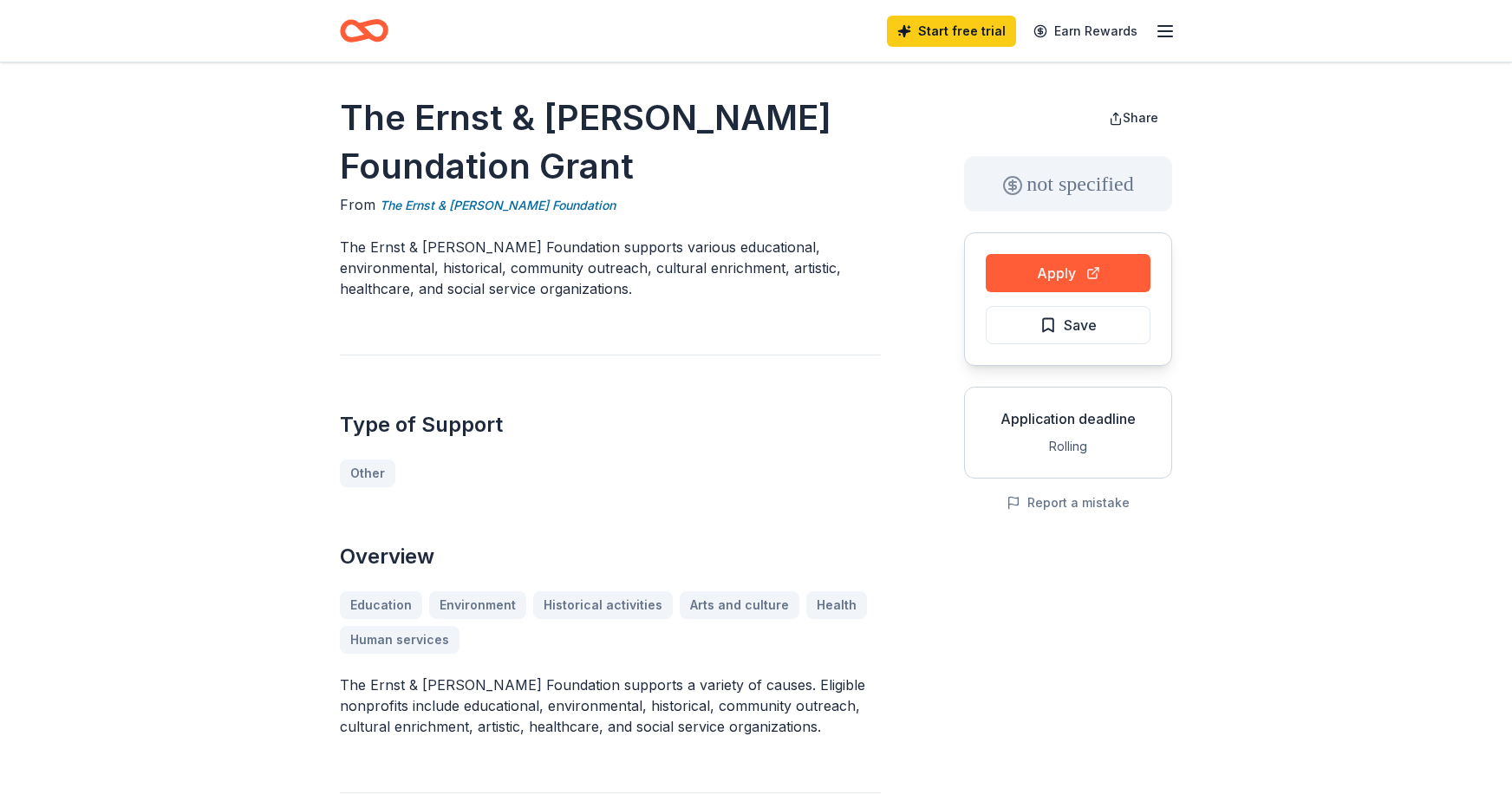
scroll to position [0, 0]
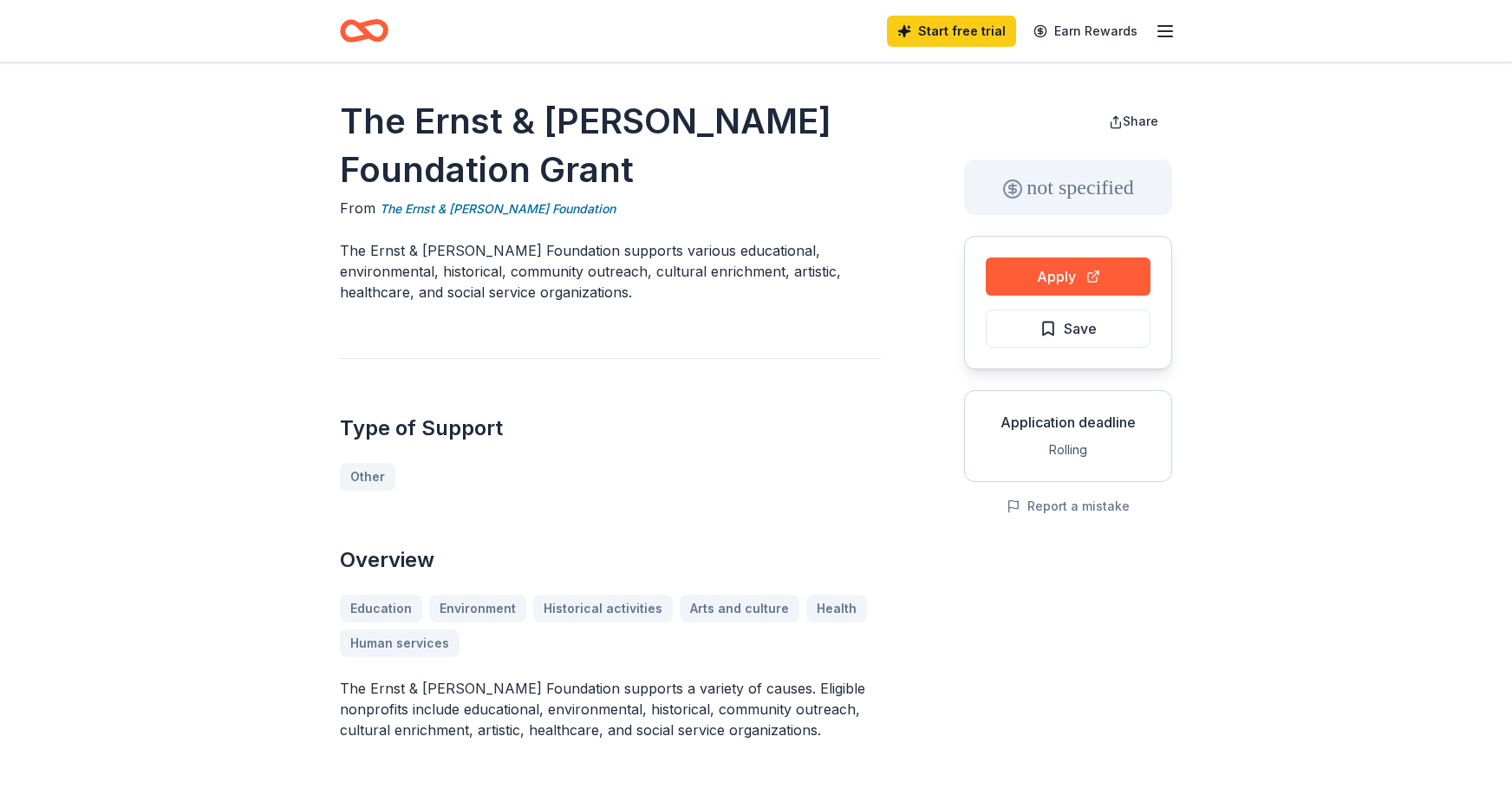
drag, startPoint x: 413, startPoint y: 123, endPoint x: 625, endPoint y: 156, distance: 214.6
click at [621, 156] on h1 "The Ernst & [PERSON_NAME] Foundation Grant" at bounding box center [610, 146] width 541 height 97
drag, startPoint x: 369, startPoint y: 251, endPoint x: 609, endPoint y: 247, distance: 240.0
click at [562, 245] on p "The Ernst & [PERSON_NAME] Foundation supports various educational, environmenta…" at bounding box center [610, 271] width 541 height 62
click at [589, 254] on p "The Ernst & [PERSON_NAME] Foundation supports various educational, environmenta…" at bounding box center [610, 271] width 541 height 62
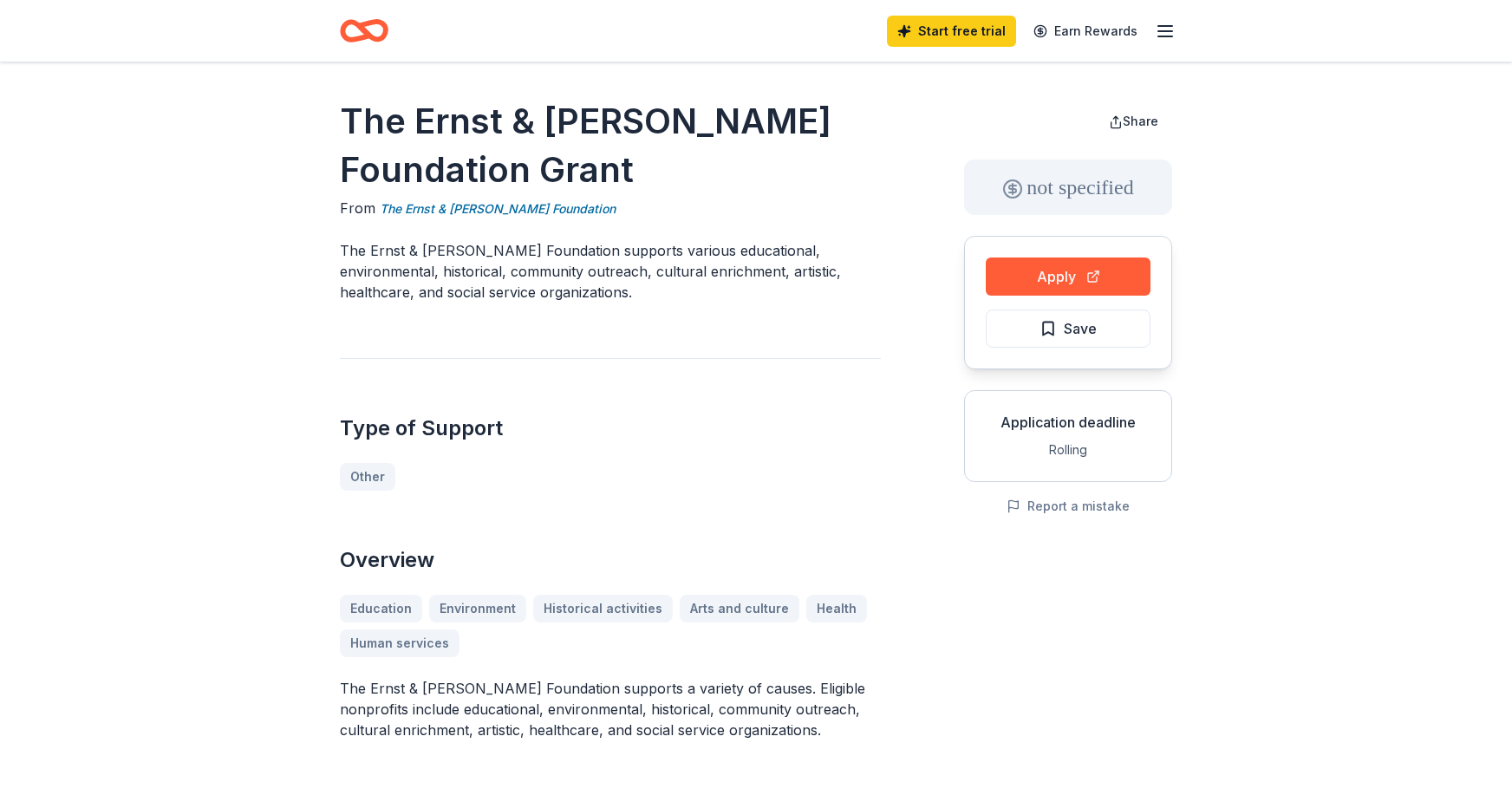
click at [589, 254] on p "The Ernst & [PERSON_NAME] Foundation supports various educational, environmenta…" at bounding box center [610, 271] width 541 height 62
drag, startPoint x: 369, startPoint y: 248, endPoint x: 626, endPoint y: 310, distance: 264.4
click at [624, 303] on div "The Ernst & Elfriede Frank Foundation Grant From The Ernst & Elfriede Frank Fou…" at bounding box center [610, 756] width 541 height 1317
click at [452, 117] on h1 "The Ernst & Elfriede Frank Foundation Grant" at bounding box center [610, 146] width 541 height 97
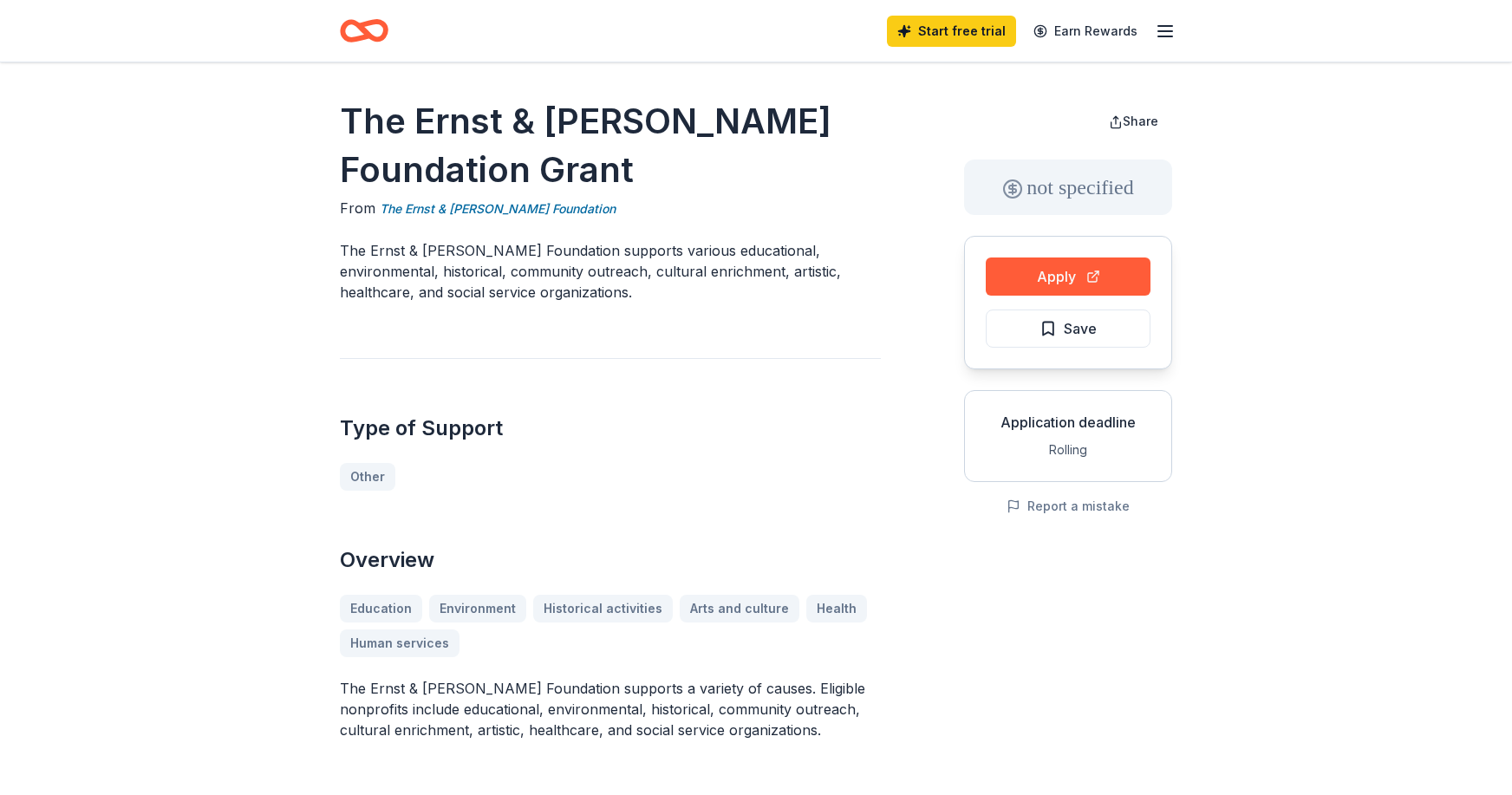
click at [452, 117] on h1 "The Ernst & Elfriede Frank Foundation Grant" at bounding box center [610, 146] width 541 height 97
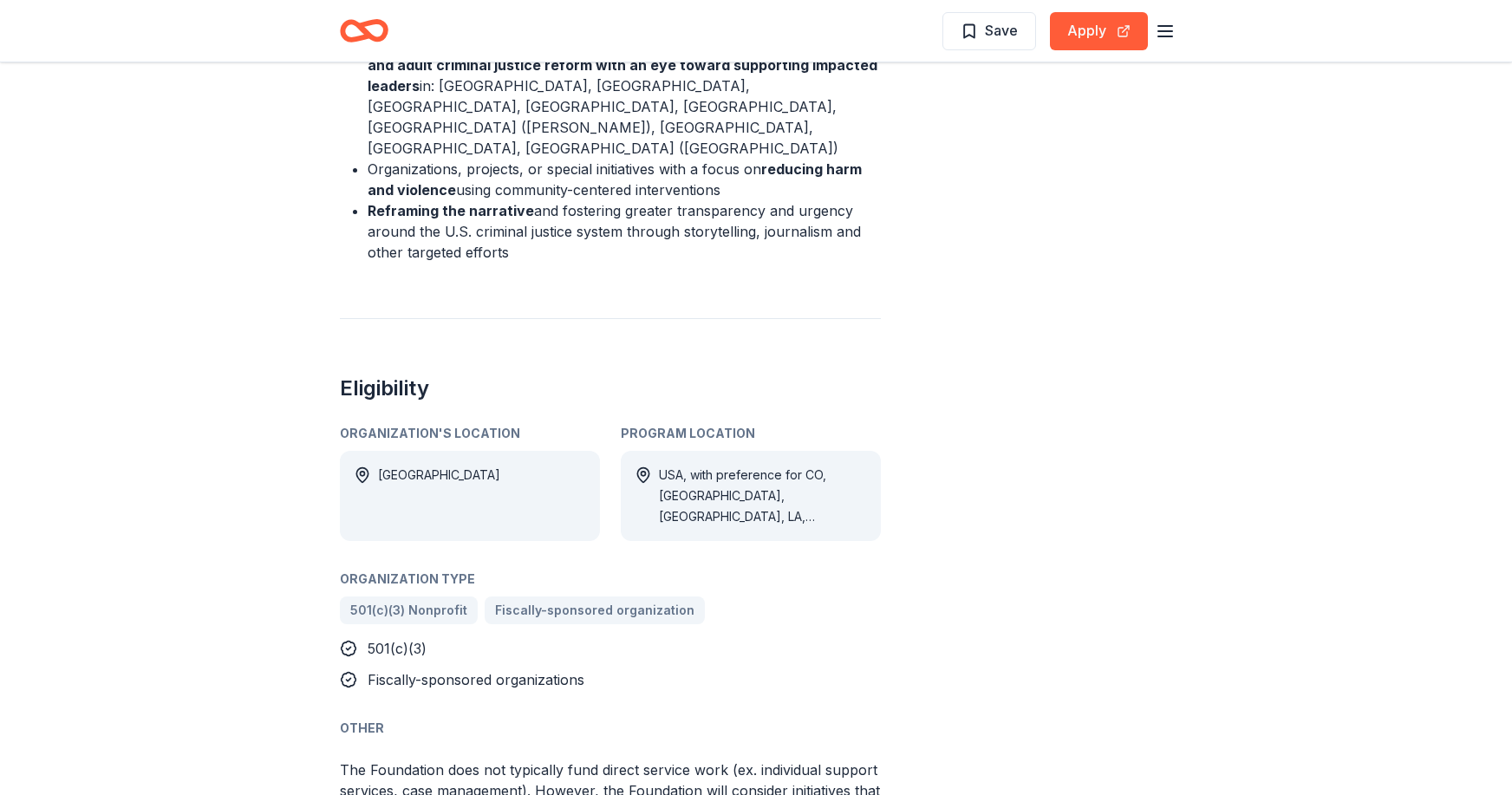
scroll to position [954, 0]
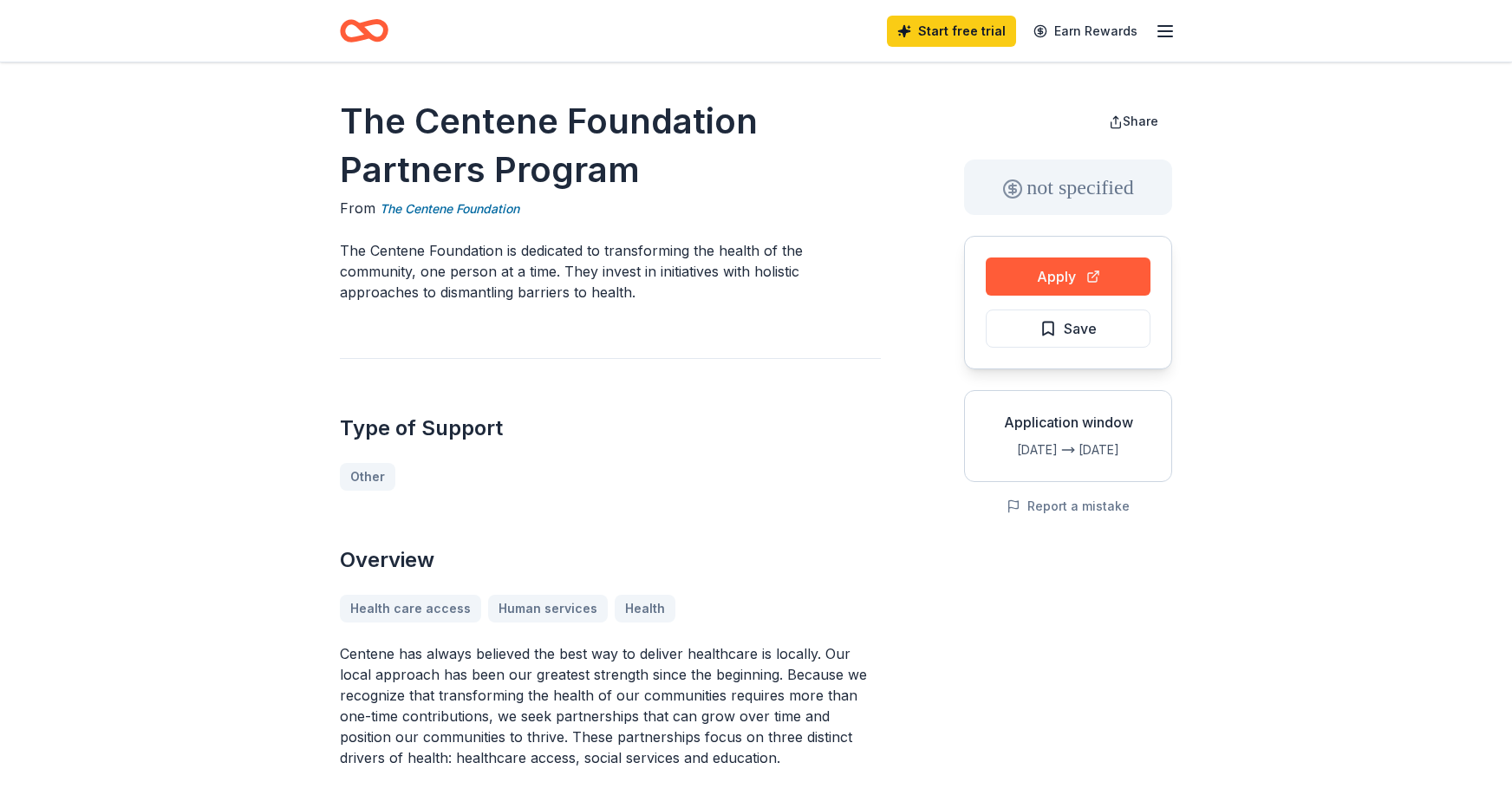
click at [385, 249] on p "The Centene Foundation is dedicated to transforming the health of the community…" at bounding box center [610, 271] width 541 height 62
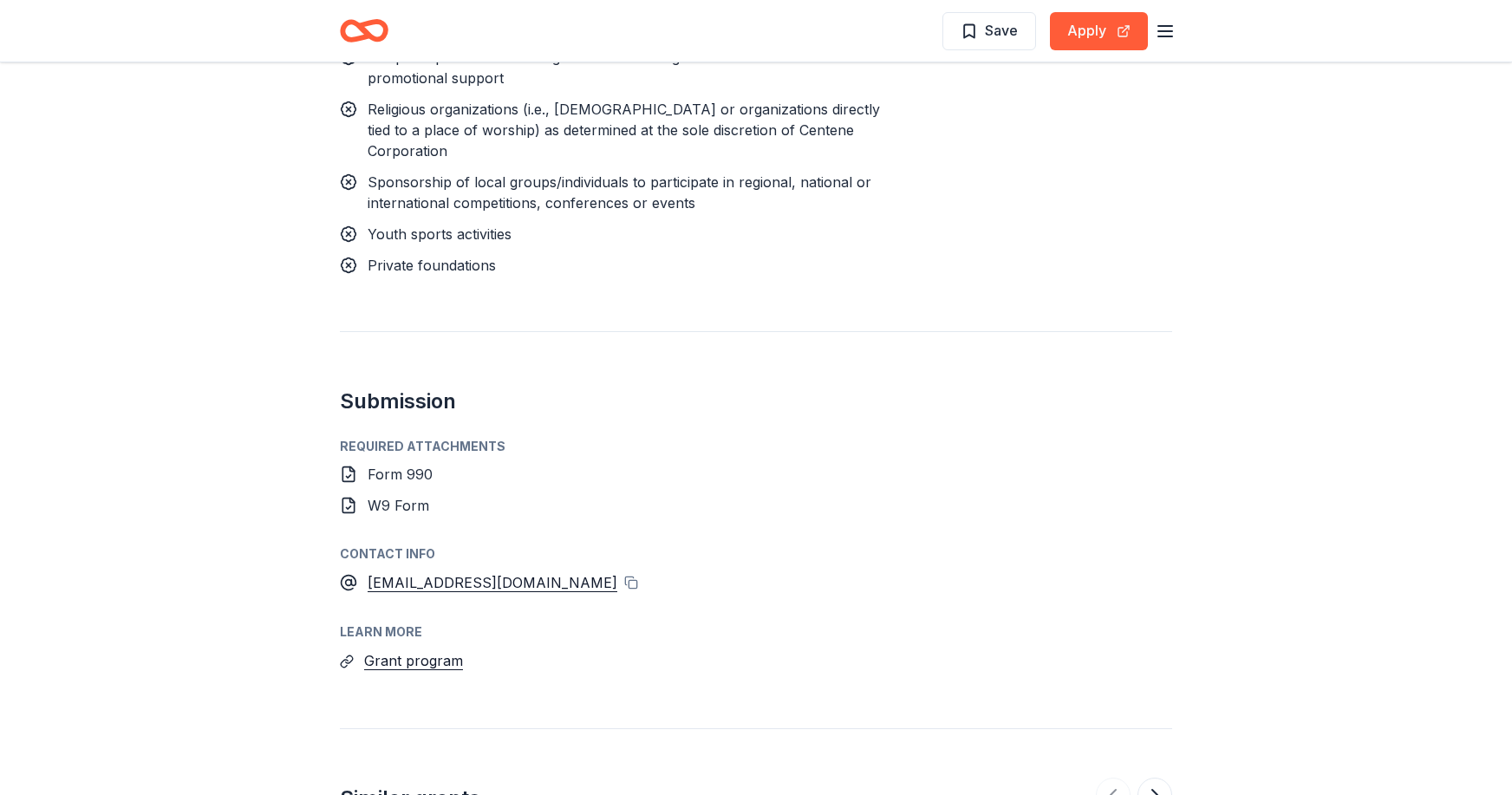
scroll to position [1474, 0]
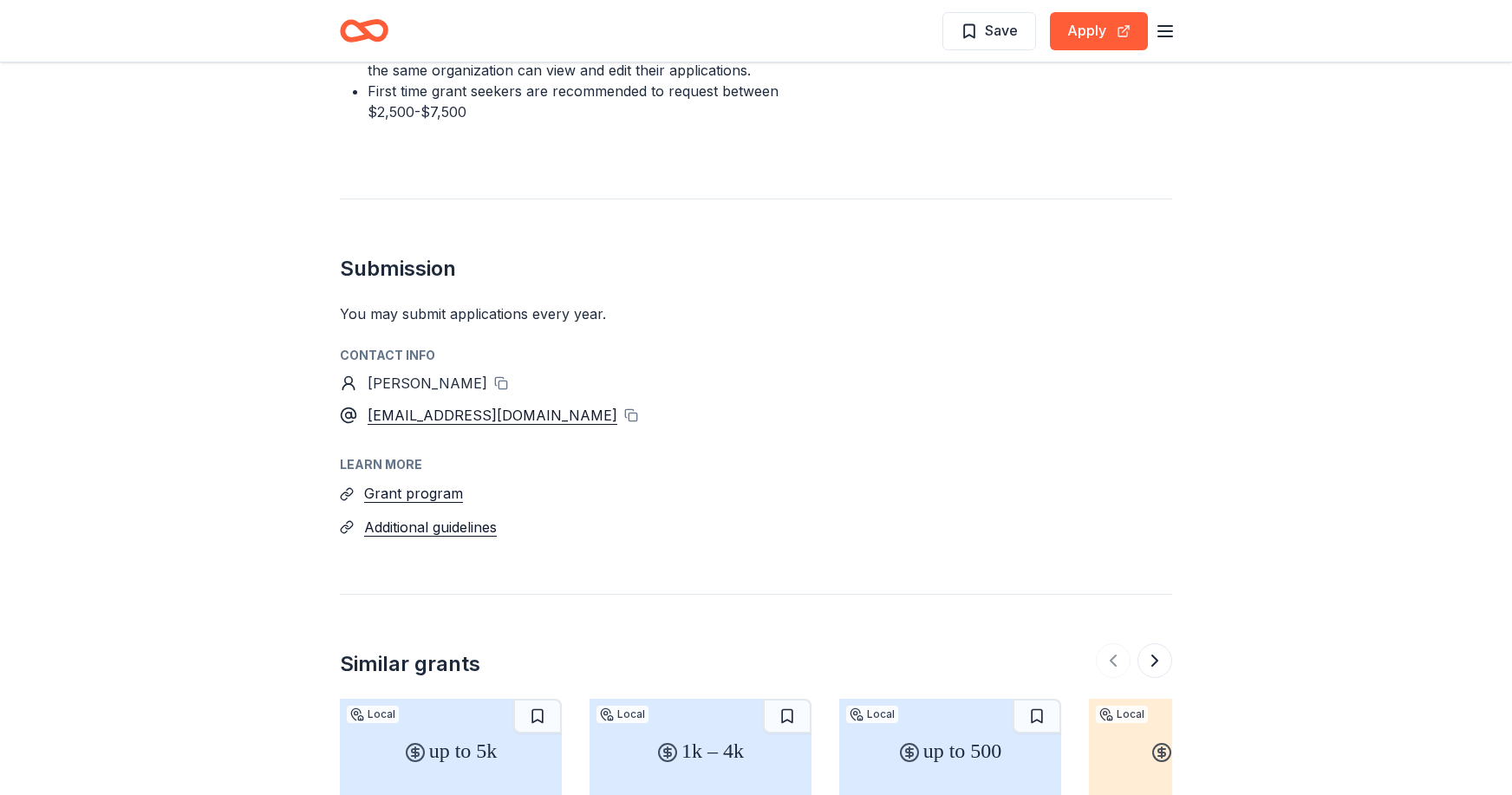
scroll to position [1474, 0]
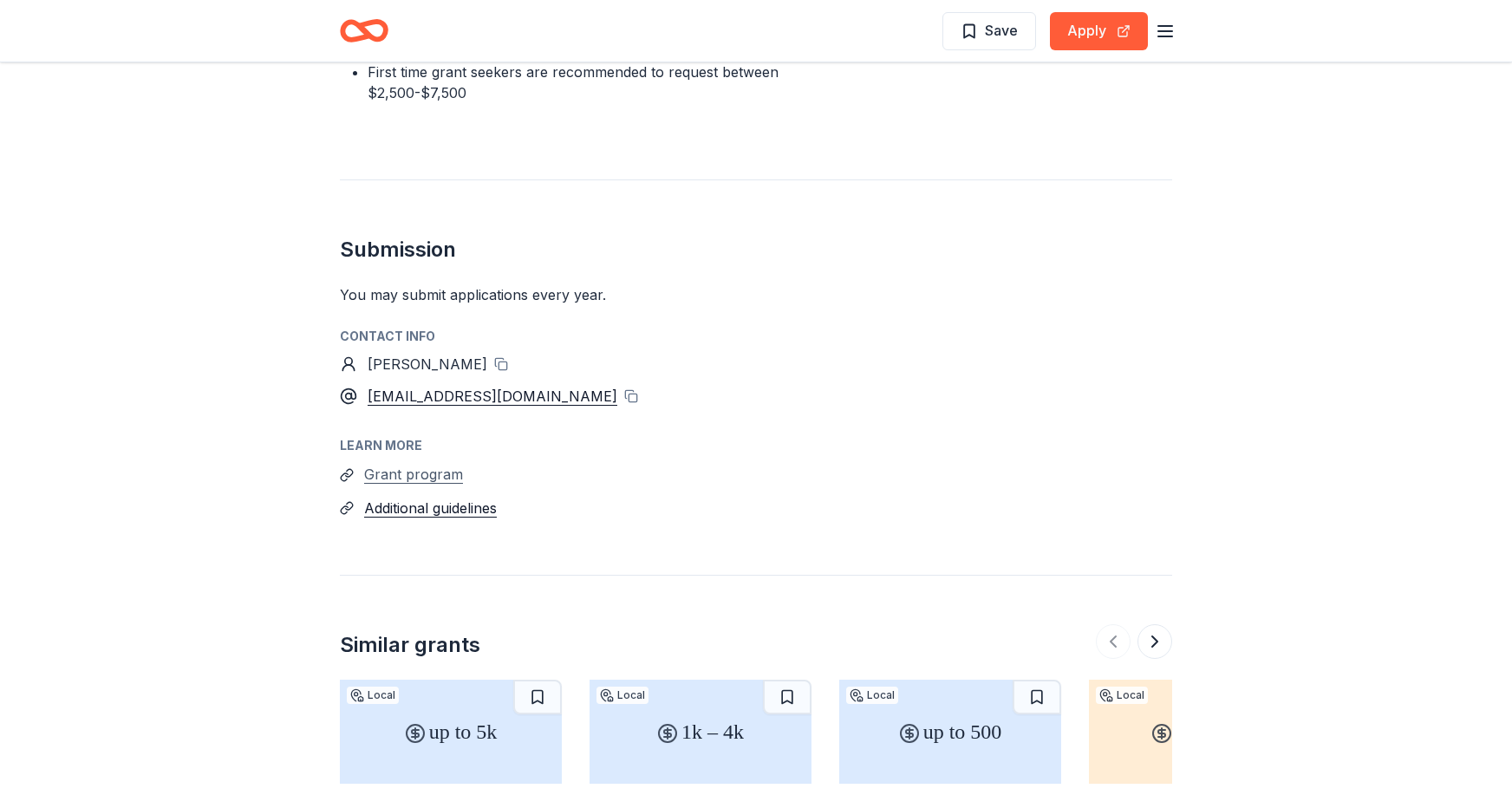
click at [449, 463] on button "Grant program" at bounding box center [413, 474] width 99 height 23
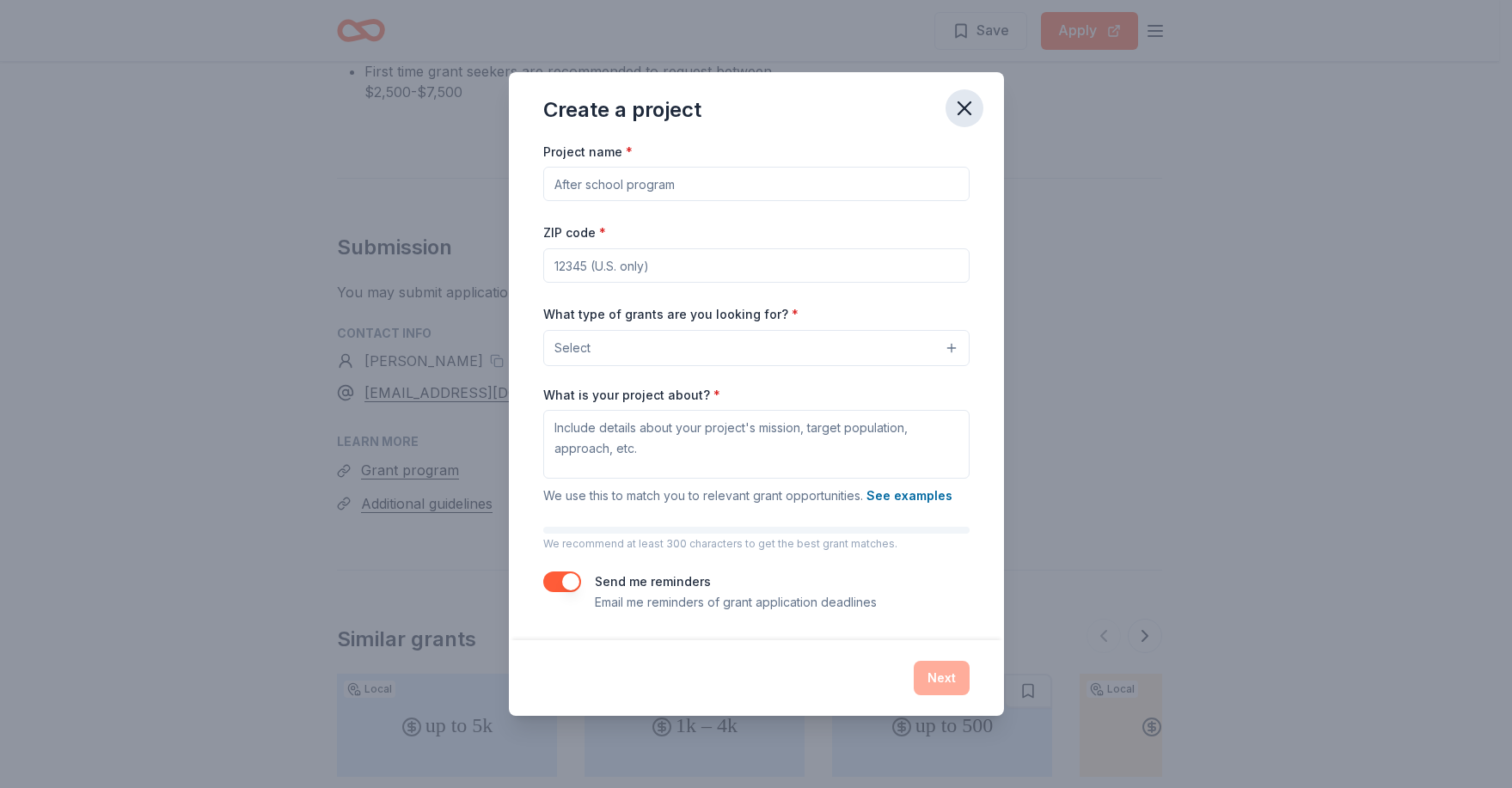
click at [959, 112] on icon "button" at bounding box center [965, 109] width 12 height 12
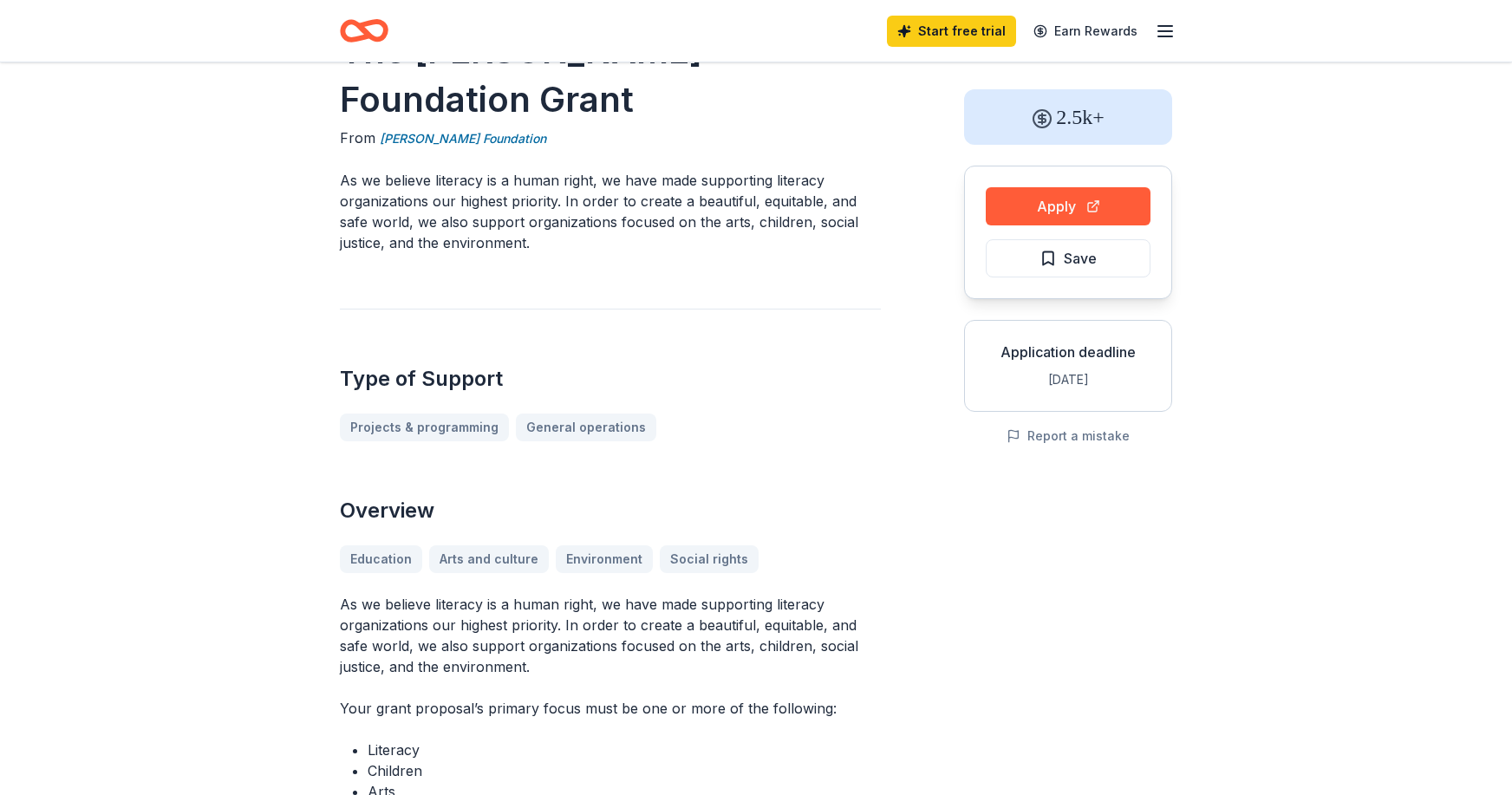
scroll to position [0, 0]
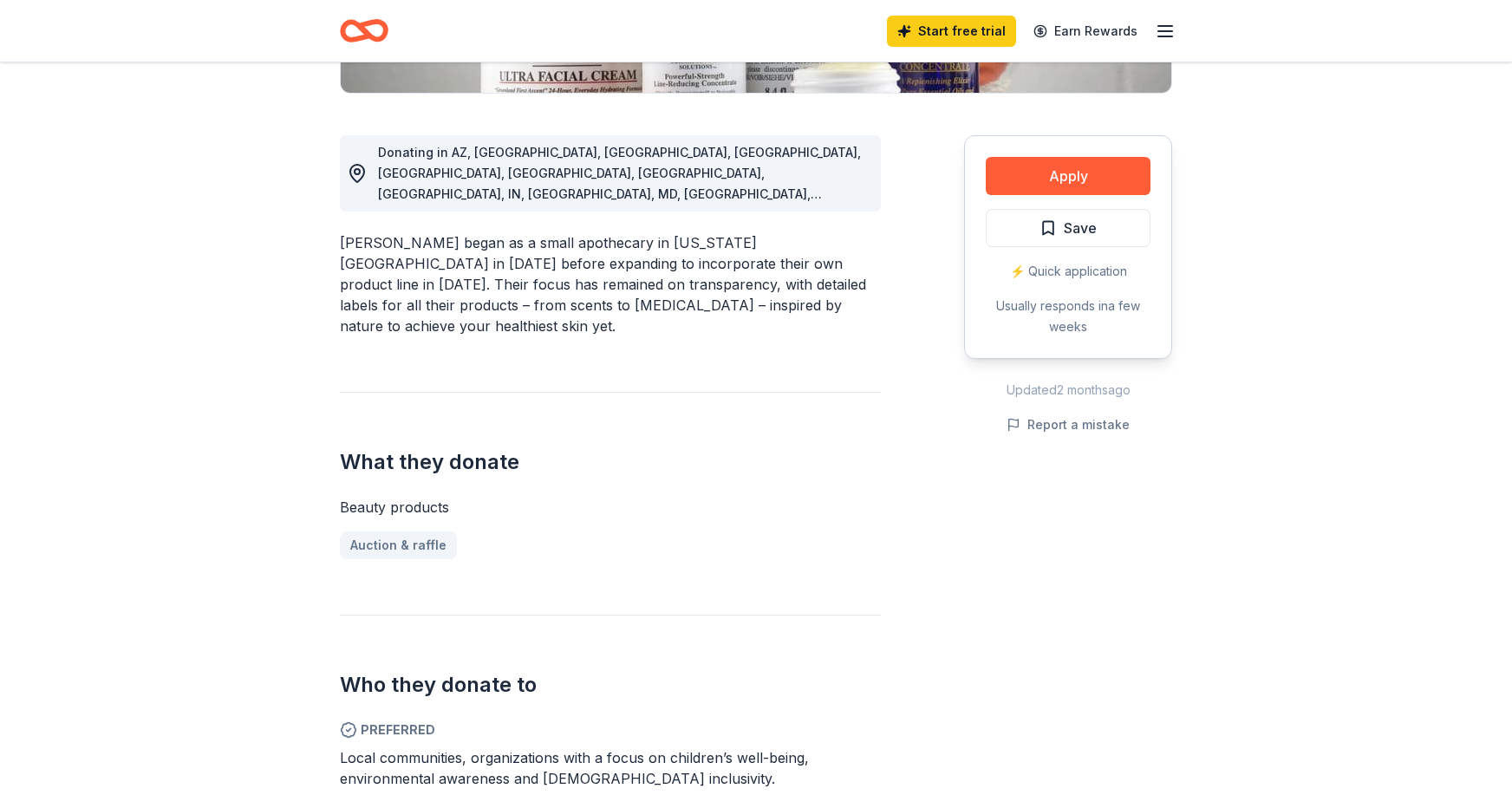
scroll to position [87, 0]
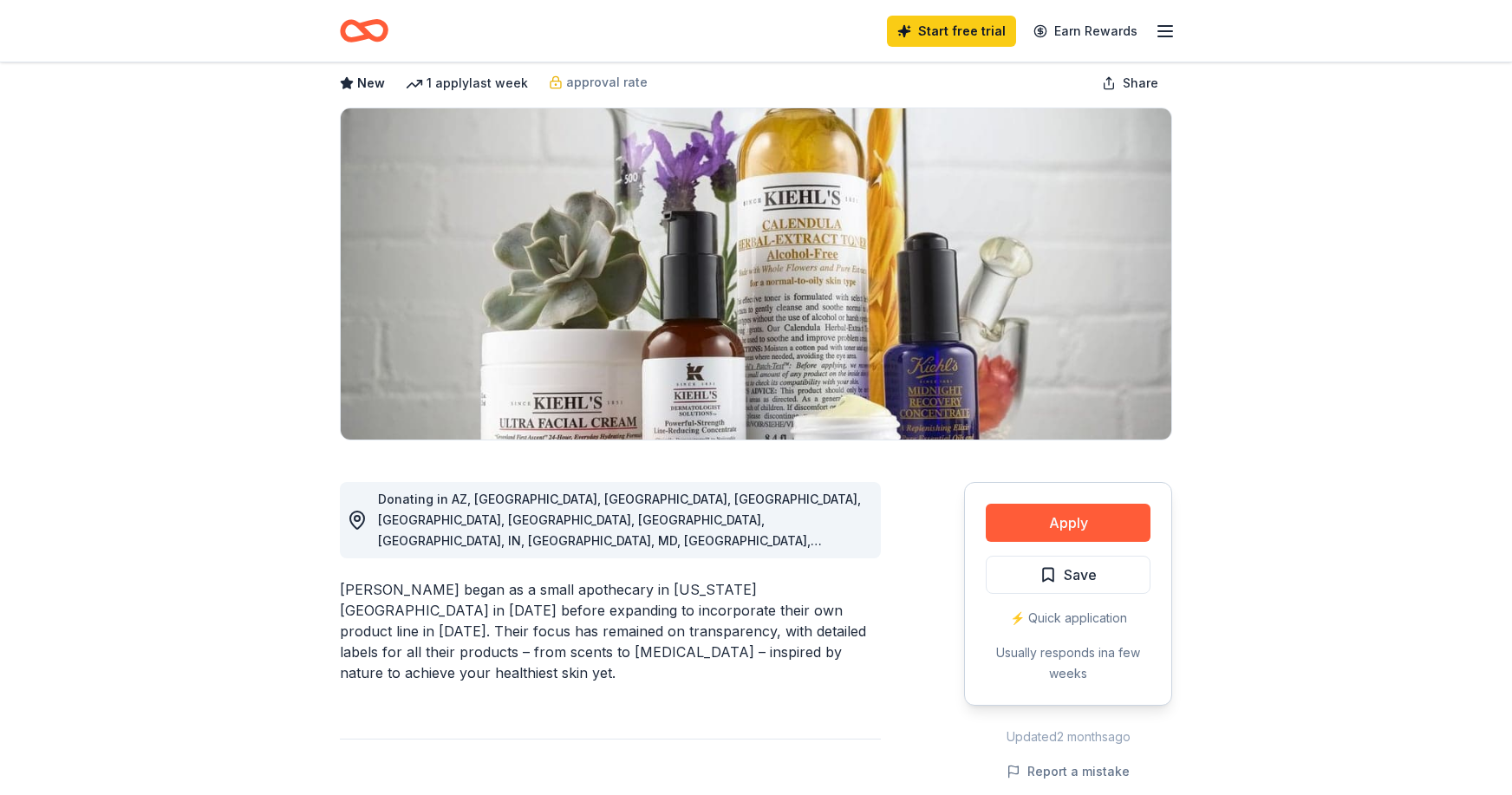
click at [353, 579] on div "[PERSON_NAME] began as a small apothecary in [US_STATE][GEOGRAPHIC_DATA] in [DA…" at bounding box center [610, 631] width 541 height 104
click at [367, 579] on div "[PERSON_NAME] began as a small apothecary in [US_STATE][GEOGRAPHIC_DATA] in [DA…" at bounding box center [610, 631] width 541 height 104
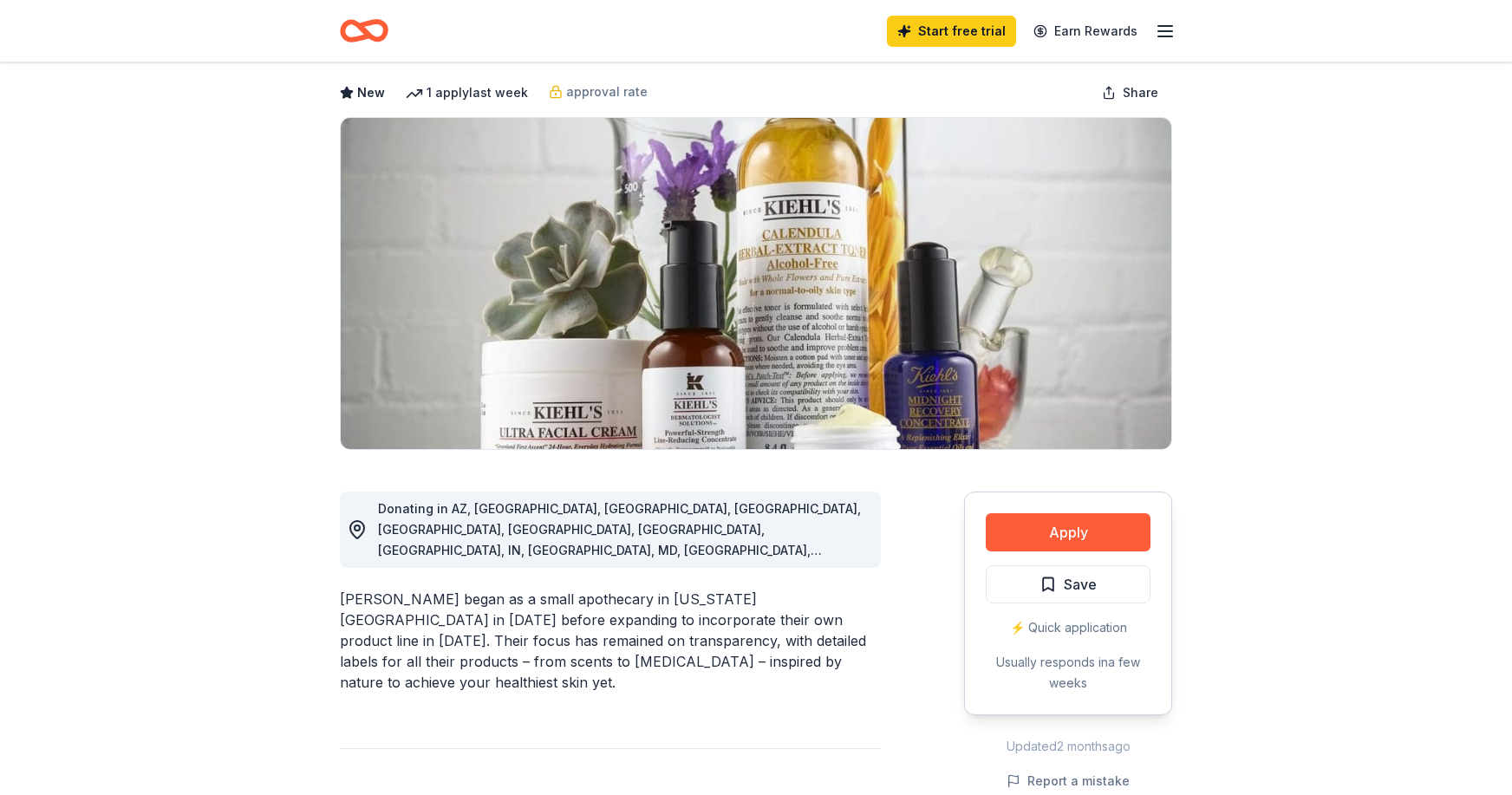
scroll to position [694, 0]
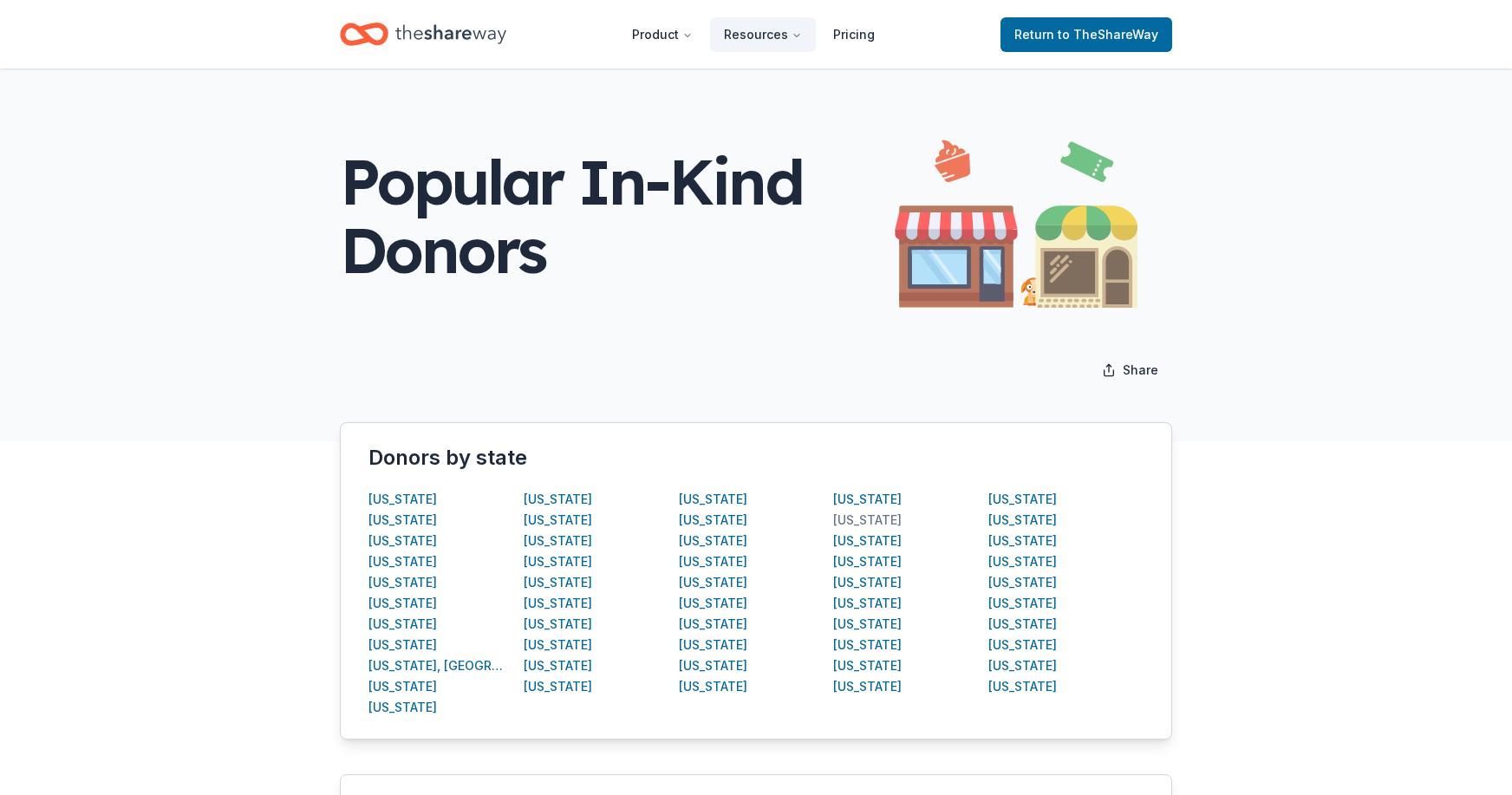
click at [877, 518] on div "[US_STATE]" at bounding box center [867, 521] width 68 height 21
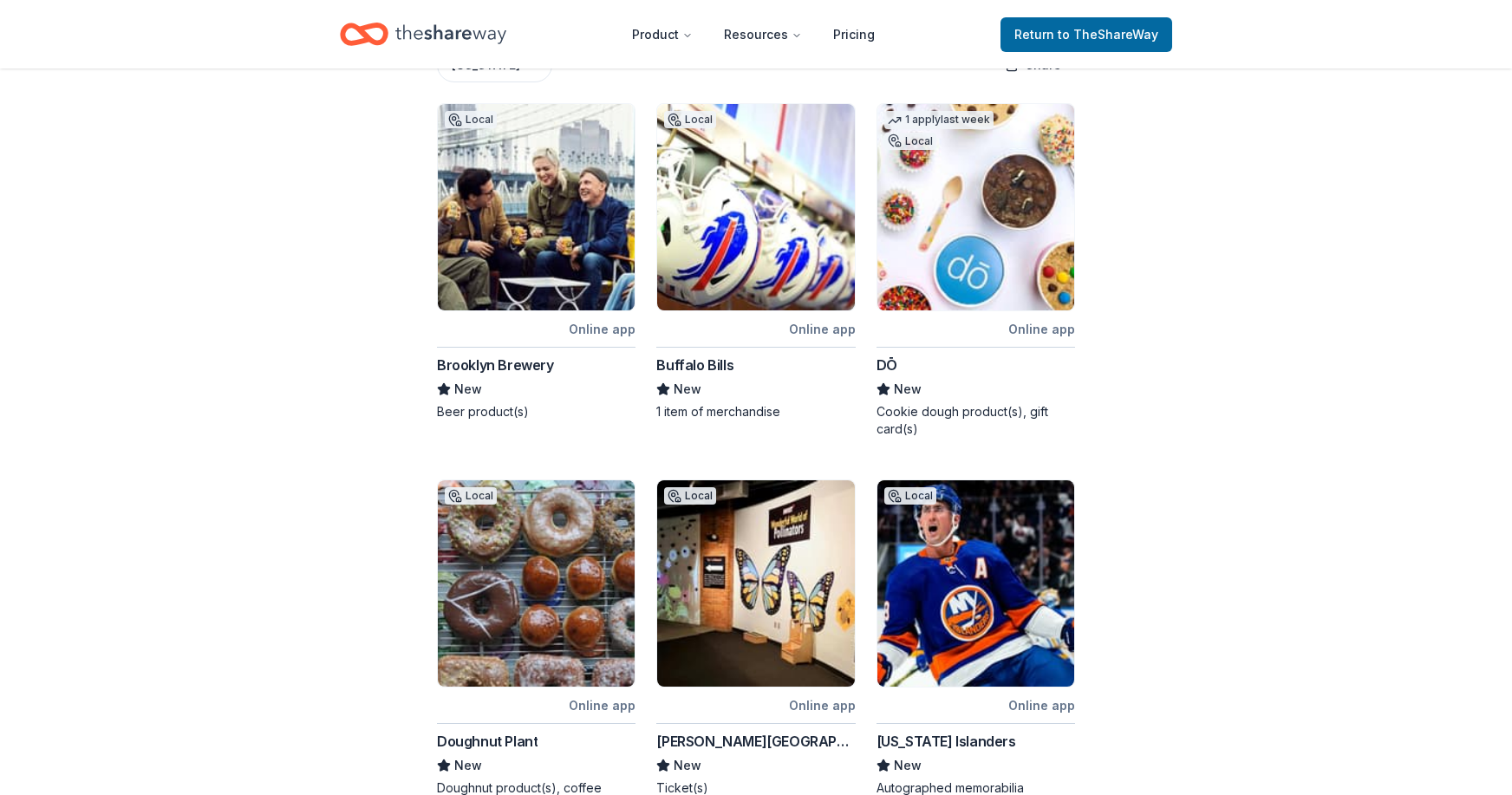
scroll to position [347, 0]
